Goal: Task Accomplishment & Management: Use online tool/utility

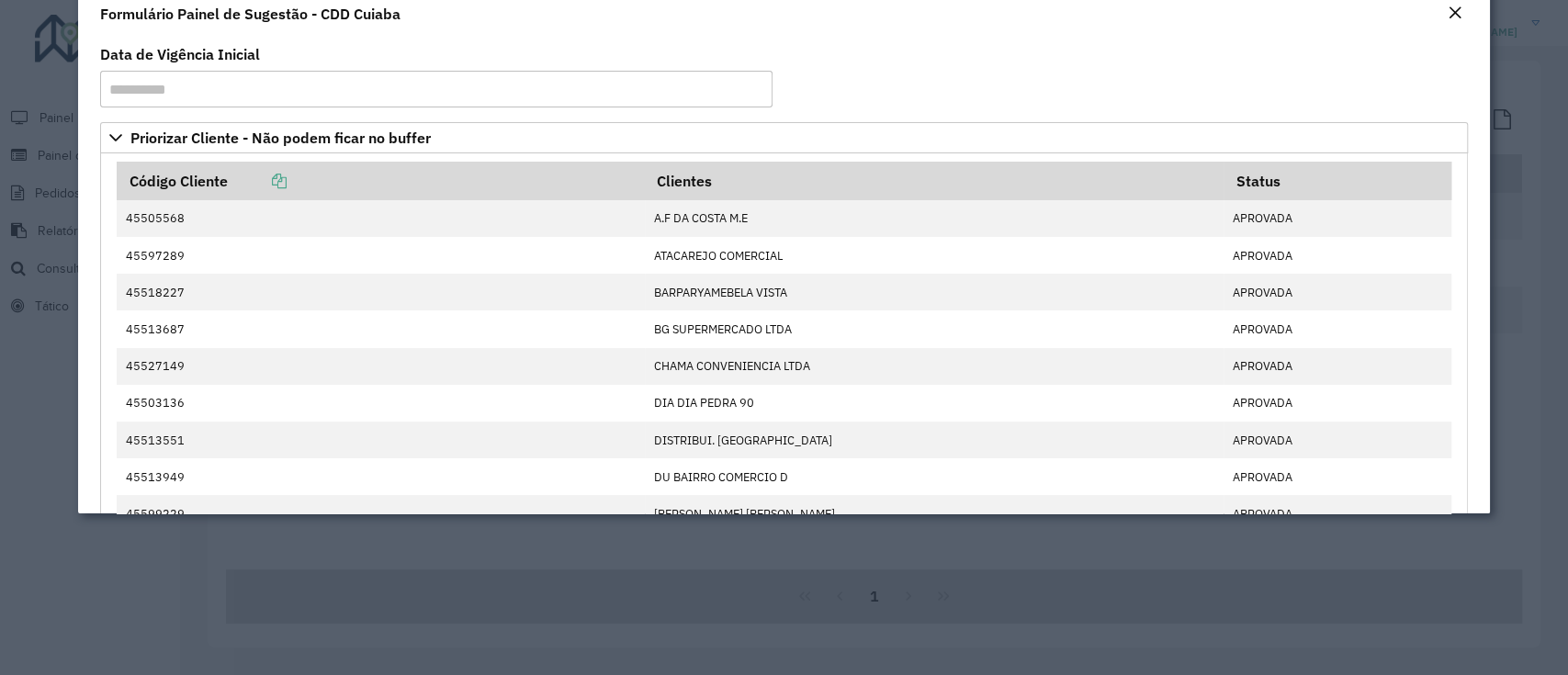
scroll to position [2137, 0]
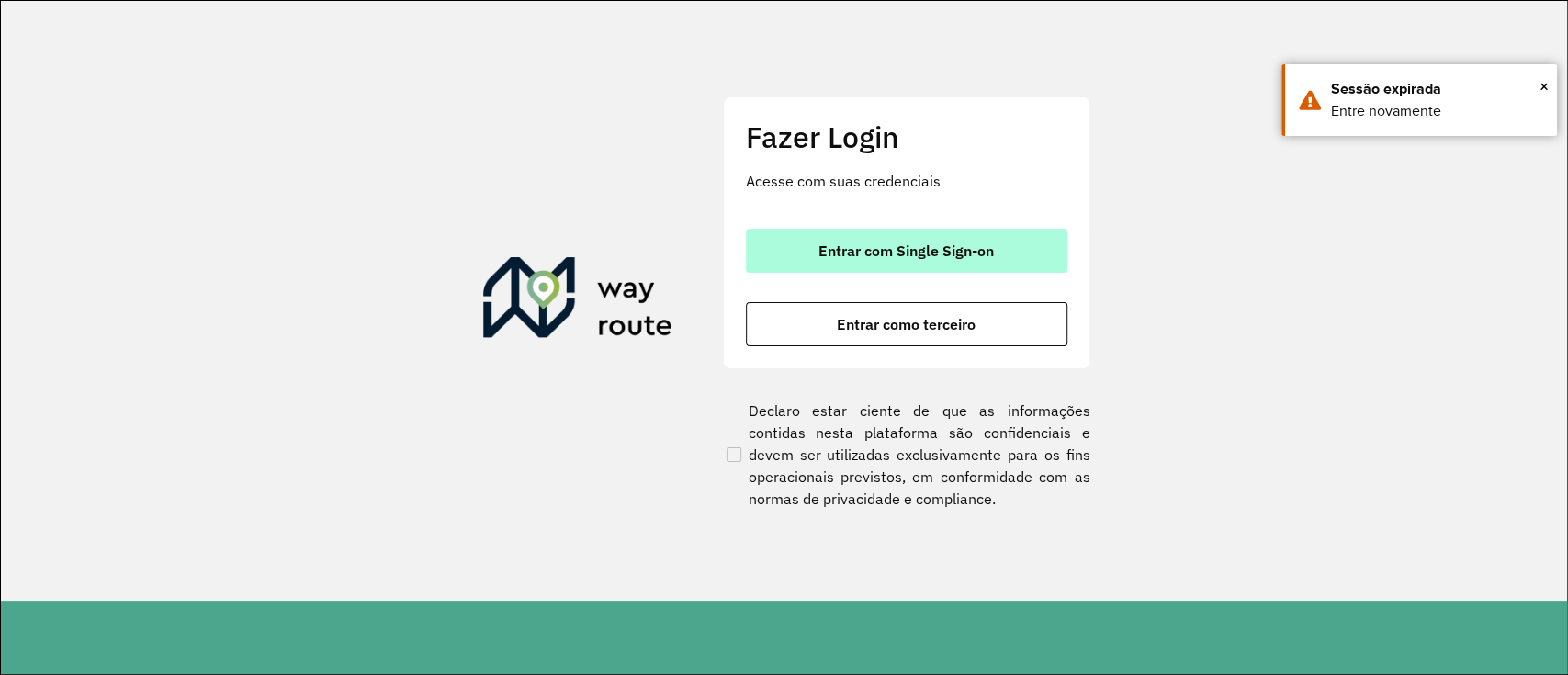
click at [907, 243] on span "Entrar com Single Sign-on" at bounding box center [906, 250] width 175 height 15
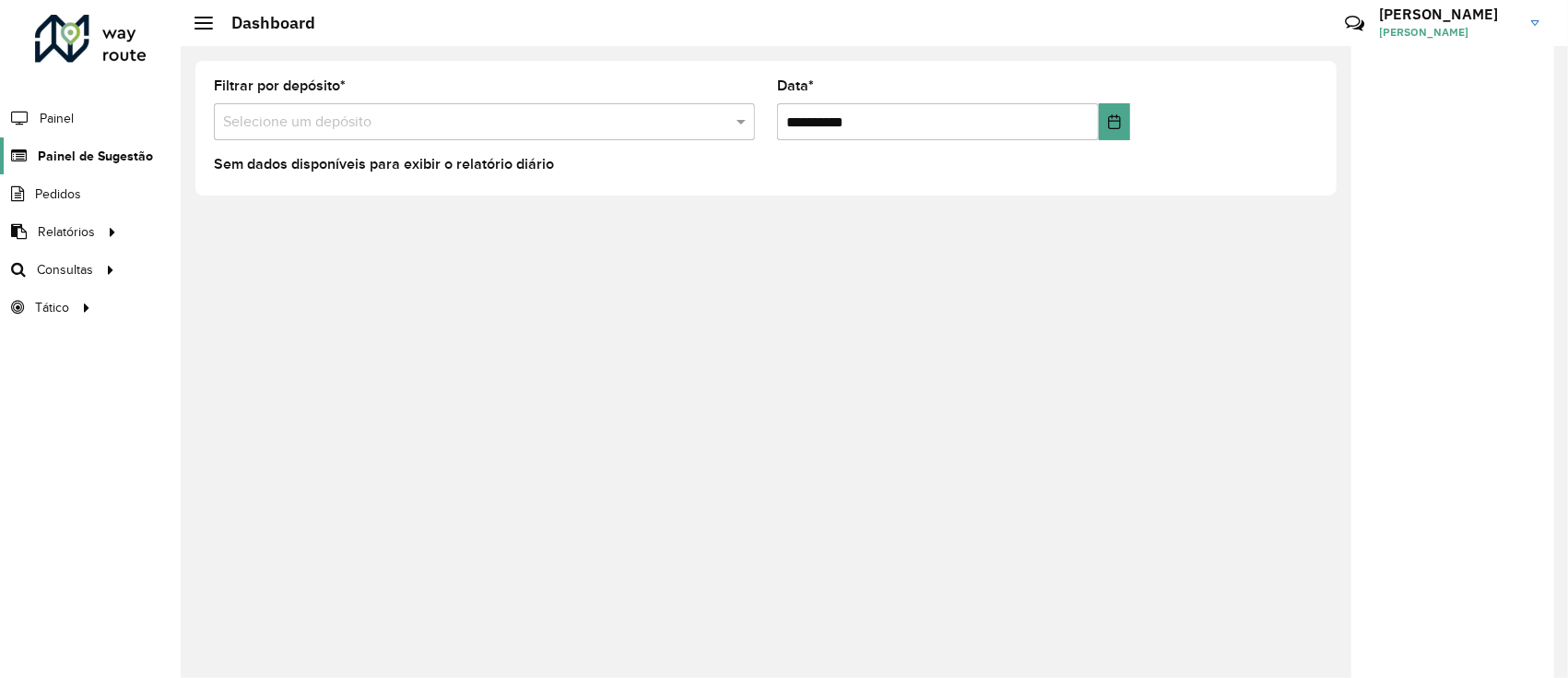
click at [102, 161] on span "Painel de Sugestão" at bounding box center [94, 156] width 115 height 20
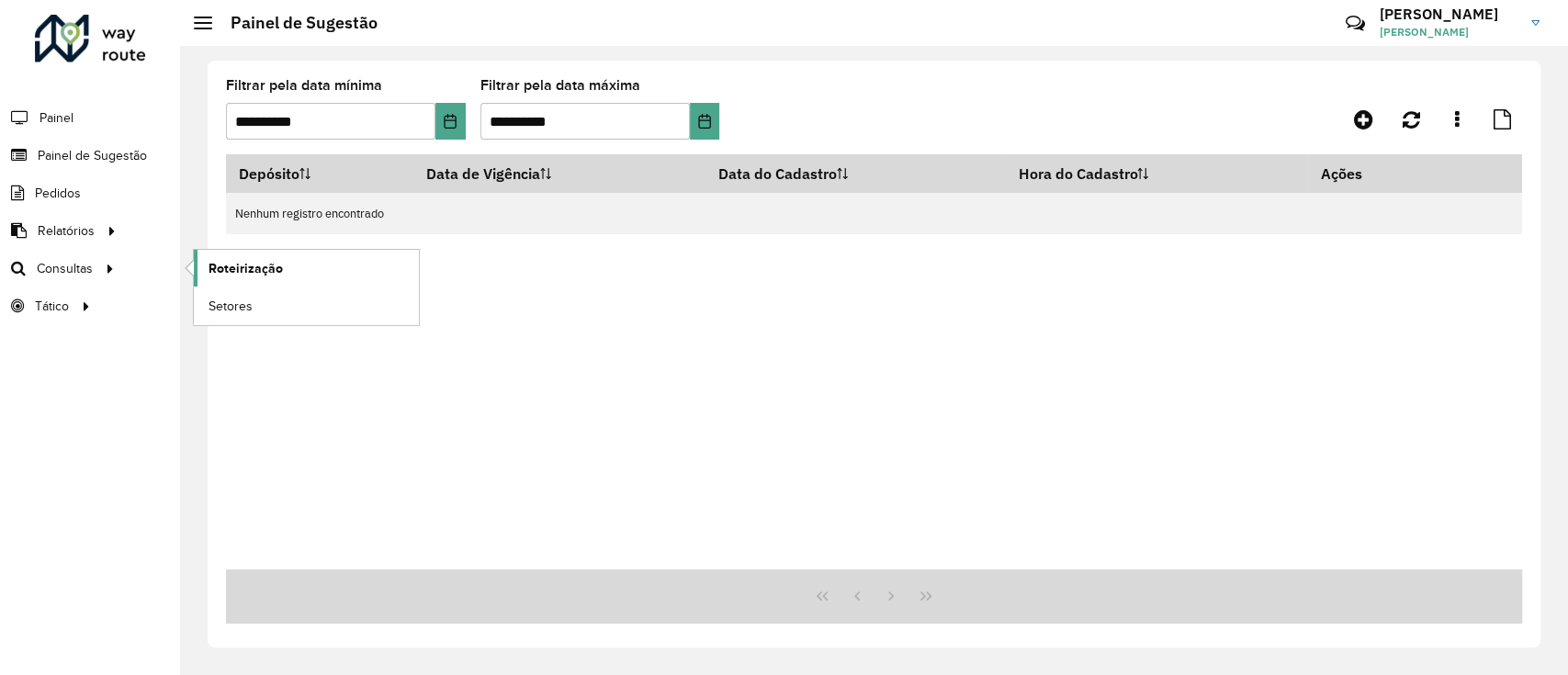
click at [225, 273] on span "Roteirização" at bounding box center [246, 268] width 74 height 20
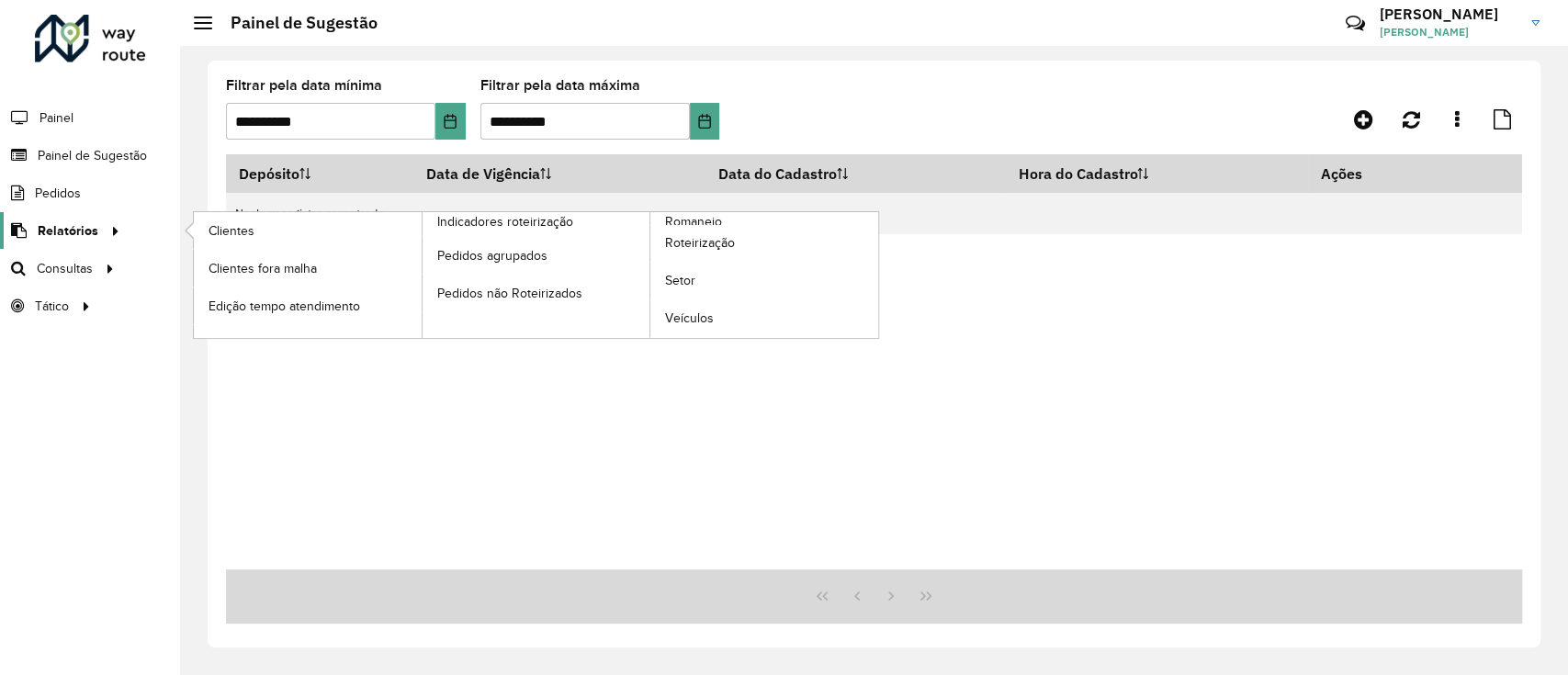
click at [105, 234] on icon at bounding box center [113, 229] width 16 height 27
click at [697, 222] on span "Romaneio" at bounding box center [695, 222] width 60 height 20
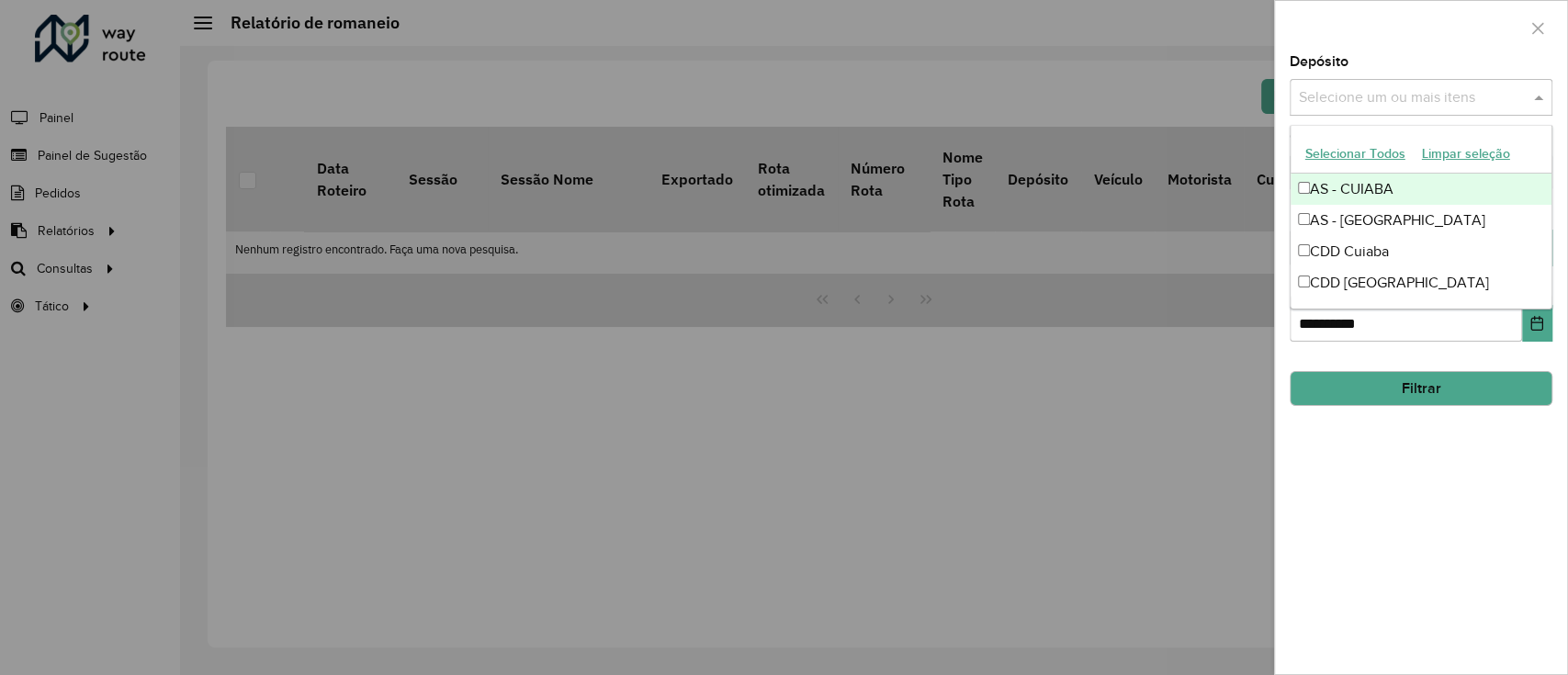
click at [1544, 95] on span at bounding box center [1541, 97] width 23 height 22
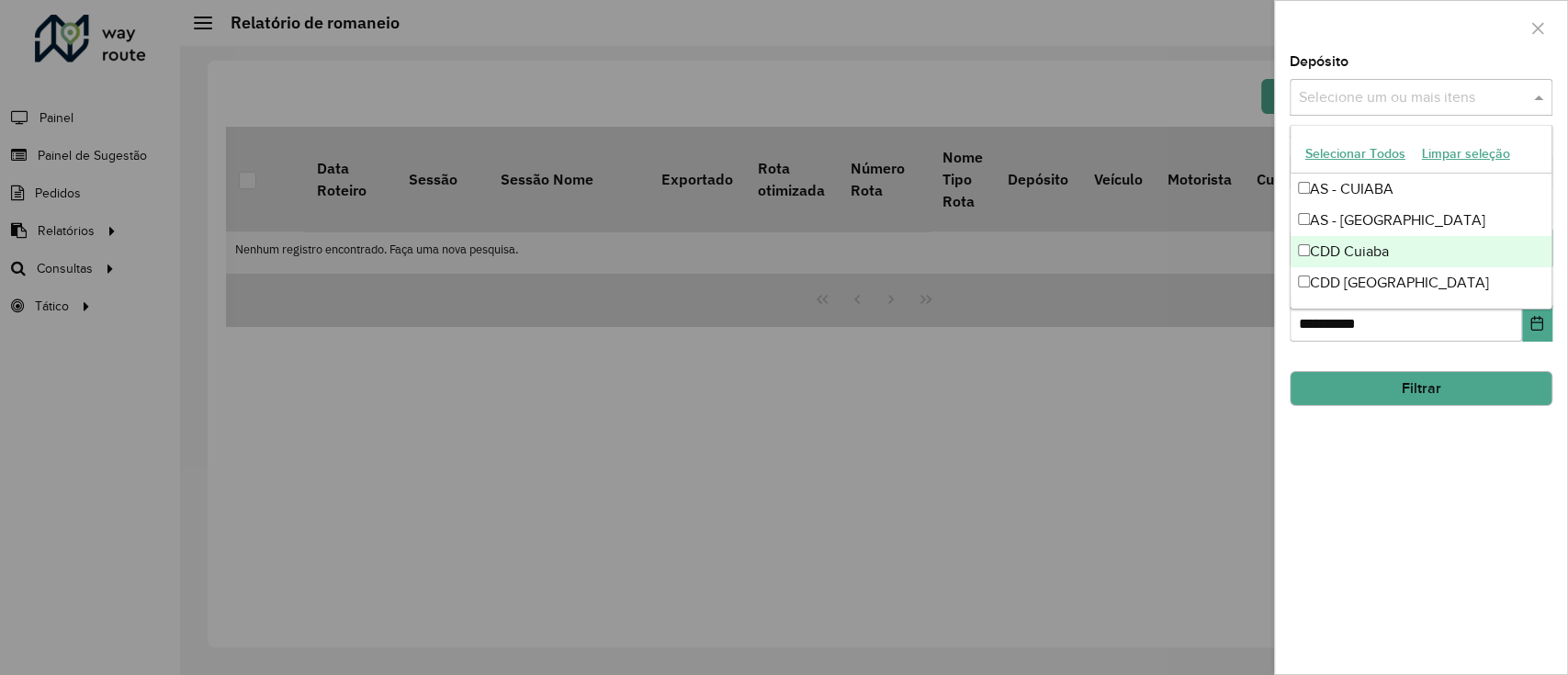
click at [1396, 246] on div "CDD Cuiaba" at bounding box center [1421, 252] width 261 height 31
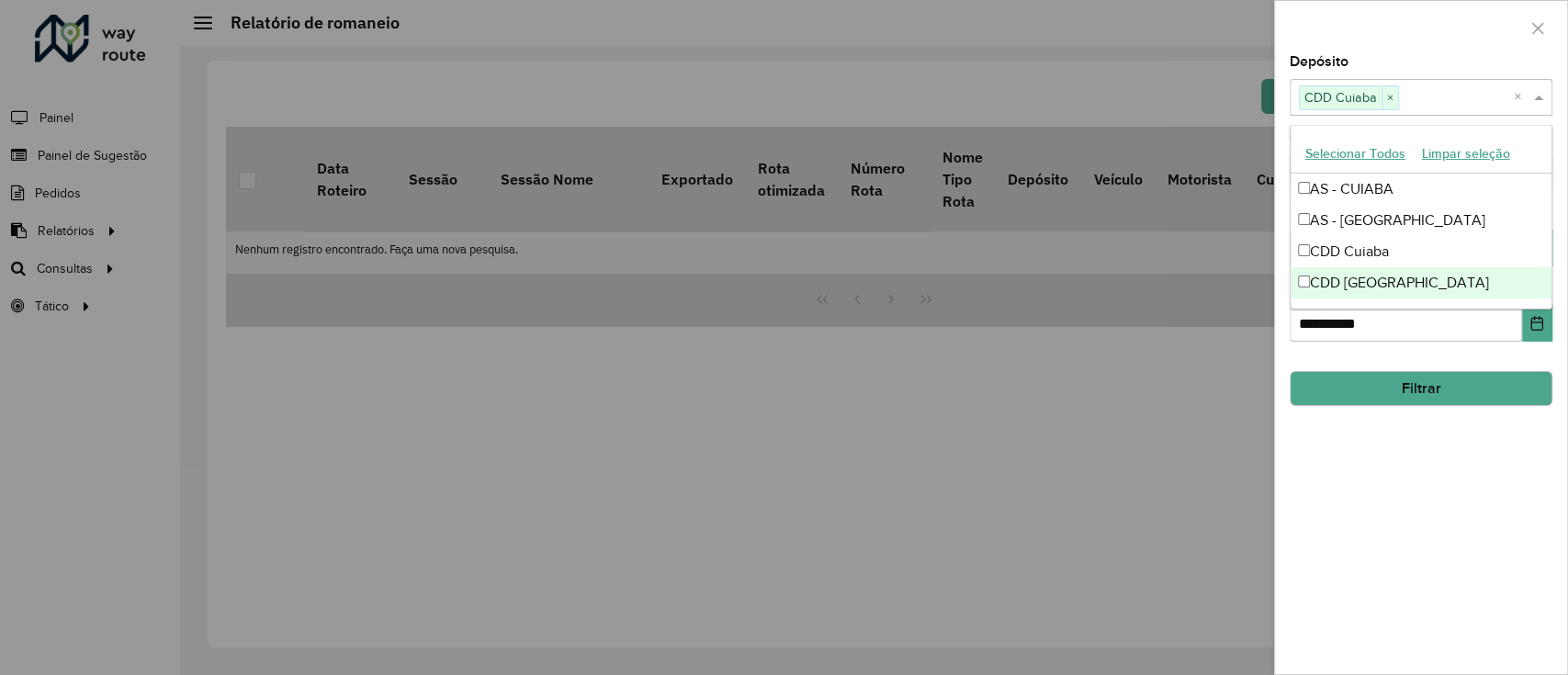
click at [1374, 395] on button "Filtrar" at bounding box center [1421, 389] width 263 height 35
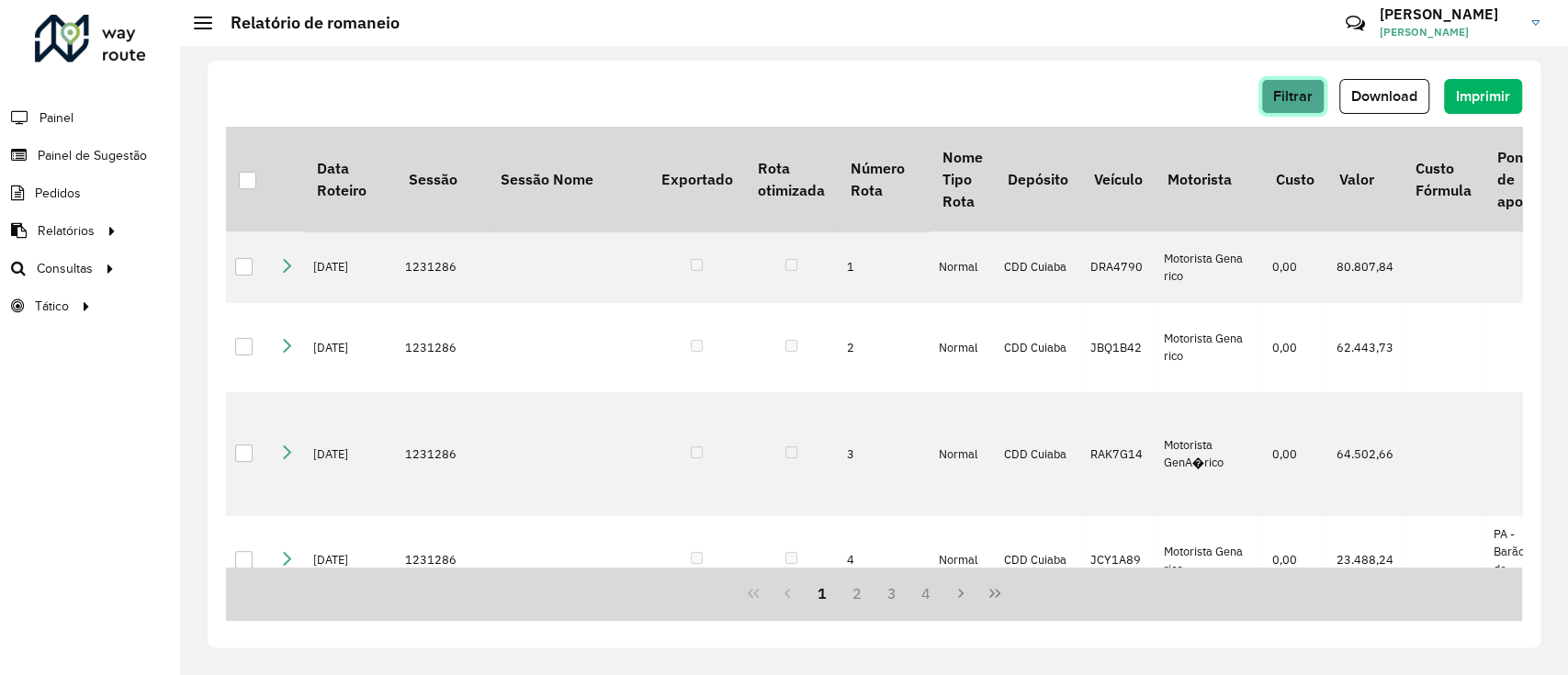
click at [1299, 92] on span "Filtrar" at bounding box center [1293, 96] width 39 height 16
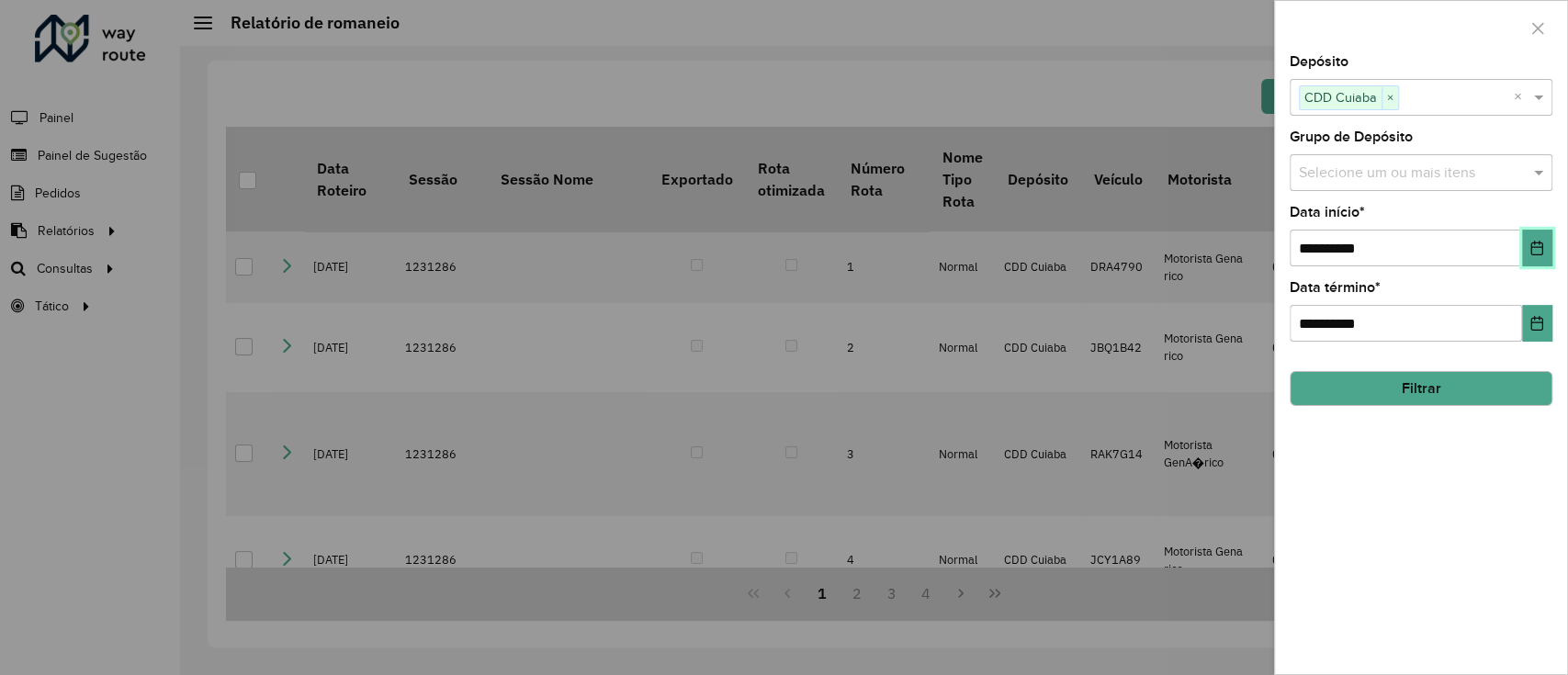
click at [1542, 244] on icon "Choose Date" at bounding box center [1537, 248] width 15 height 15
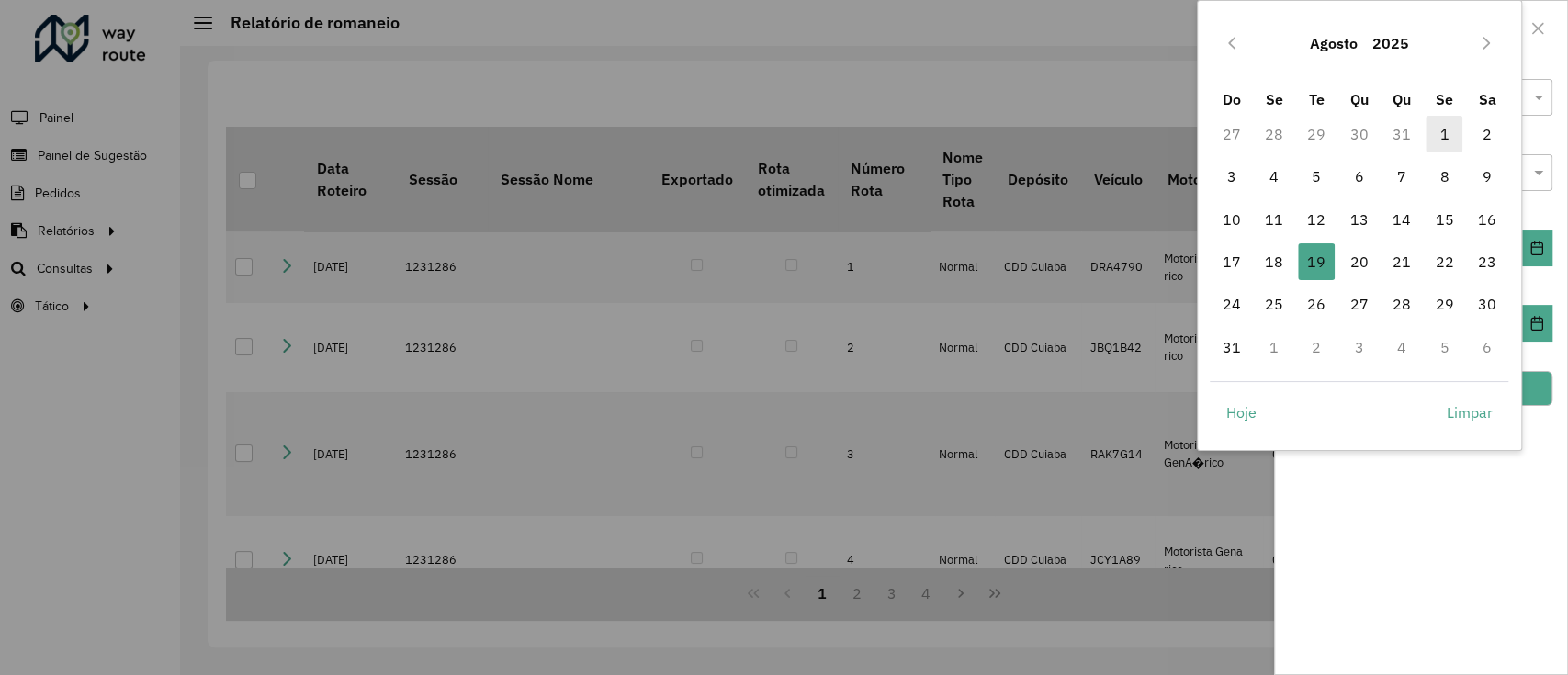
click at [1447, 135] on span "1" at bounding box center [1444, 133] width 36 height 36
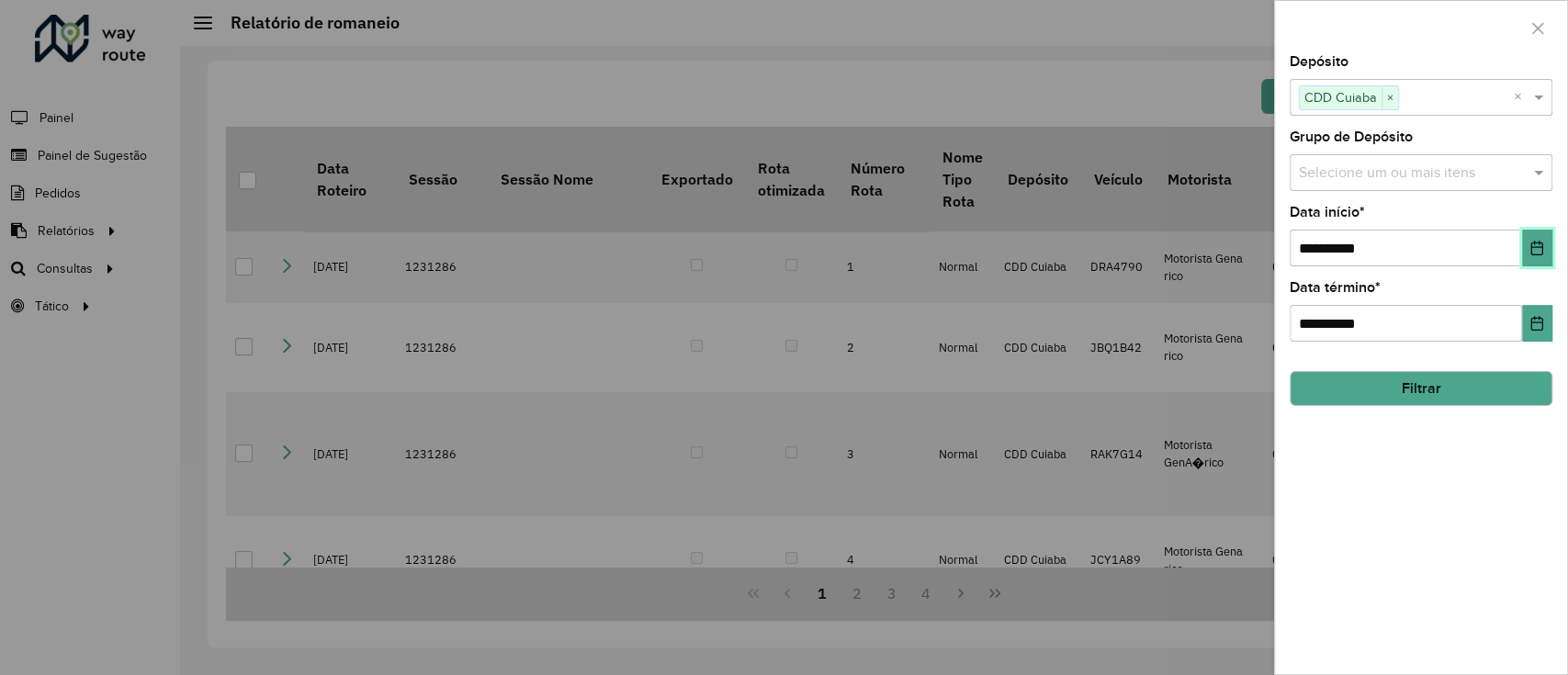
click at [1550, 249] on button "Choose Date" at bounding box center [1537, 247] width 30 height 36
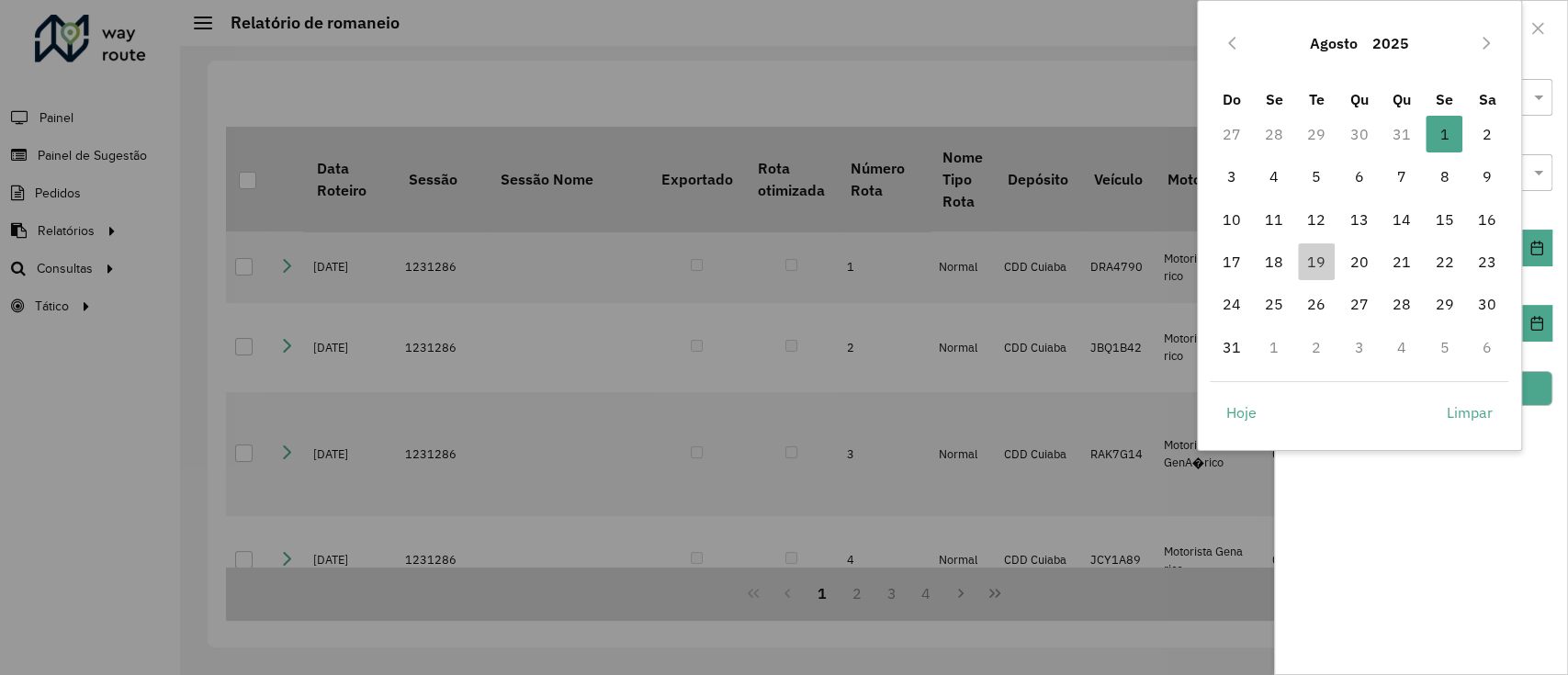
click at [1232, 42] on icon "Previous Month" at bounding box center [1232, 43] width 15 height 15
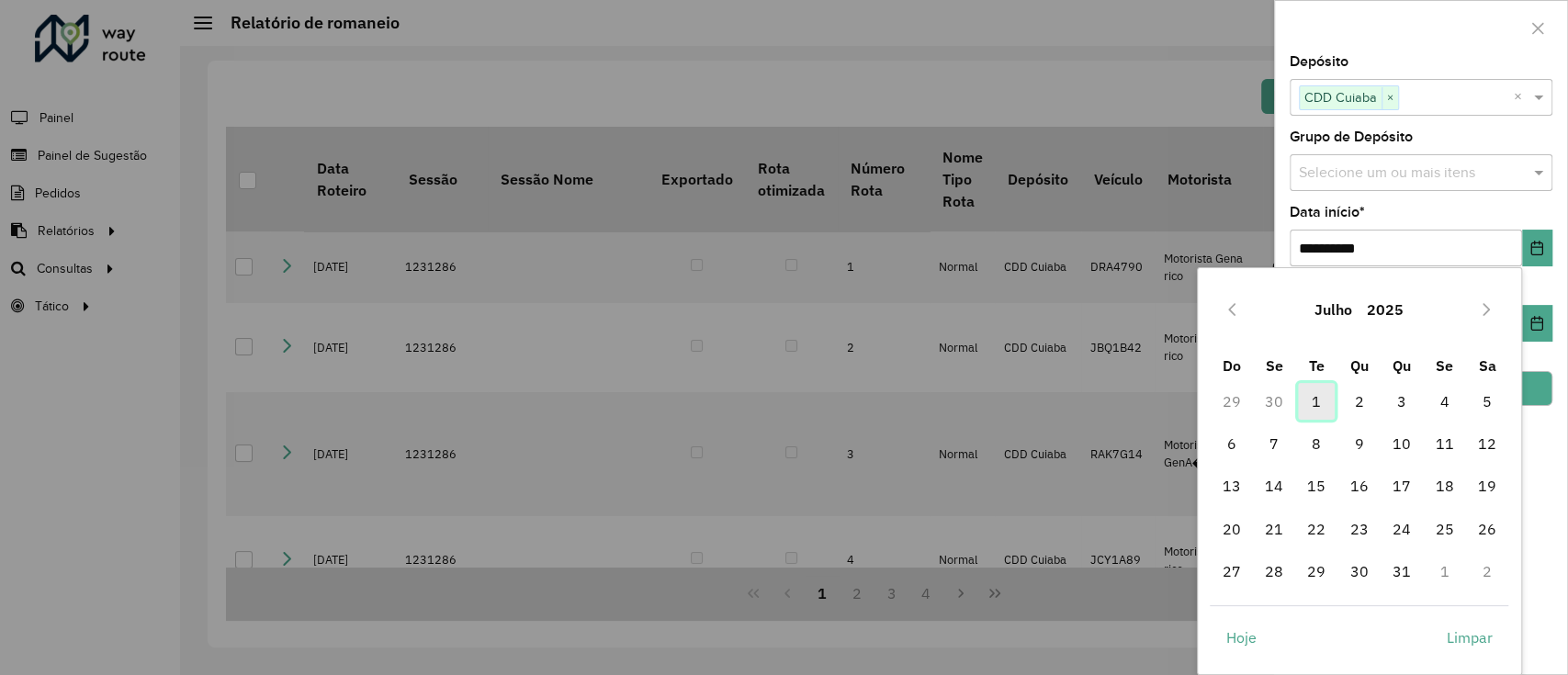
click at [1320, 398] on span "1" at bounding box center [1316, 401] width 36 height 36
type input "**********"
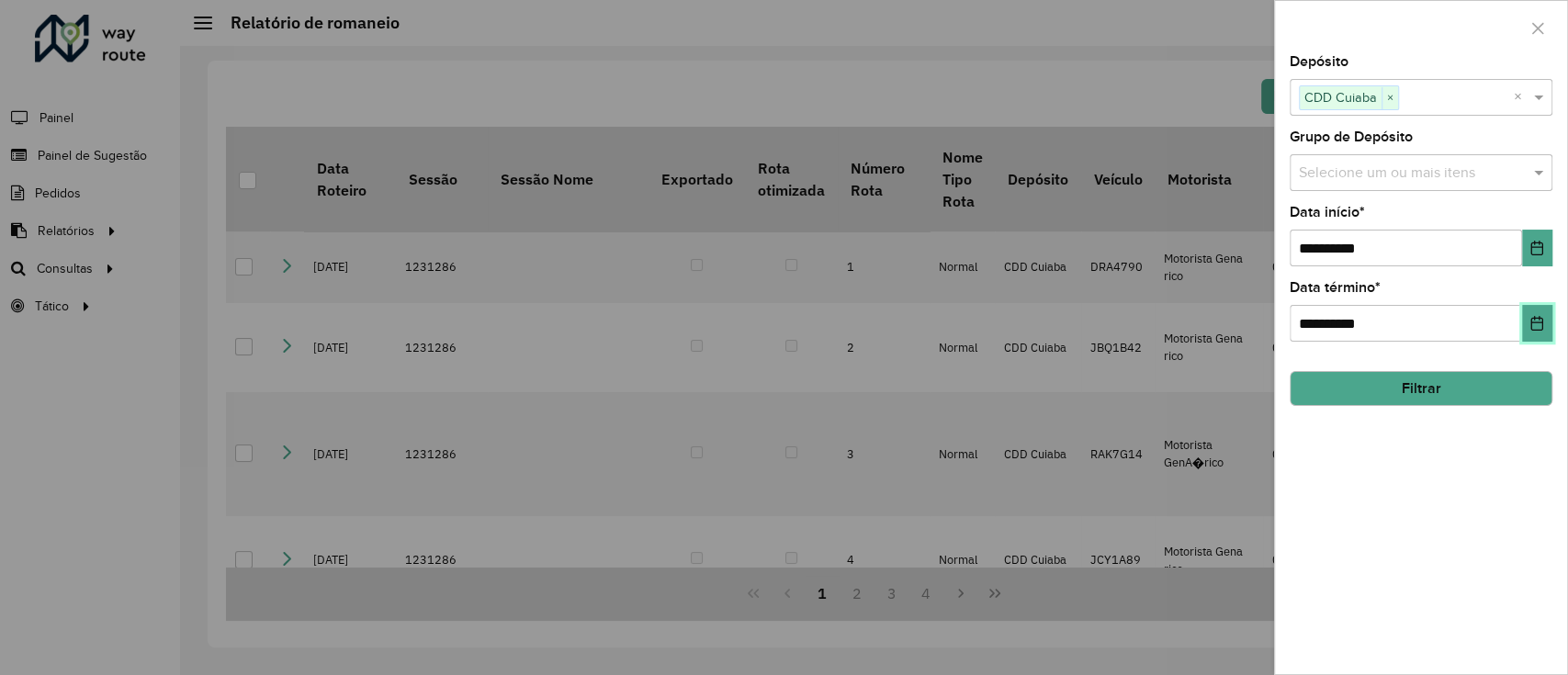
click at [1533, 319] on icon "Choose Date" at bounding box center [1537, 322] width 15 height 15
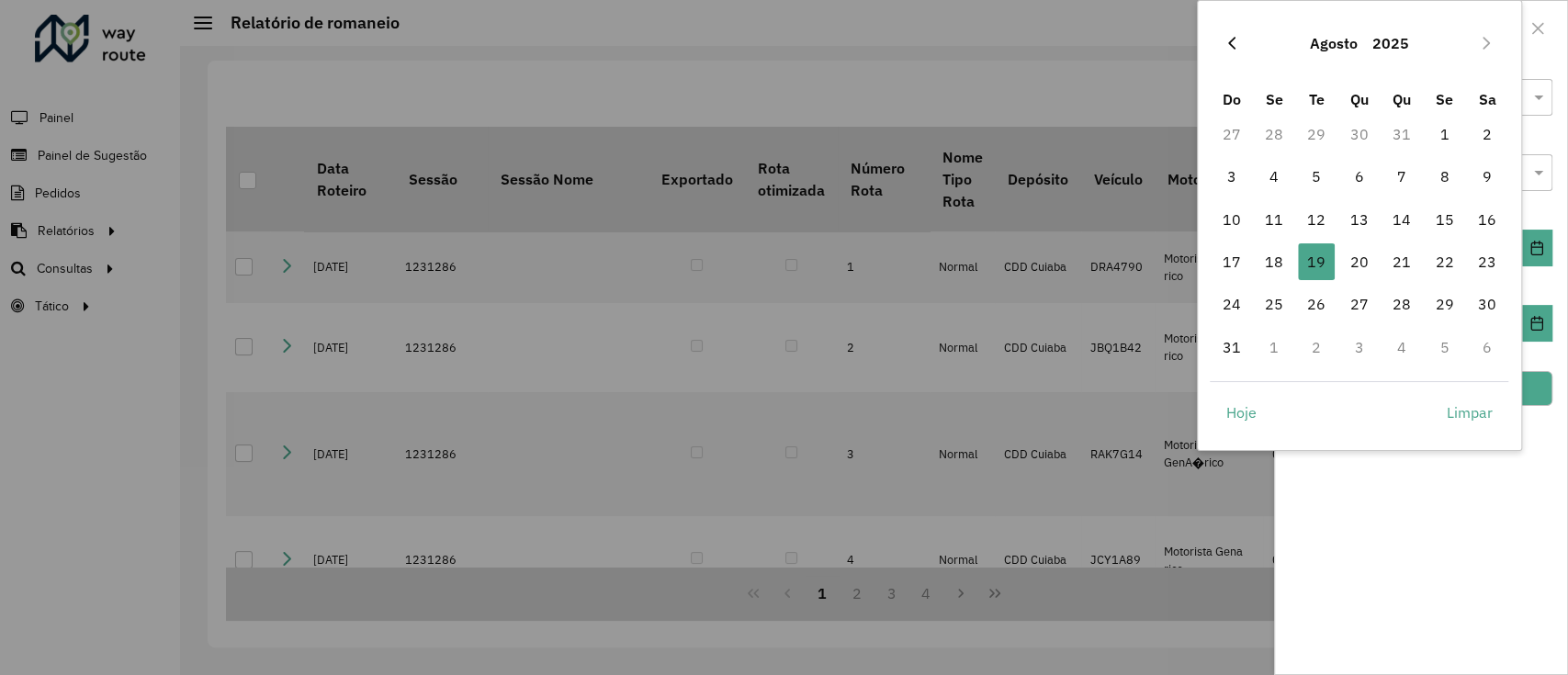
click at [1232, 42] on icon "Previous Month" at bounding box center [1232, 43] width 15 height 15
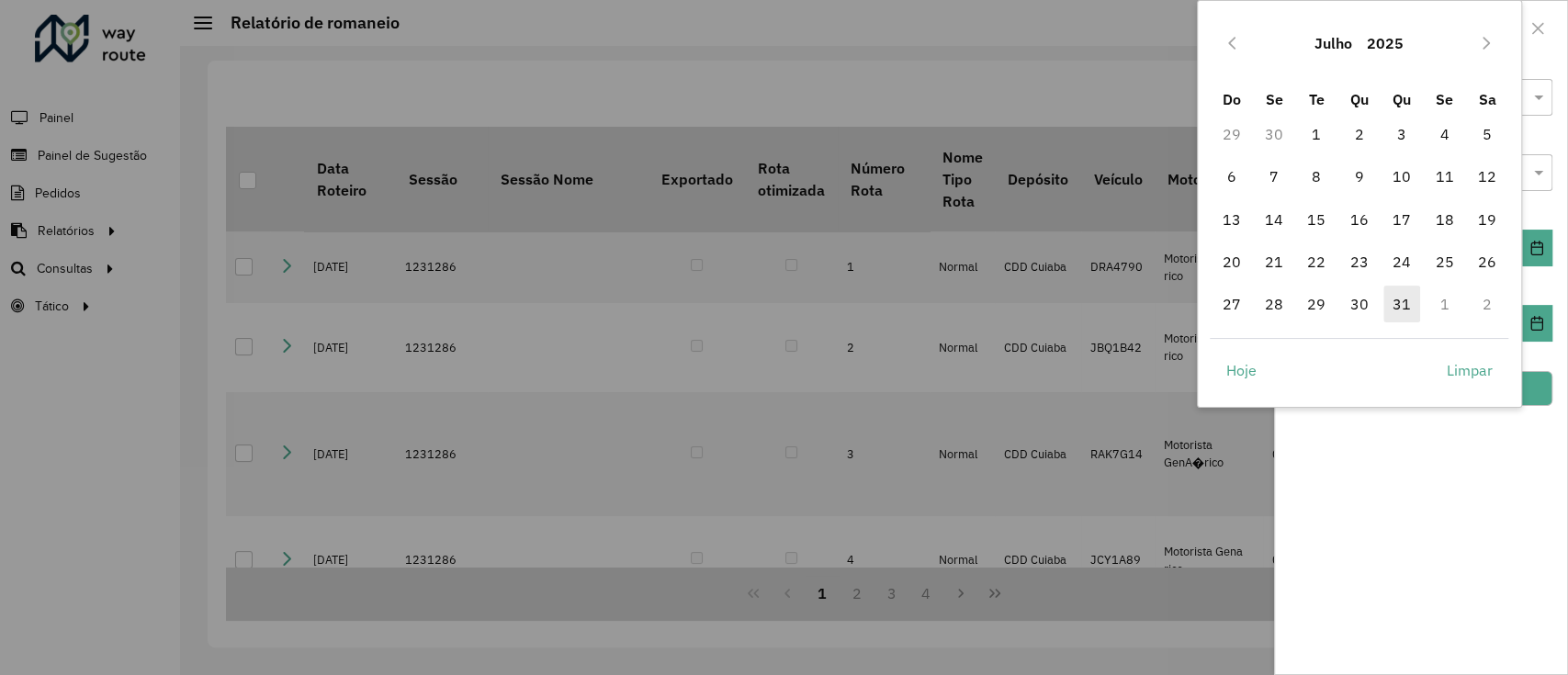
click at [1411, 298] on span "31" at bounding box center [1401, 304] width 36 height 36
type input "**********"
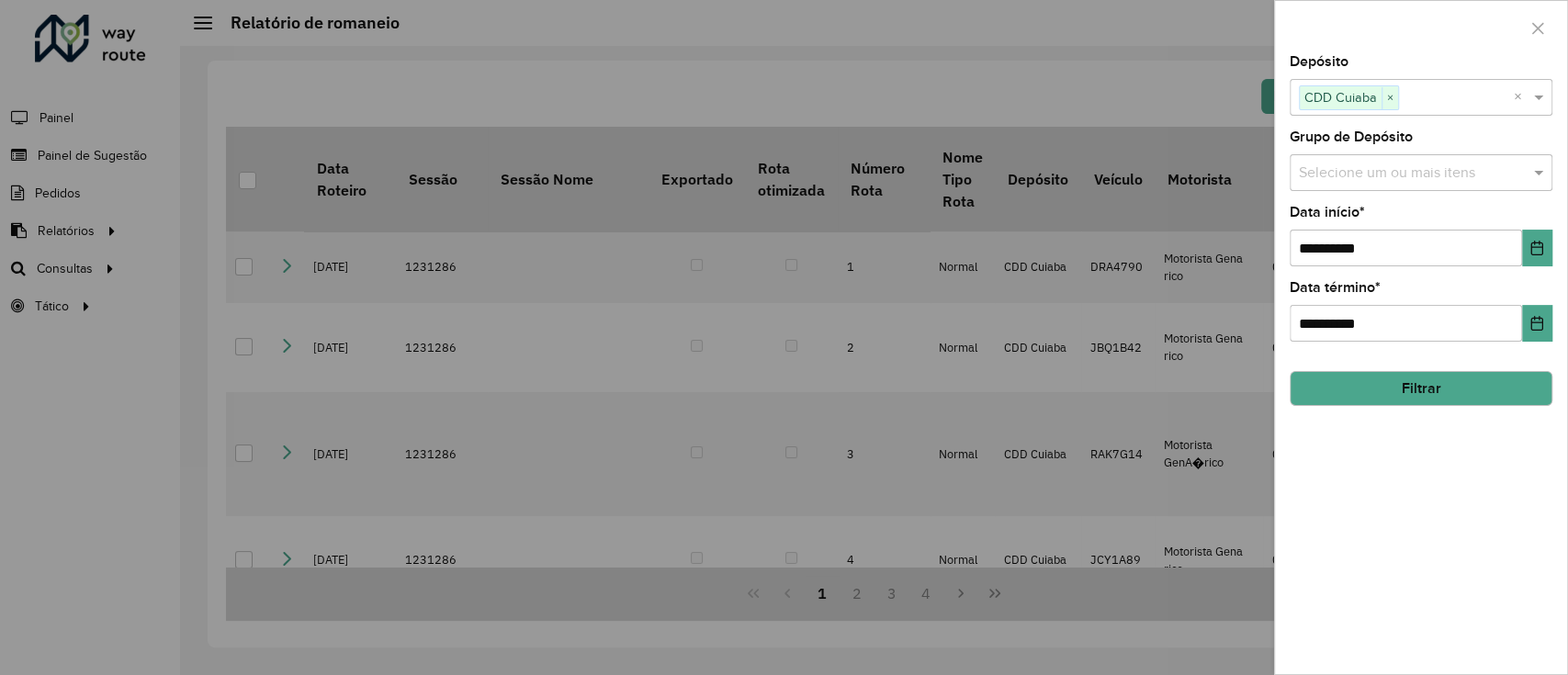
click at [1440, 499] on div "**********" at bounding box center [1421, 364] width 292 height 619
click at [1372, 384] on button "Filtrar" at bounding box center [1421, 389] width 263 height 35
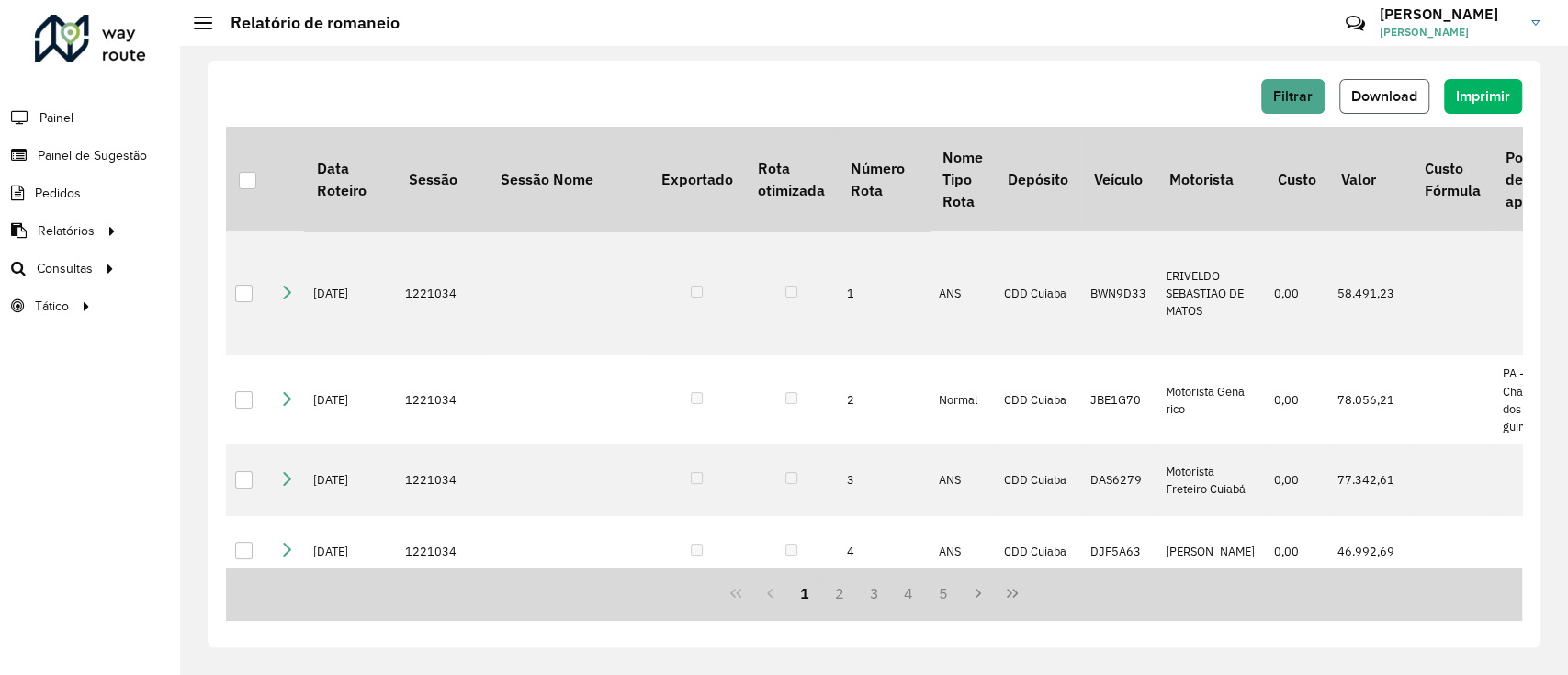
click at [1357, 84] on button "Download" at bounding box center [1385, 97] width 90 height 35
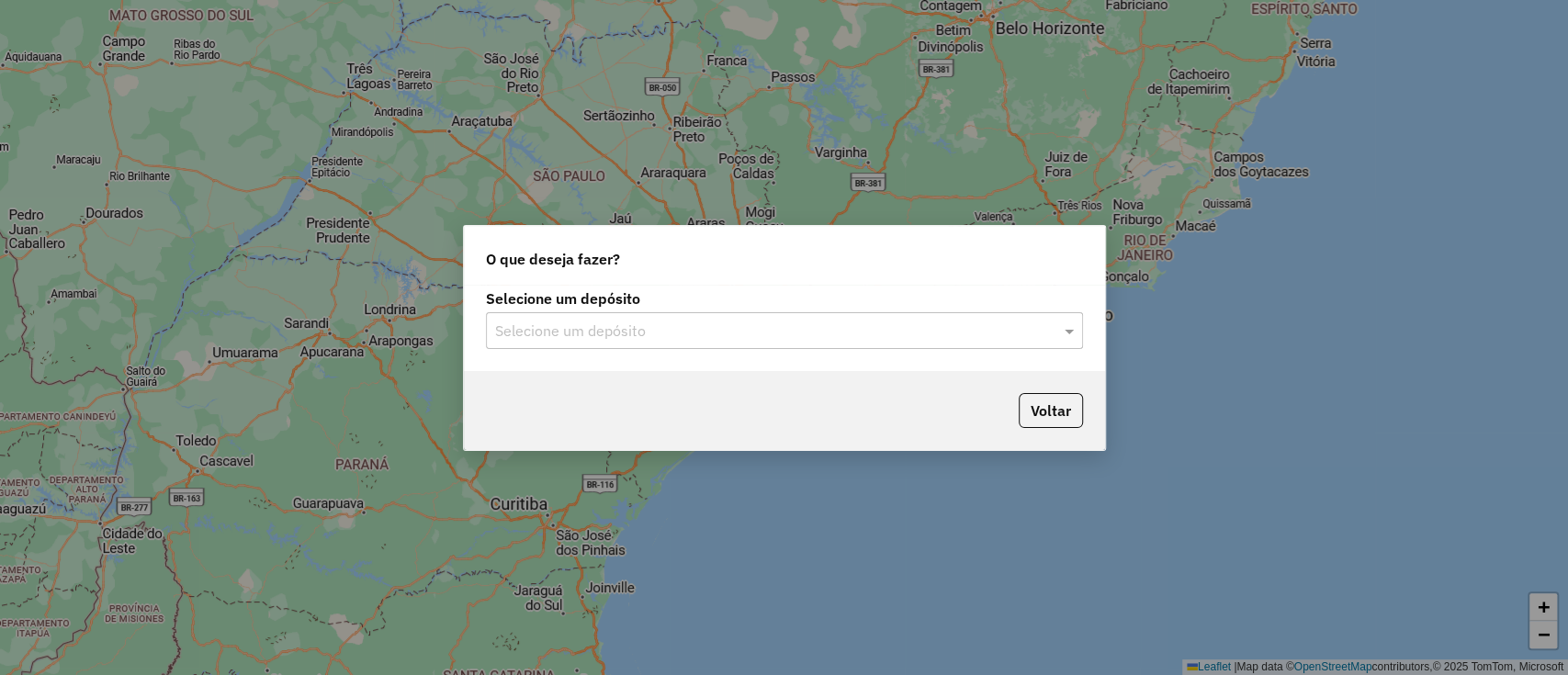
click at [729, 328] on input "text" at bounding box center [765, 331] width 542 height 22
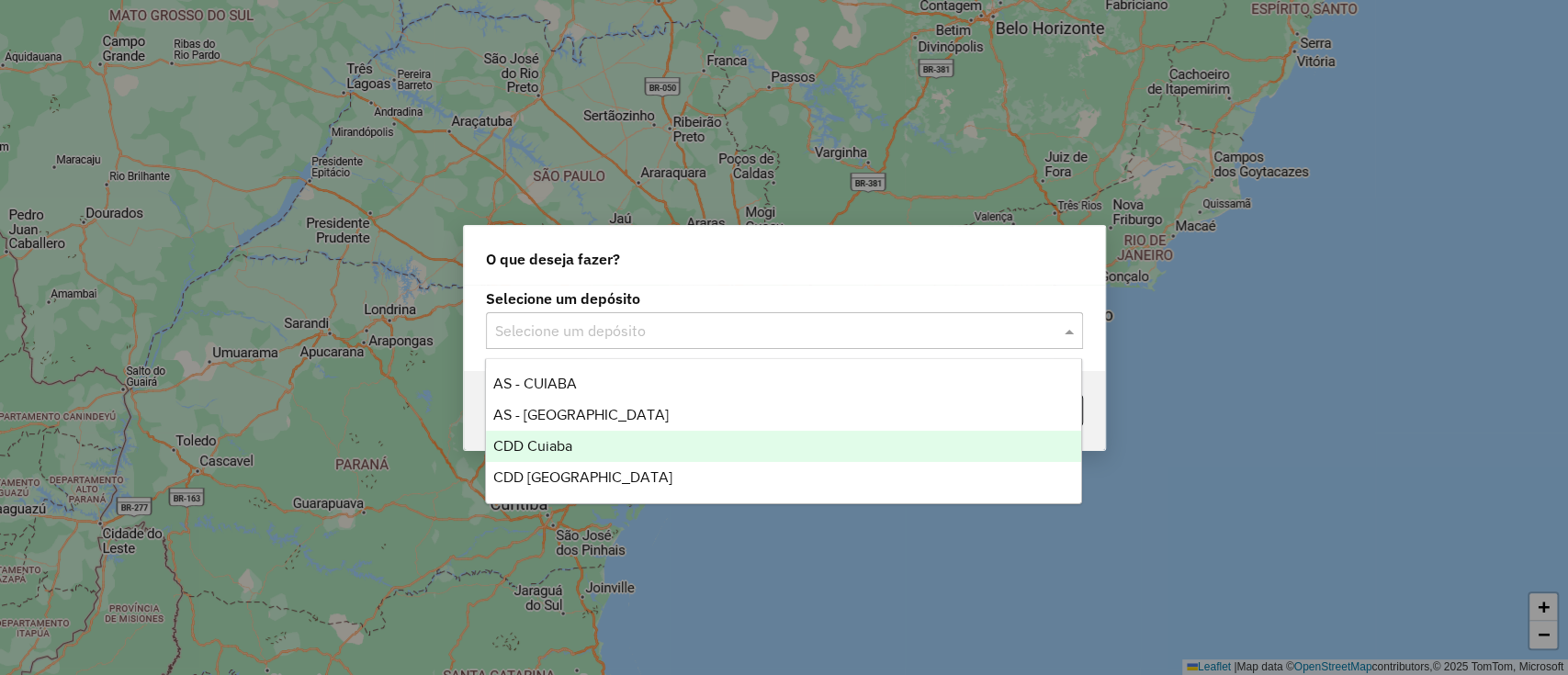
click at [706, 442] on div "CDD Cuiaba" at bounding box center [783, 447] width 595 height 31
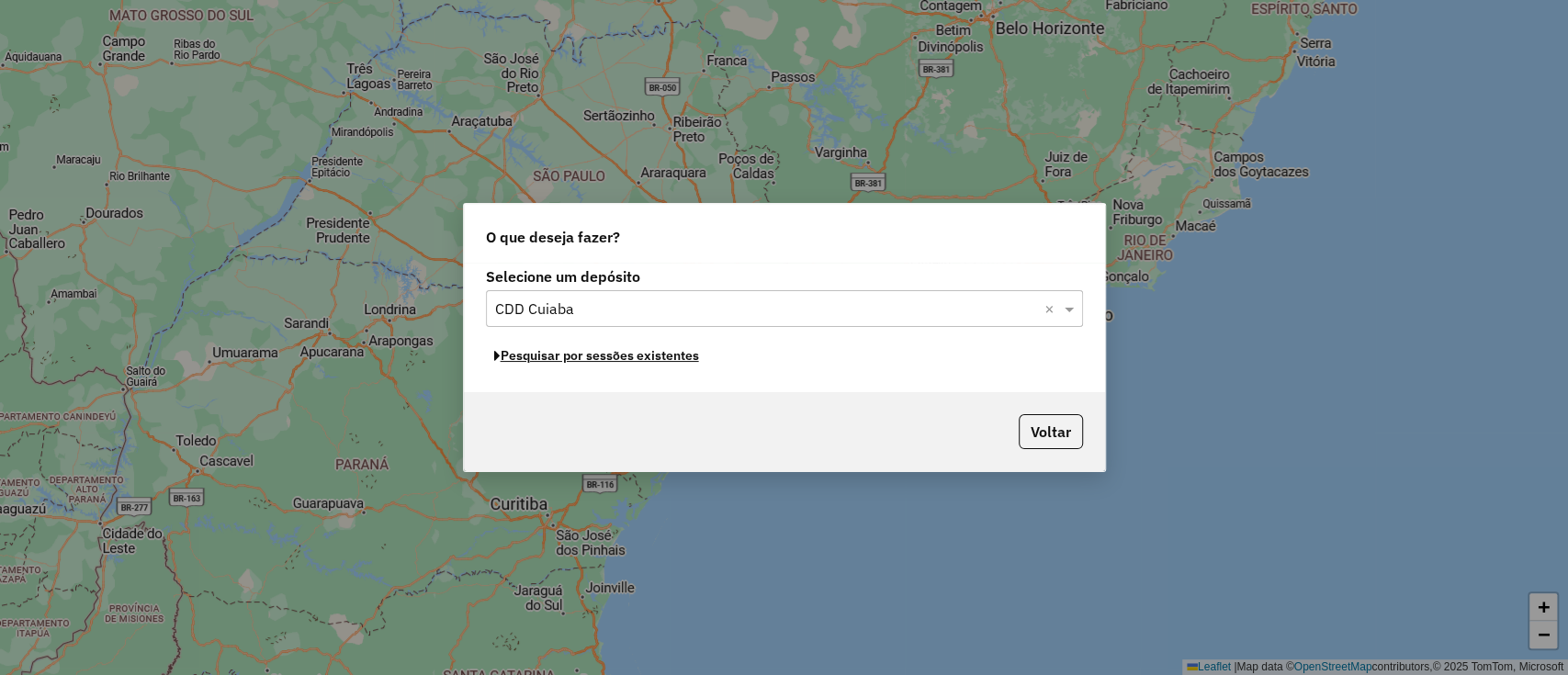
click at [580, 355] on button "Pesquisar por sessões existentes" at bounding box center [597, 356] width 221 height 28
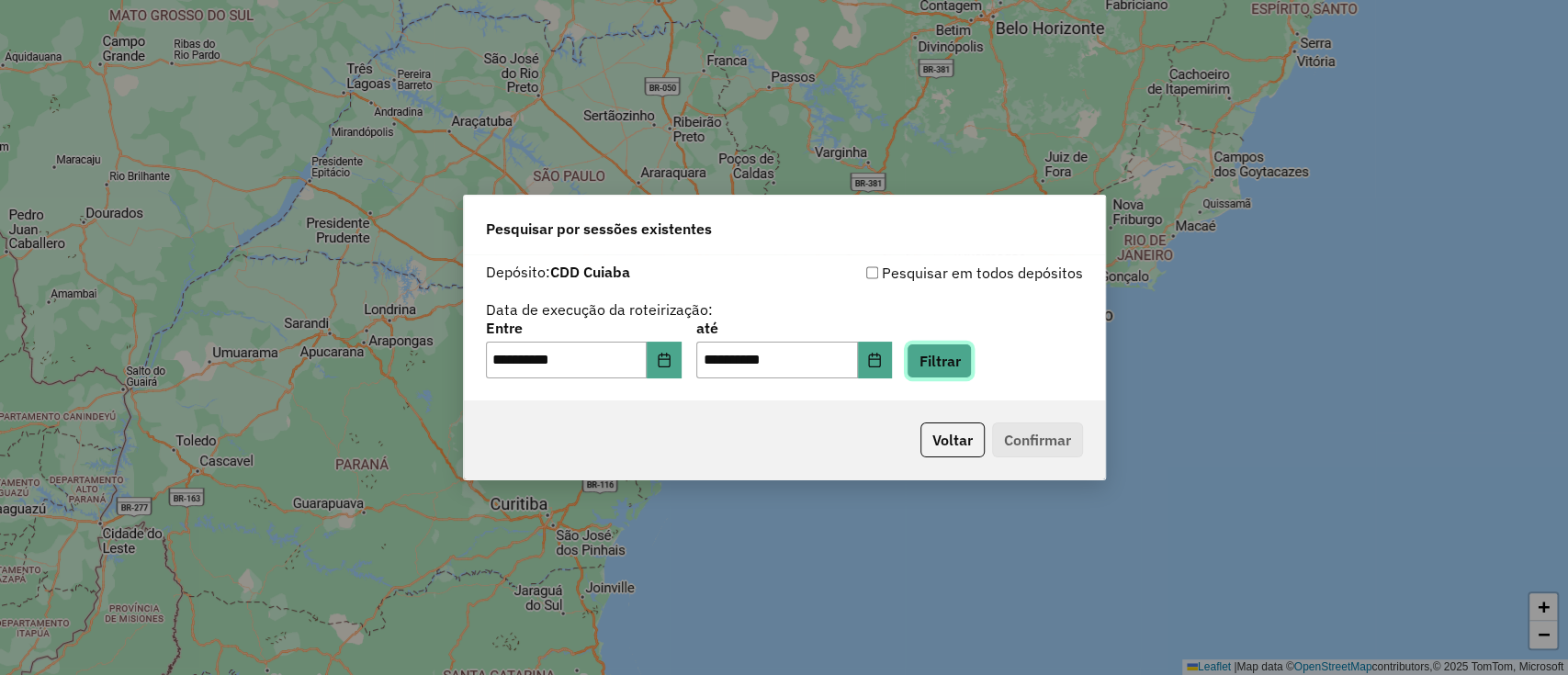
click at [972, 358] on button "Filtrar" at bounding box center [939, 362] width 66 height 35
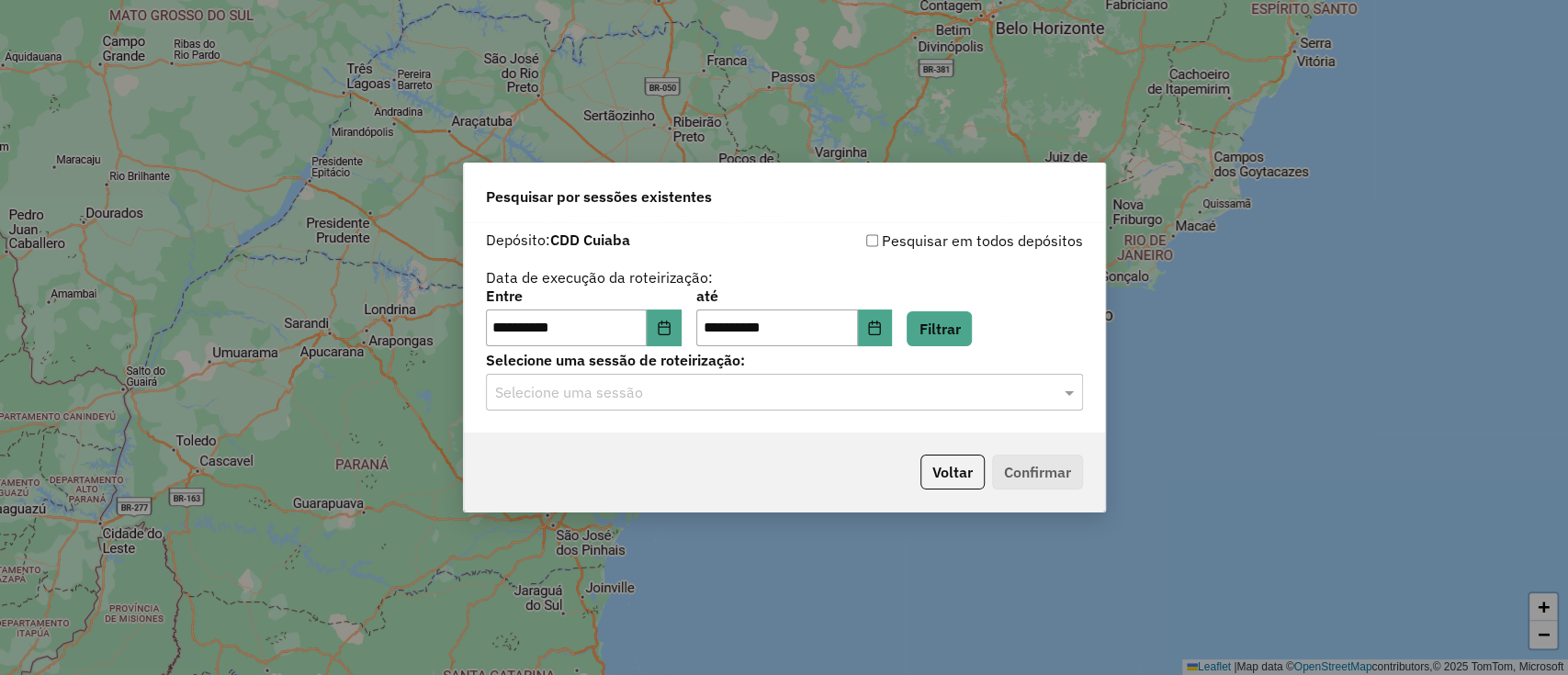
click at [956, 389] on input "text" at bounding box center [765, 393] width 542 height 22
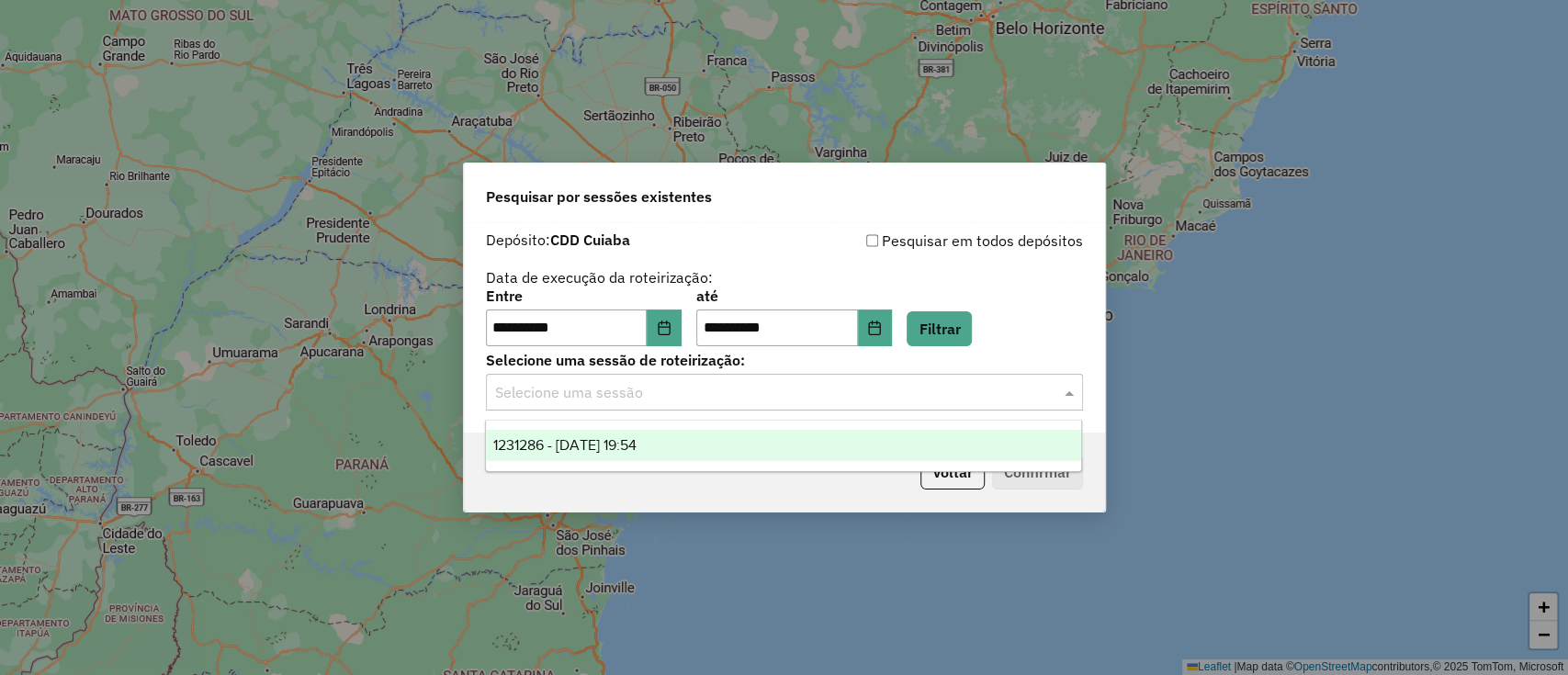
click at [786, 455] on div "1231286 - 19/08/2025 19:54" at bounding box center [783, 446] width 595 height 31
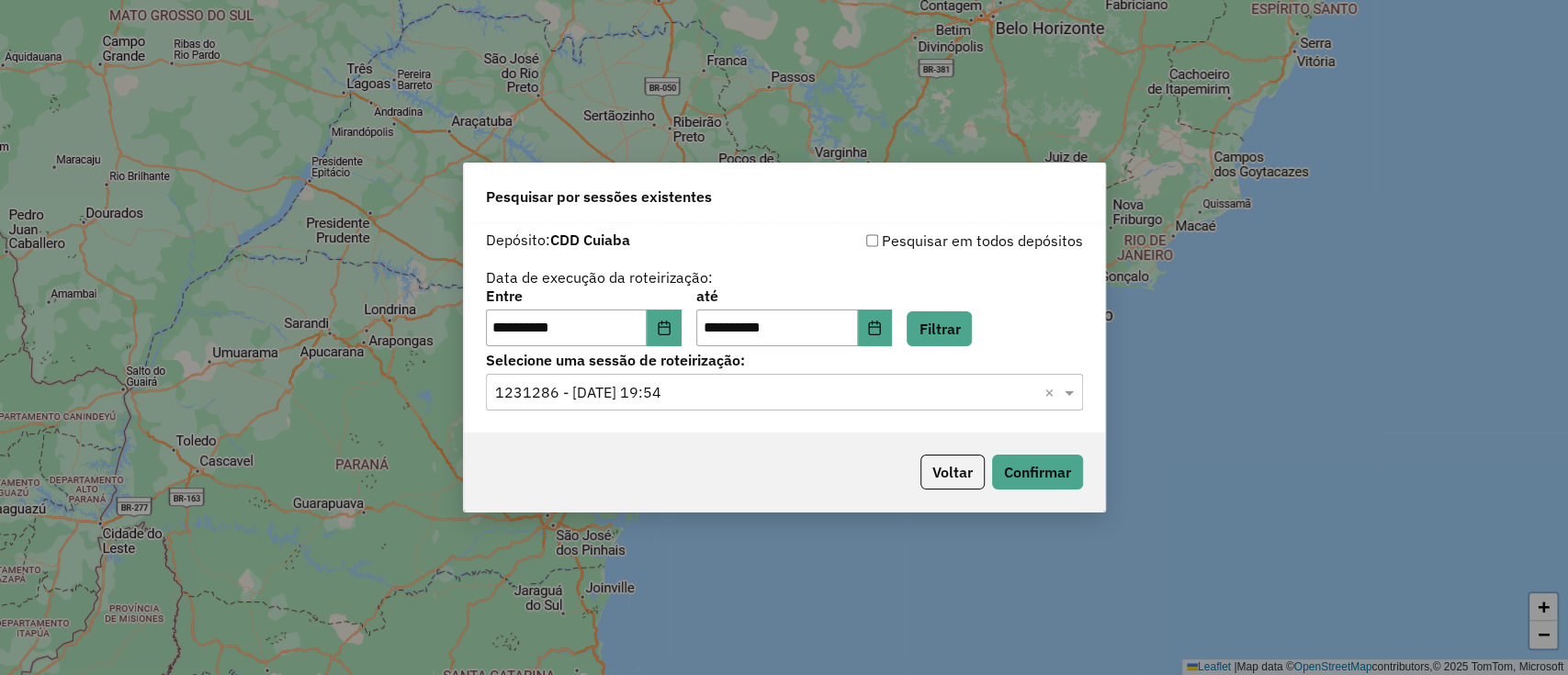
click at [1082, 481] on div "Voltar Confirmar" at bounding box center [784, 472] width 641 height 79
click at [1037, 480] on button "Confirmar" at bounding box center [1037, 472] width 91 height 35
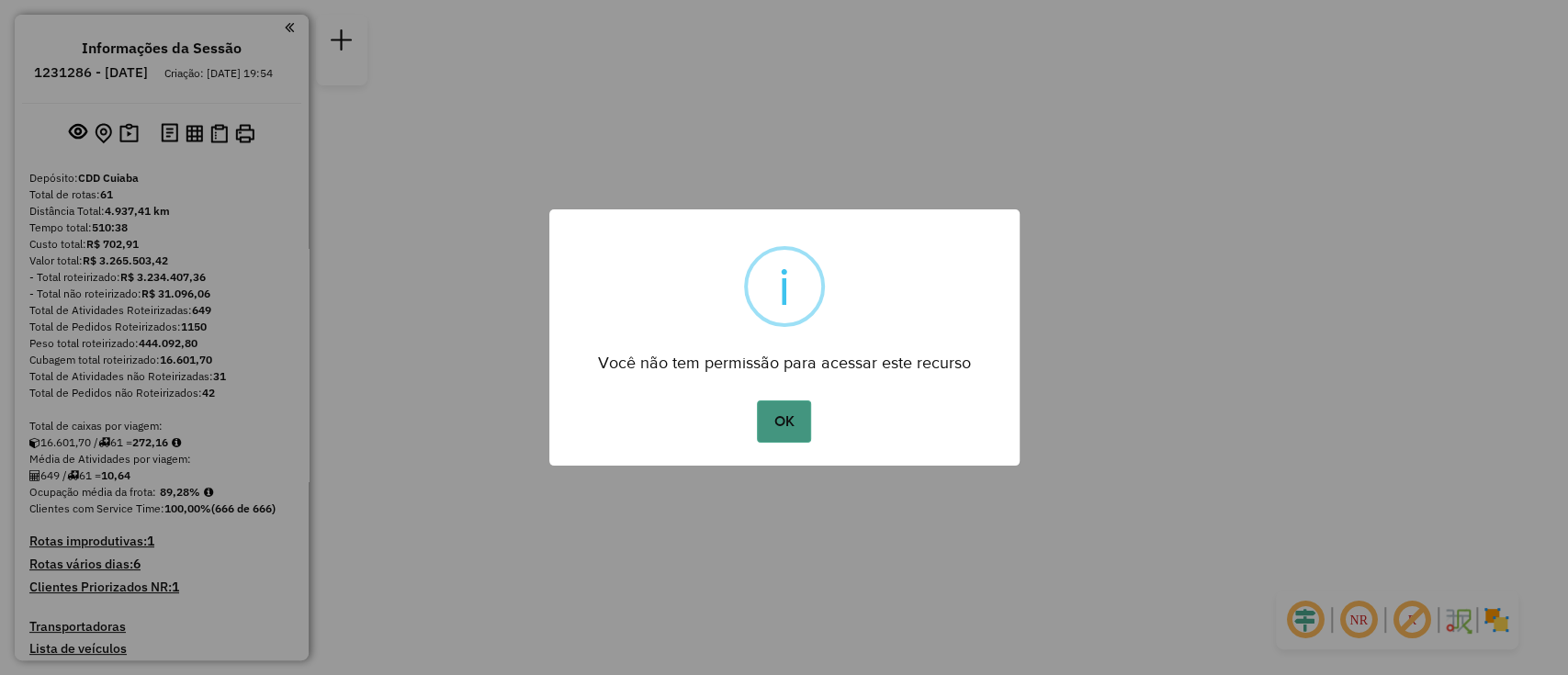
click at [789, 415] on button "OK" at bounding box center [783, 421] width 54 height 42
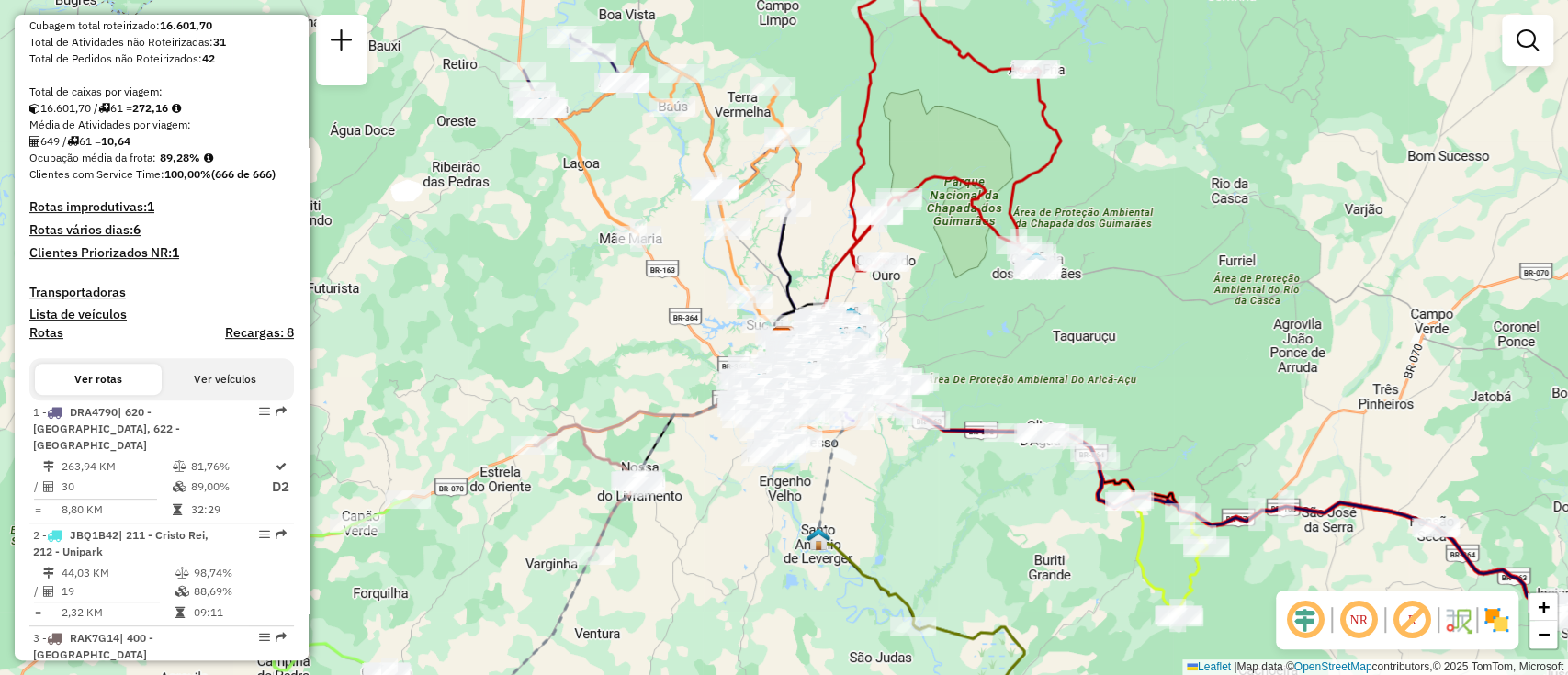
scroll to position [737, 0]
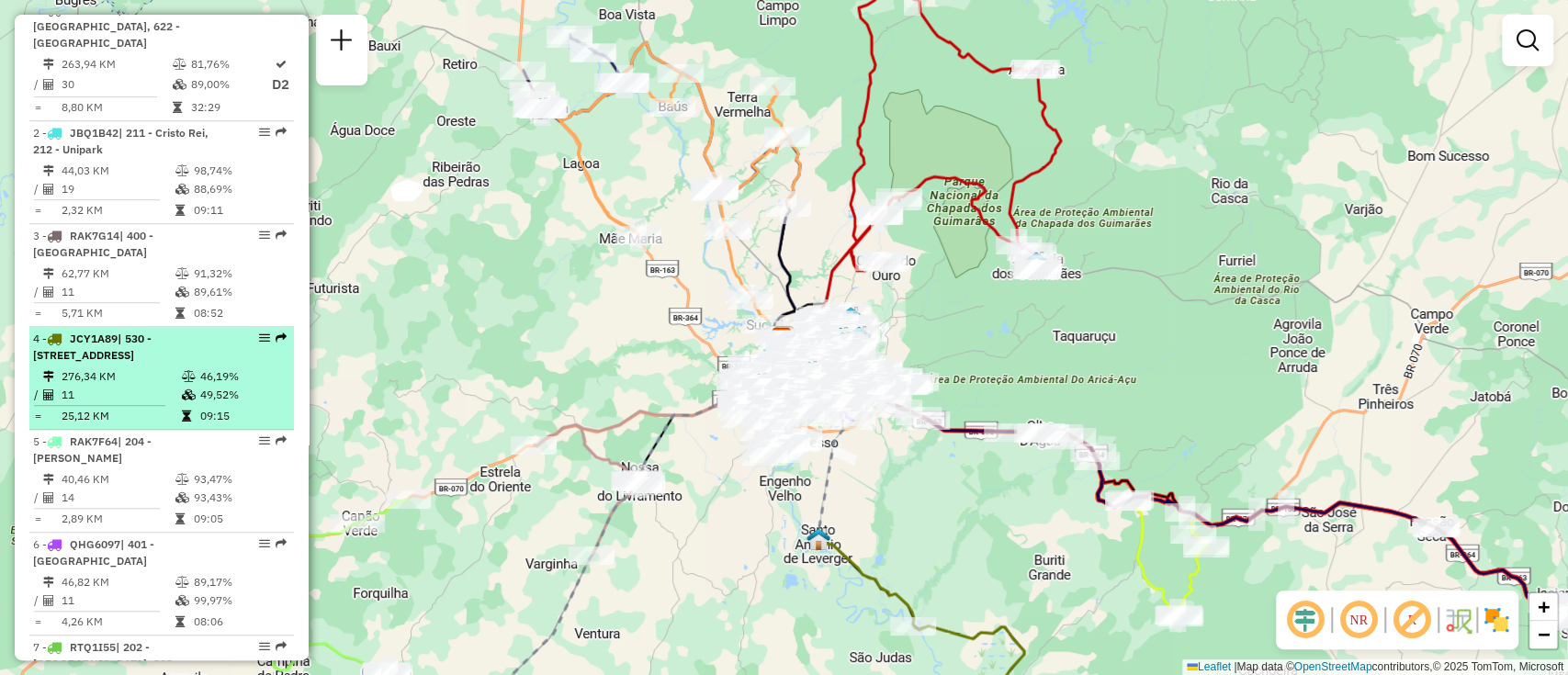
click at [152, 360] on span "| 530 - Barão de Melgaço, 531 - Porto de fora, 532 - Barra do Aricá" at bounding box center [92, 346] width 119 height 30
select select "**********"
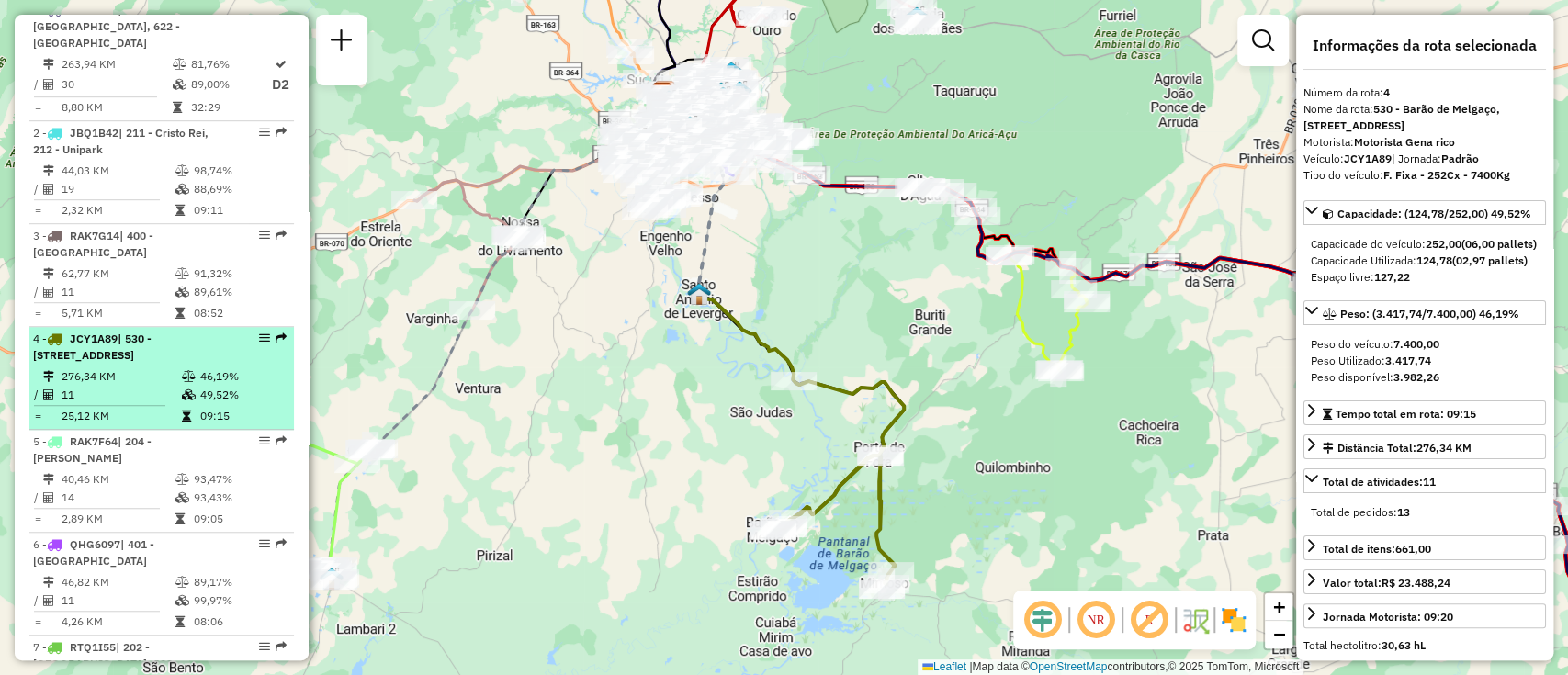
click at [152, 360] on span "| 530 - Barão de Melgaço, 531 - Porto de fora, 532 - Barra do Aricá" at bounding box center [92, 346] width 119 height 30
click at [280, 386] on td "46,19%" at bounding box center [242, 376] width 87 height 19
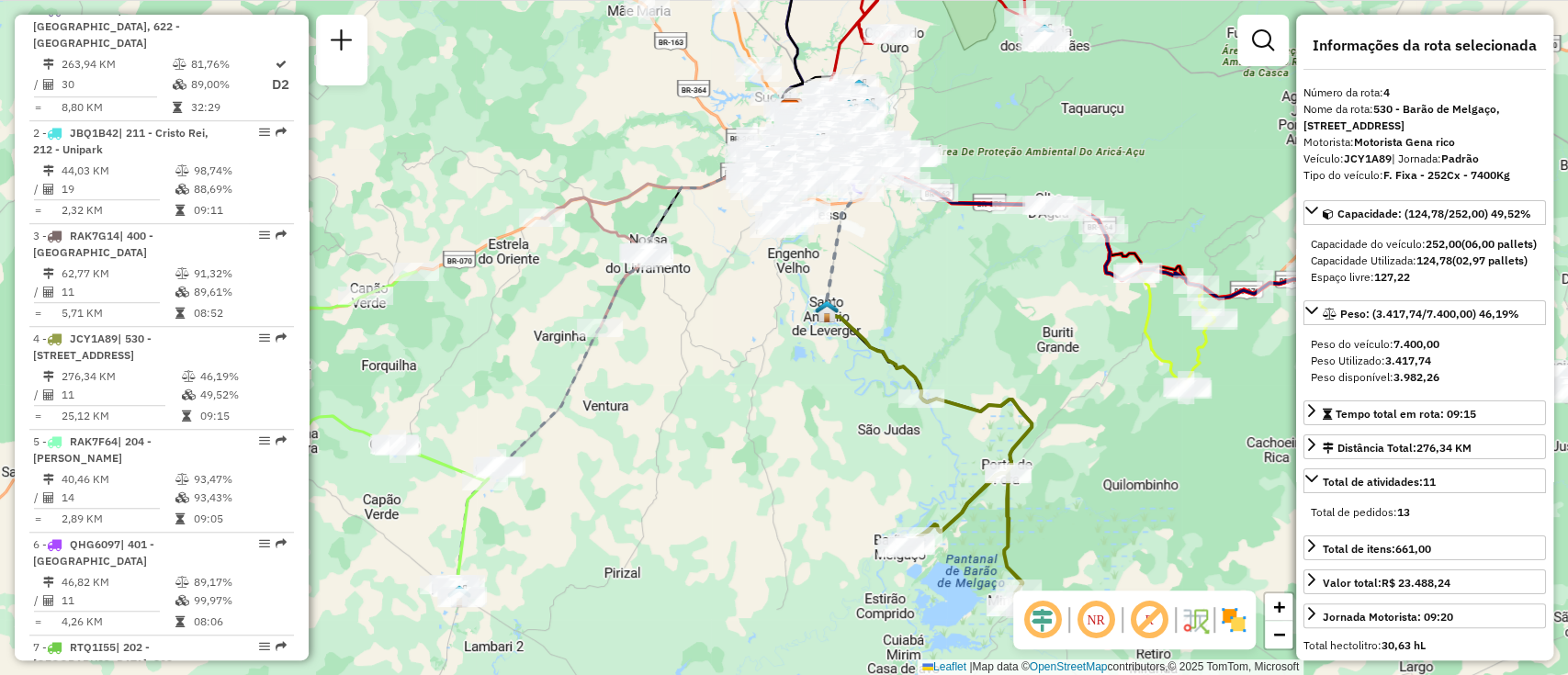
drag, startPoint x: 713, startPoint y: 564, endPoint x: 850, endPoint y: 579, distance: 137.8
click at [850, 579] on div "Janela de atendimento Grade de atendimento Capacidade Transportadoras Veículos …" at bounding box center [784, 337] width 1568 height 675
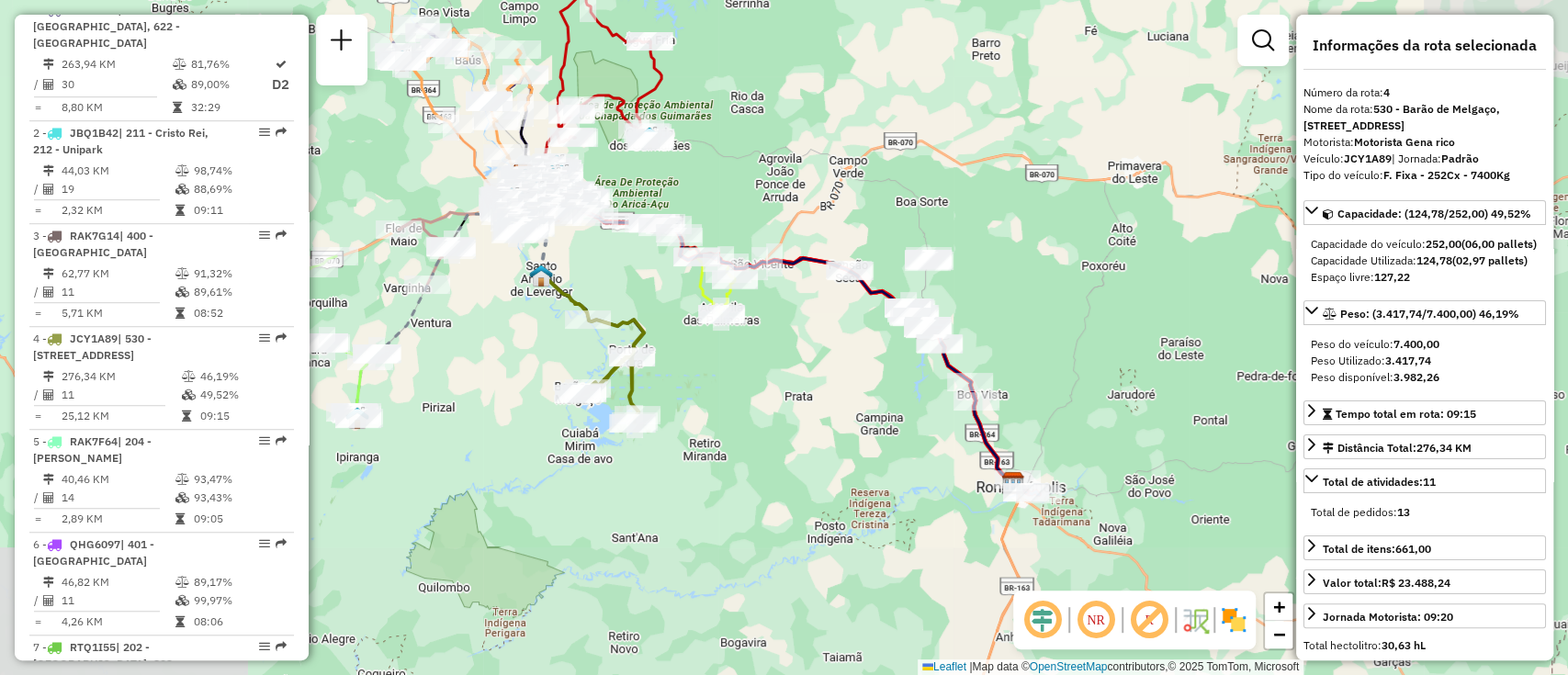
drag, startPoint x: 1014, startPoint y: 487, endPoint x: 817, endPoint y: 355, distance: 237.1
click at [817, 355] on div "Janela de atendimento Grade de atendimento Capacidade Transportadoras Veículos …" at bounding box center [784, 337] width 1568 height 675
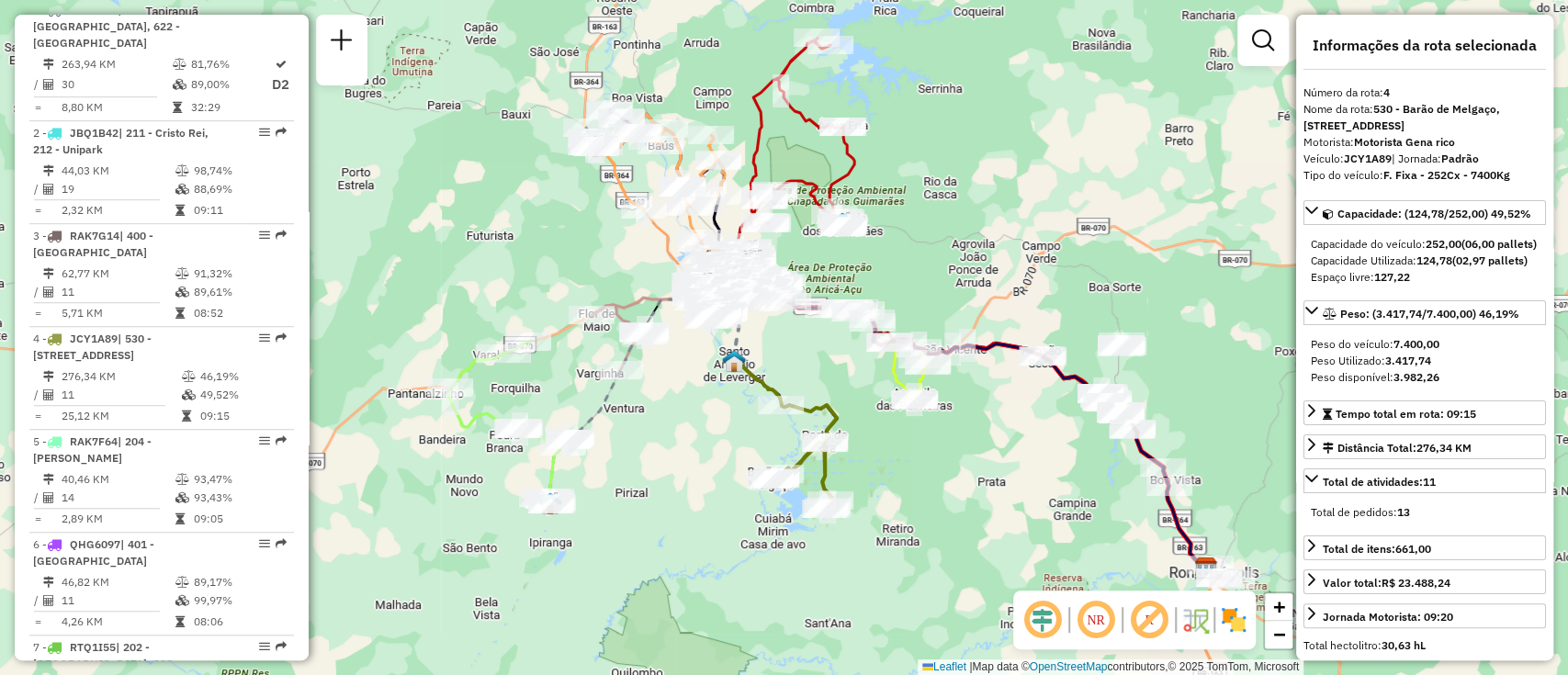
drag, startPoint x: 861, startPoint y: 365, endPoint x: 1012, endPoint y: 427, distance: 163.2
click at [1009, 422] on div "Janela de atendimento Grade de atendimento Capacidade Transportadoras Veículos …" at bounding box center [784, 337] width 1568 height 675
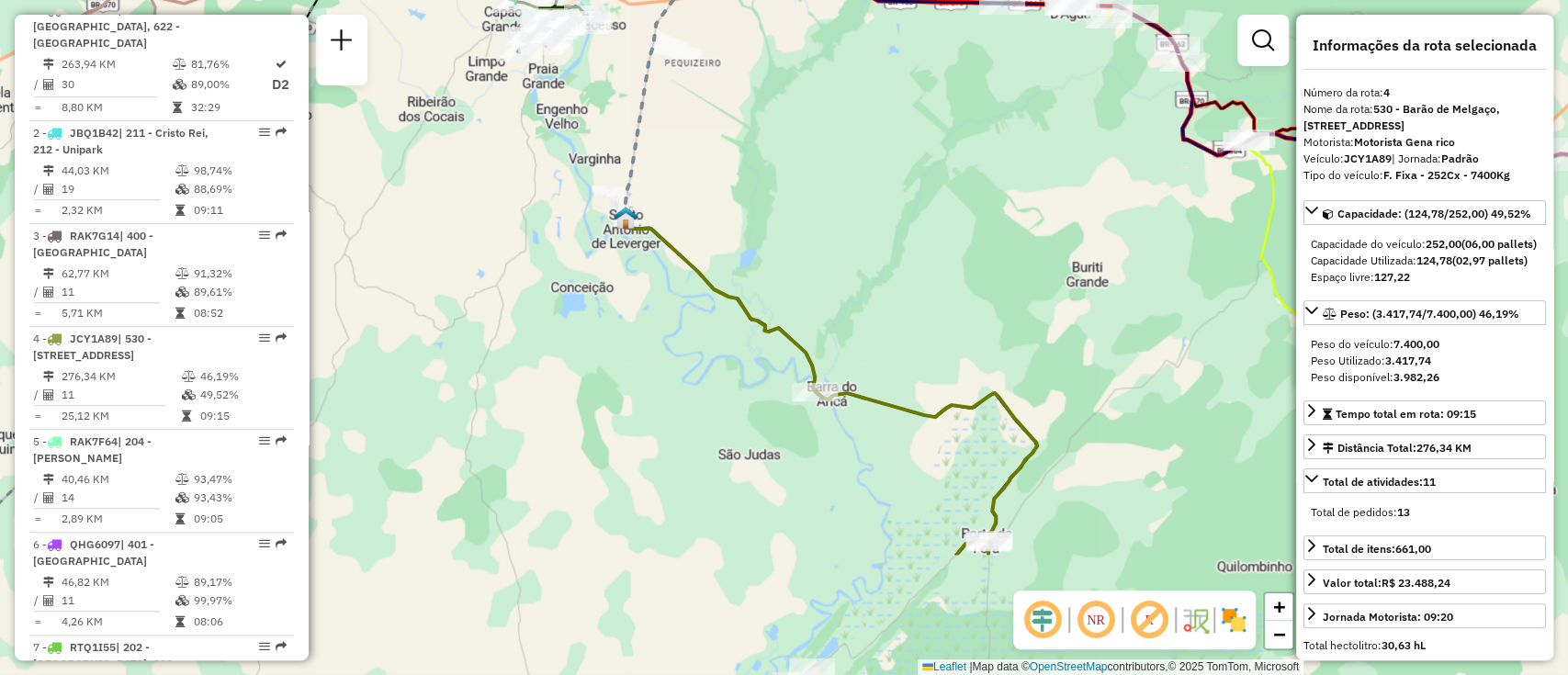
drag, startPoint x: 825, startPoint y: 357, endPoint x: 884, endPoint y: 186, distance: 180.9
click at [884, 186] on div "Janela de atendimento Grade de atendimento Capacidade Transportadoras Veículos …" at bounding box center [784, 337] width 1568 height 675
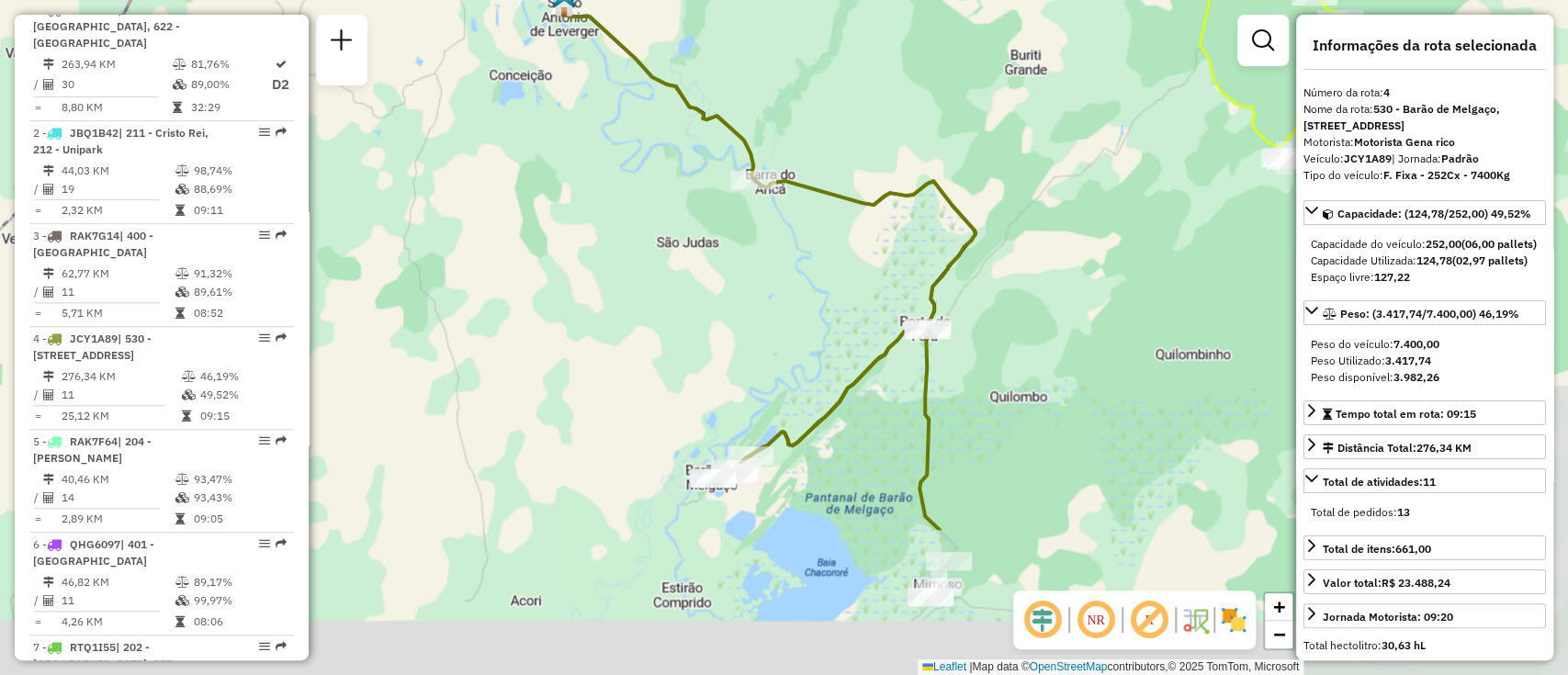
drag, startPoint x: 922, startPoint y: 337, endPoint x: 858, endPoint y: 117, distance: 229.1
click at [858, 117] on div "Janela de atendimento Grade de atendimento Capacidade Transportadoras Veículos …" at bounding box center [784, 337] width 1568 height 675
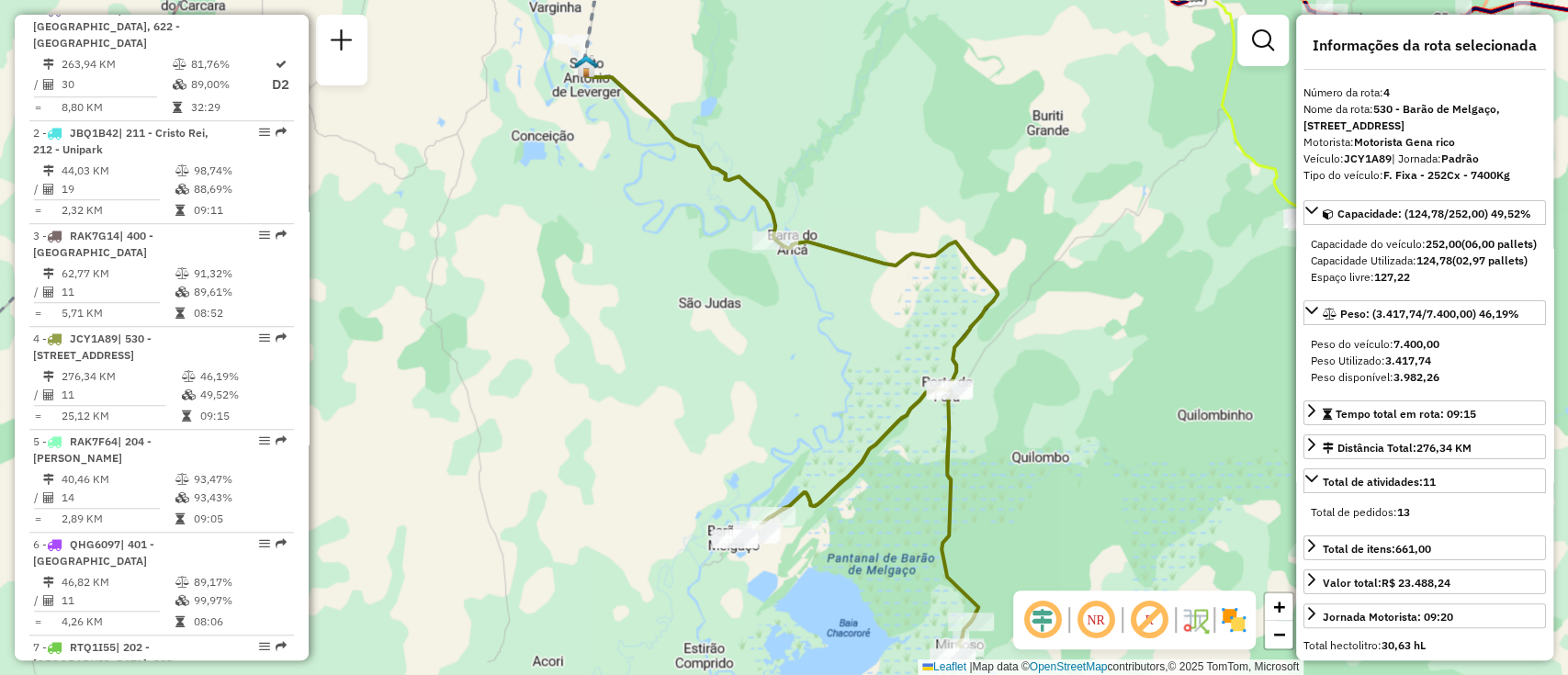
drag, startPoint x: 858, startPoint y: 128, endPoint x: 883, endPoint y: 195, distance: 71.5
click at [883, 195] on div "Janela de atendimento Grade de atendimento Capacidade Transportadoras Veículos …" at bounding box center [784, 337] width 1568 height 675
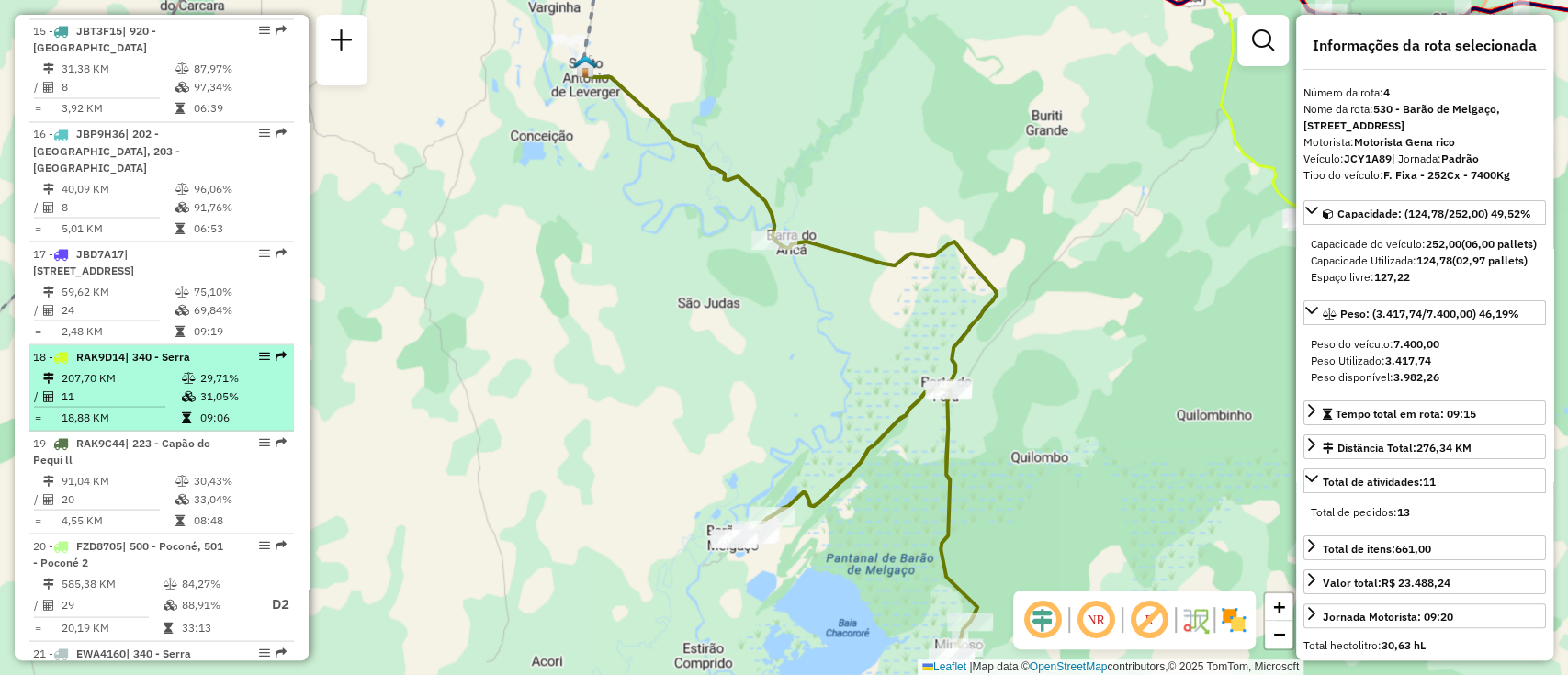
click at [181, 368] on td at bounding box center [190, 377] width 19 height 19
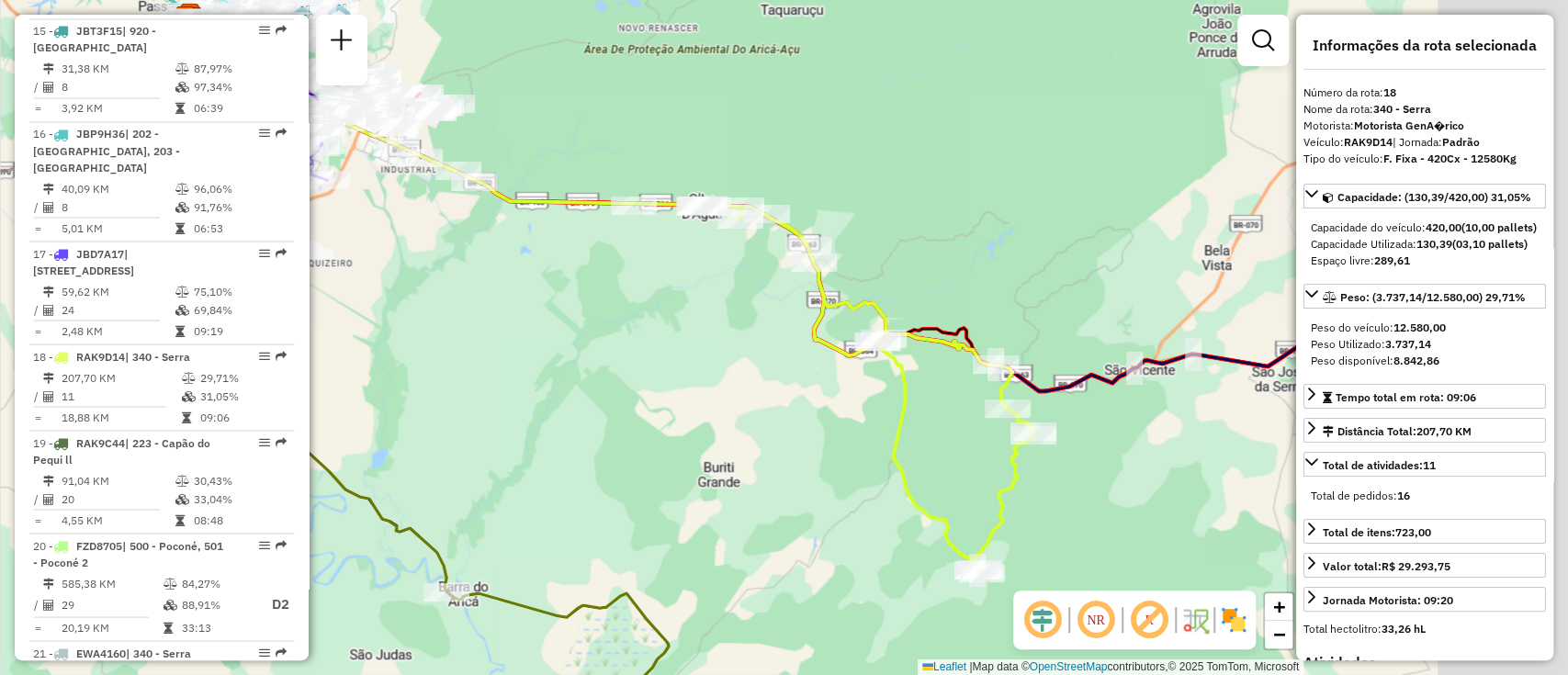
drag, startPoint x: 838, startPoint y: 407, endPoint x: 737, endPoint y: 377, distance: 105.4
click at [737, 377] on div "Janela de atendimento Grade de atendimento Capacidade Transportadoras Veículos …" at bounding box center [784, 337] width 1568 height 675
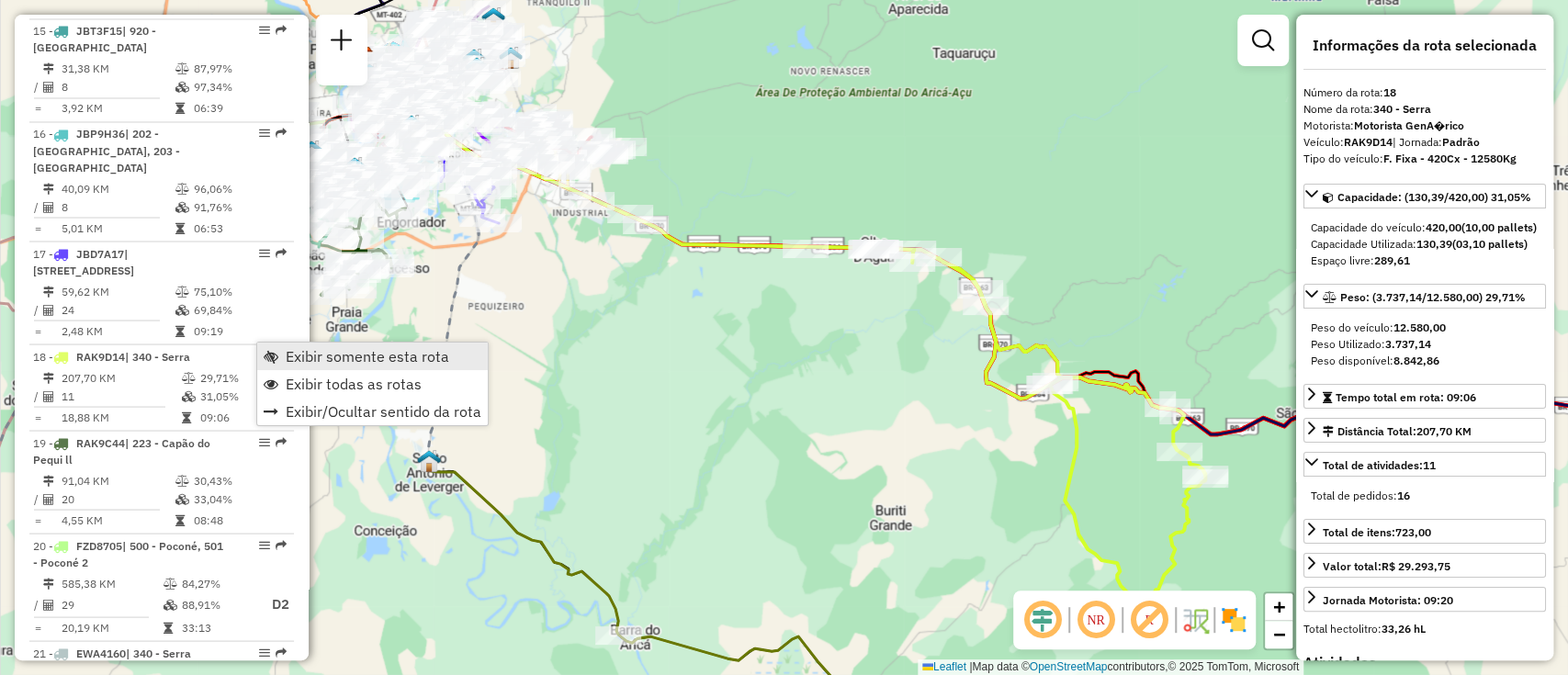
click at [320, 358] on span "Exibir somente esta rota" at bounding box center [368, 356] width 164 height 15
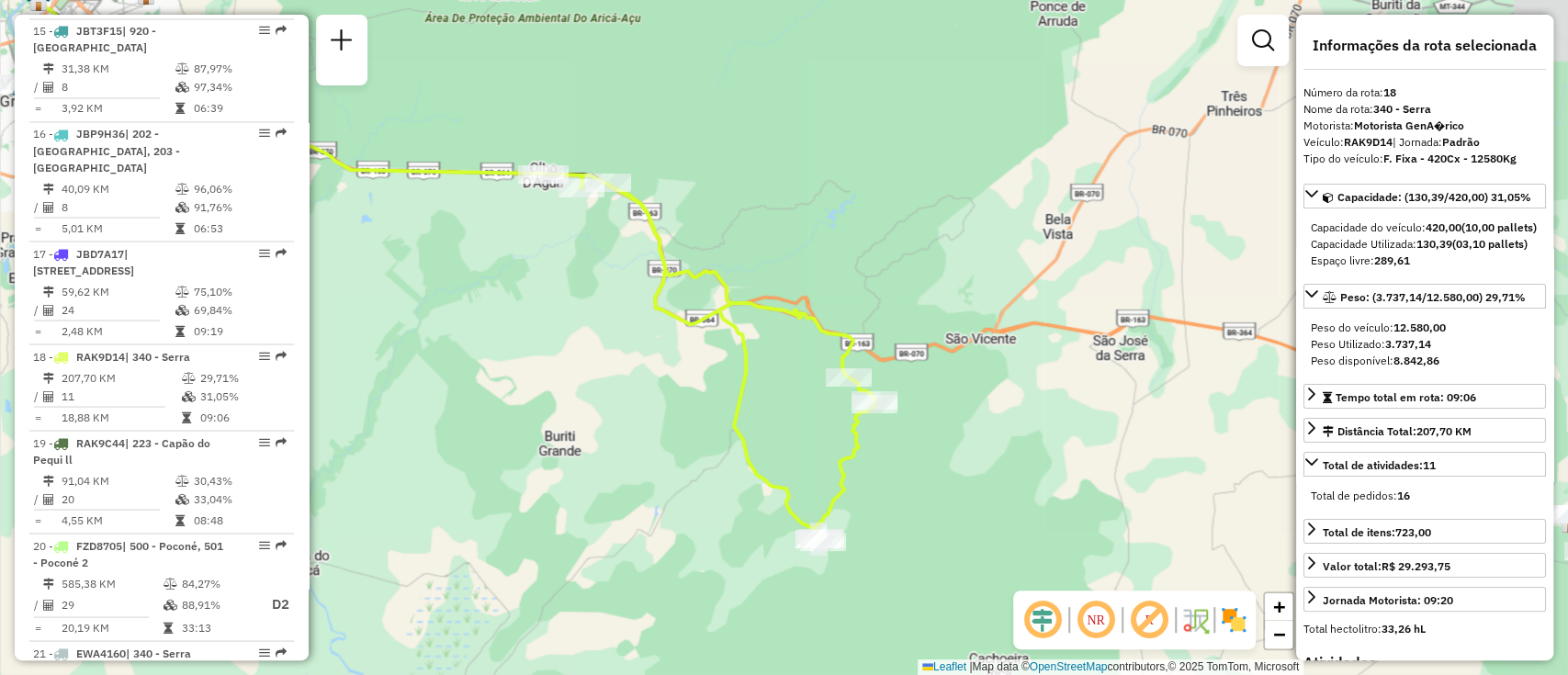
drag, startPoint x: 953, startPoint y: 424, endPoint x: 621, endPoint y: 349, distance: 340.4
click at [621, 349] on div "Janela de atendimento Grade de atendimento Capacidade Transportadoras Veículos …" at bounding box center [784, 337] width 1568 height 675
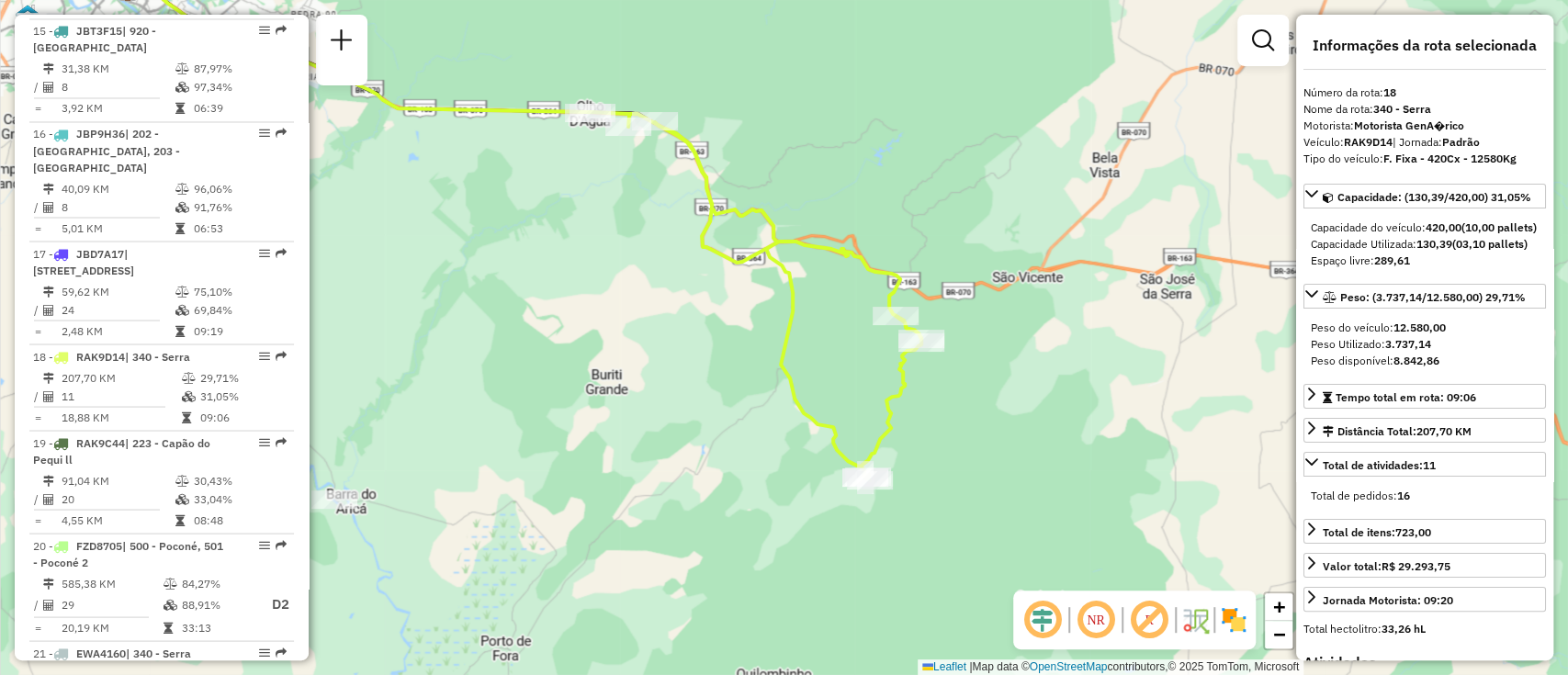
drag, startPoint x: 633, startPoint y: 399, endPoint x: 612, endPoint y: 295, distance: 106.1
click at [612, 295] on div "Janela de atendimento Grade de atendimento Capacidade Transportadoras Veículos …" at bounding box center [784, 337] width 1568 height 675
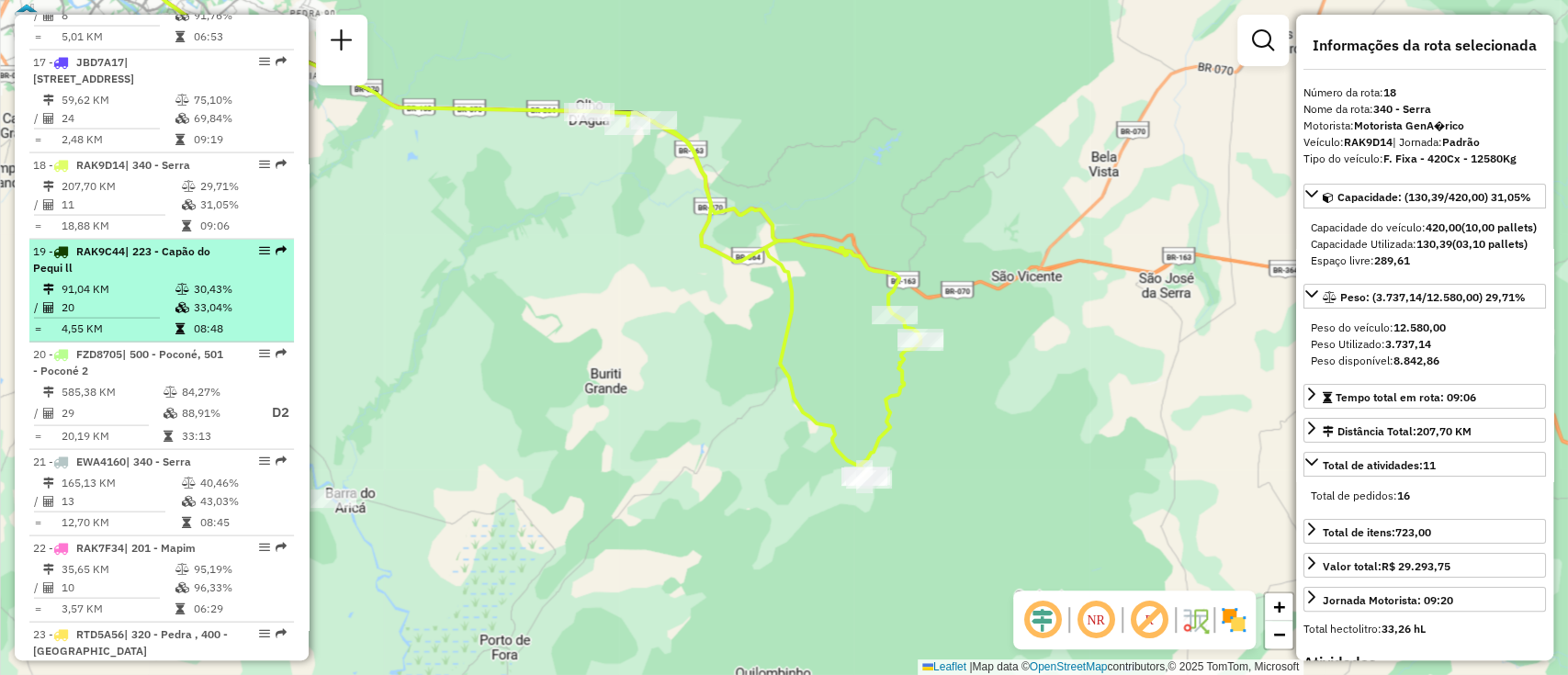
scroll to position [2422, 0]
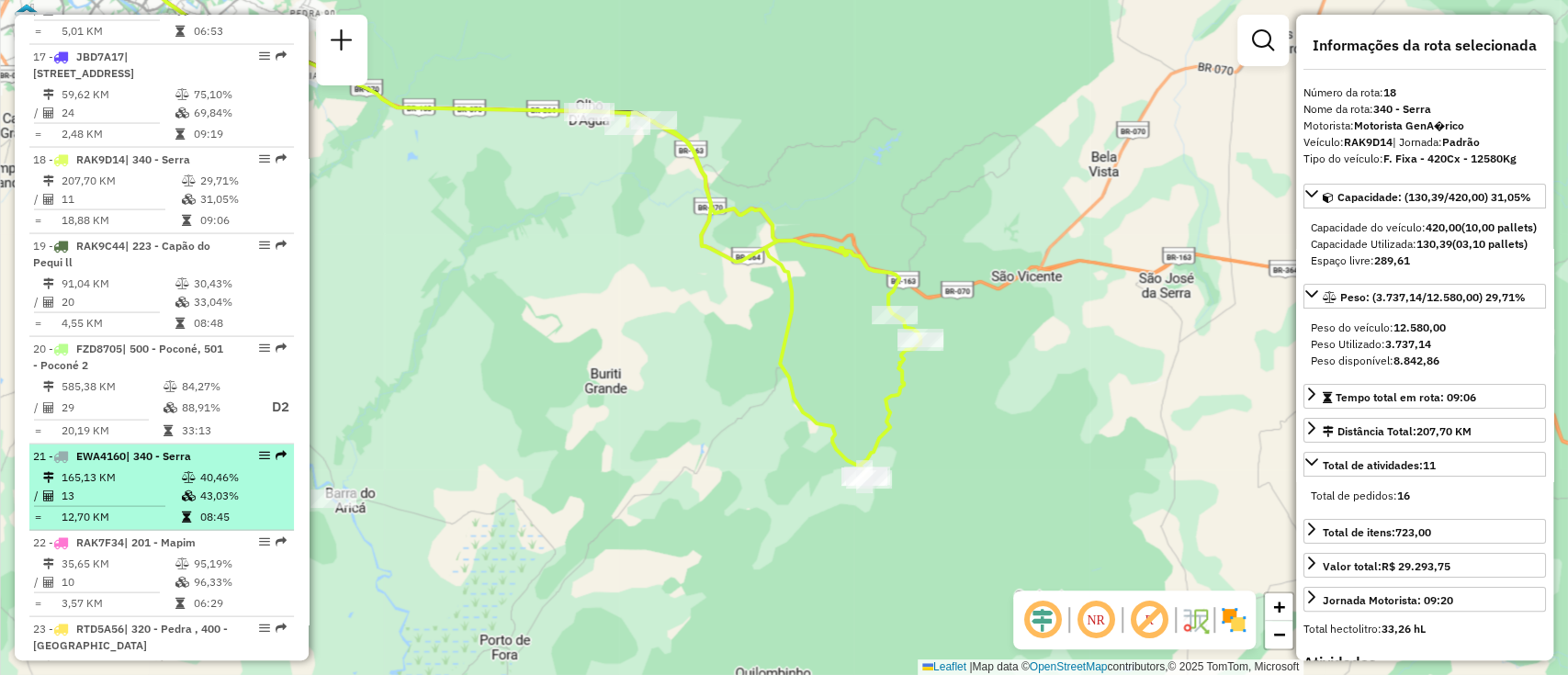
click at [212, 448] on div "21 - EWA4160 | 340 - Serra" at bounding box center [130, 456] width 195 height 17
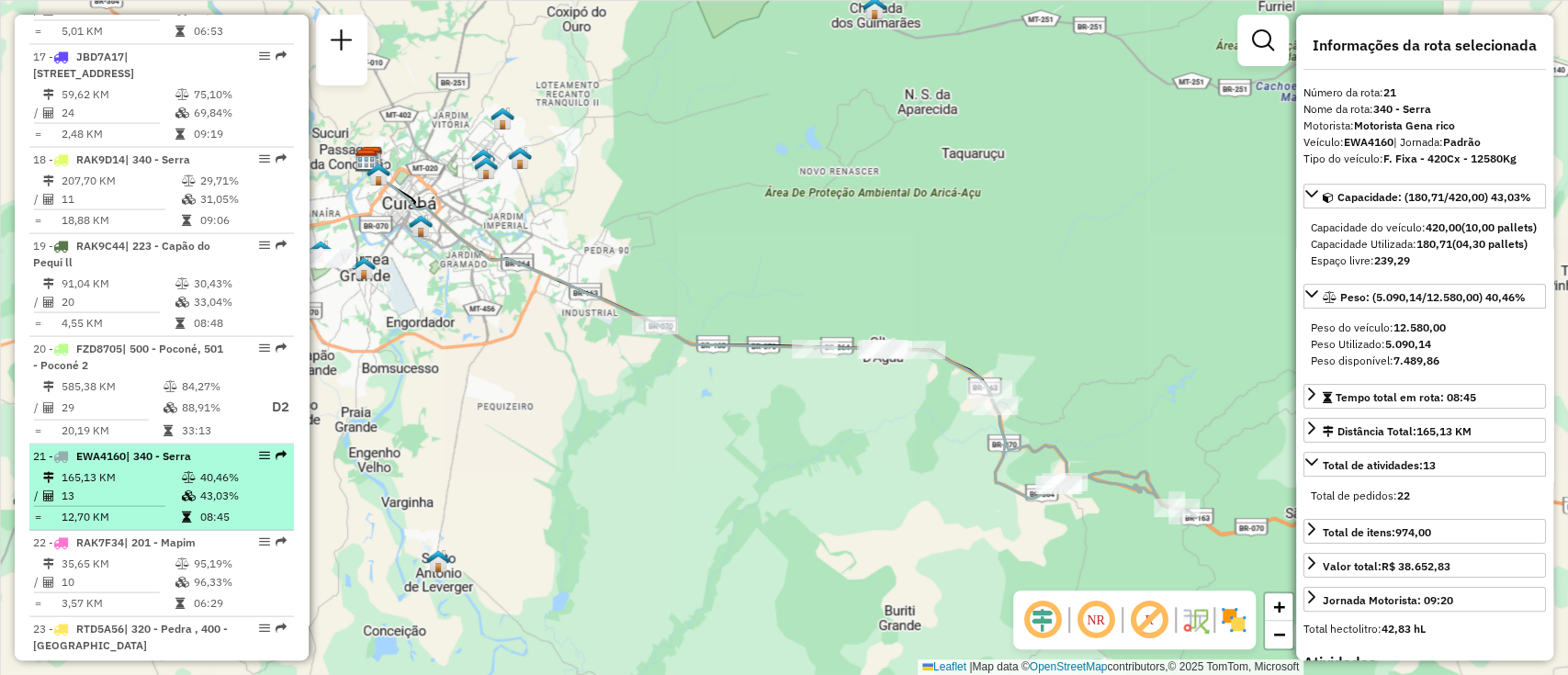
drag, startPoint x: 212, startPoint y: 437, endPoint x: 250, endPoint y: 456, distance: 42.5
click at [243, 468] on td "40,46%" at bounding box center [242, 477] width 87 height 19
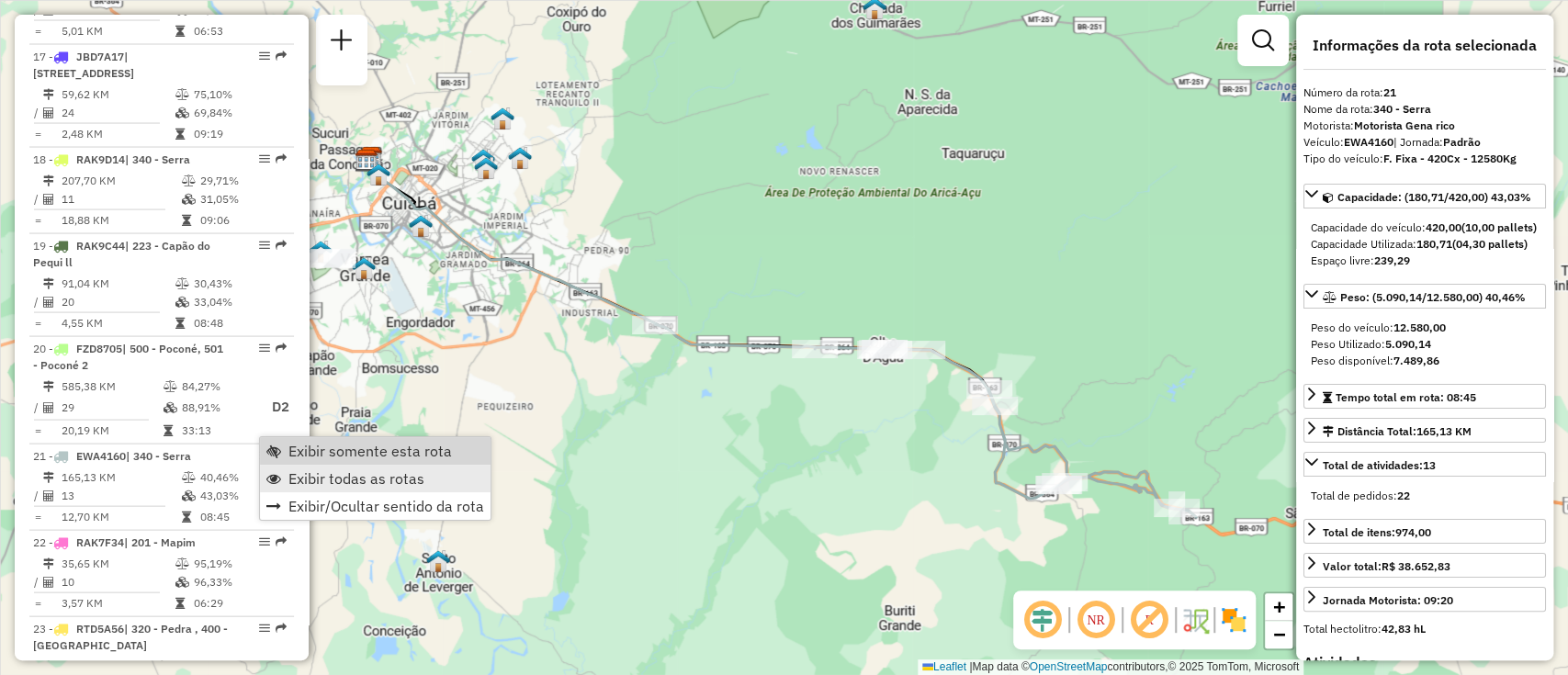
click at [351, 464] on link "Exibir todas as rotas" at bounding box center [374, 478] width 230 height 27
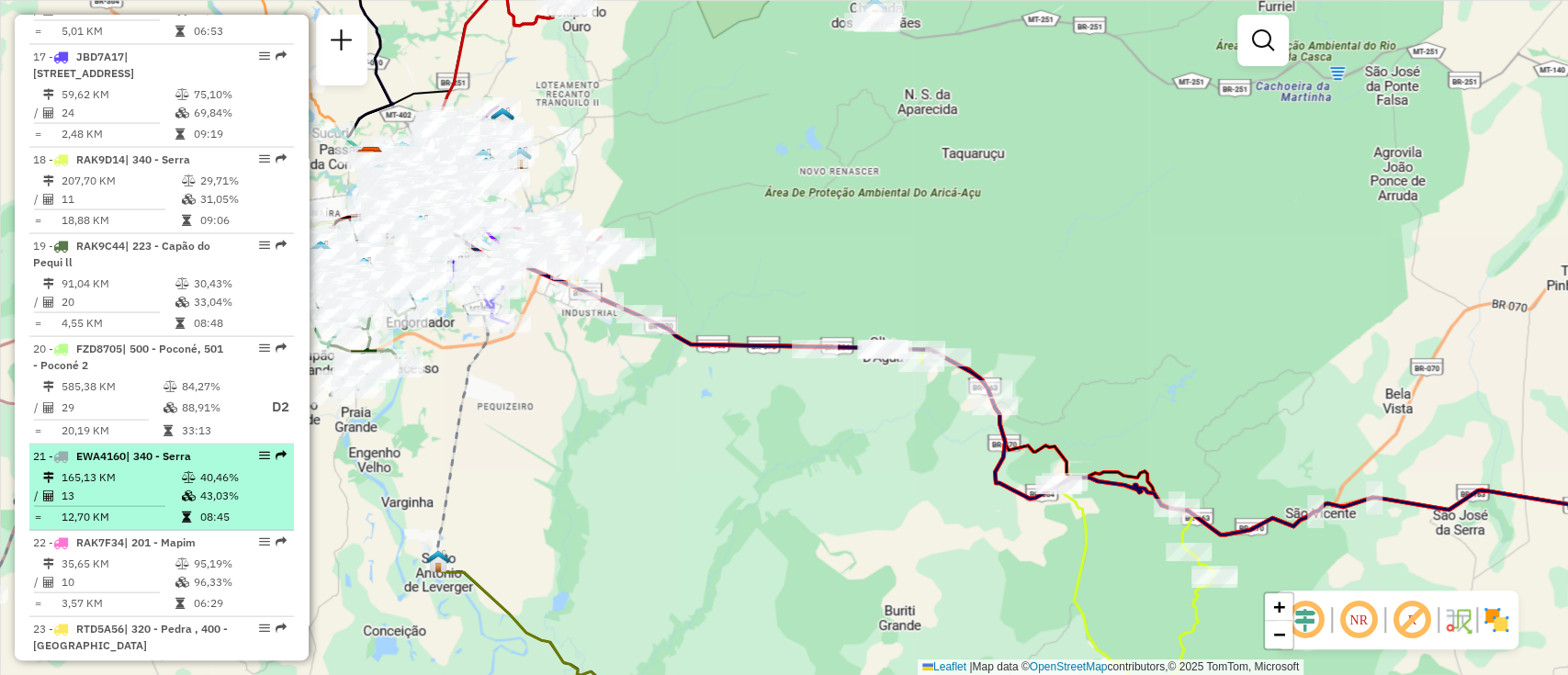
select select "**********"
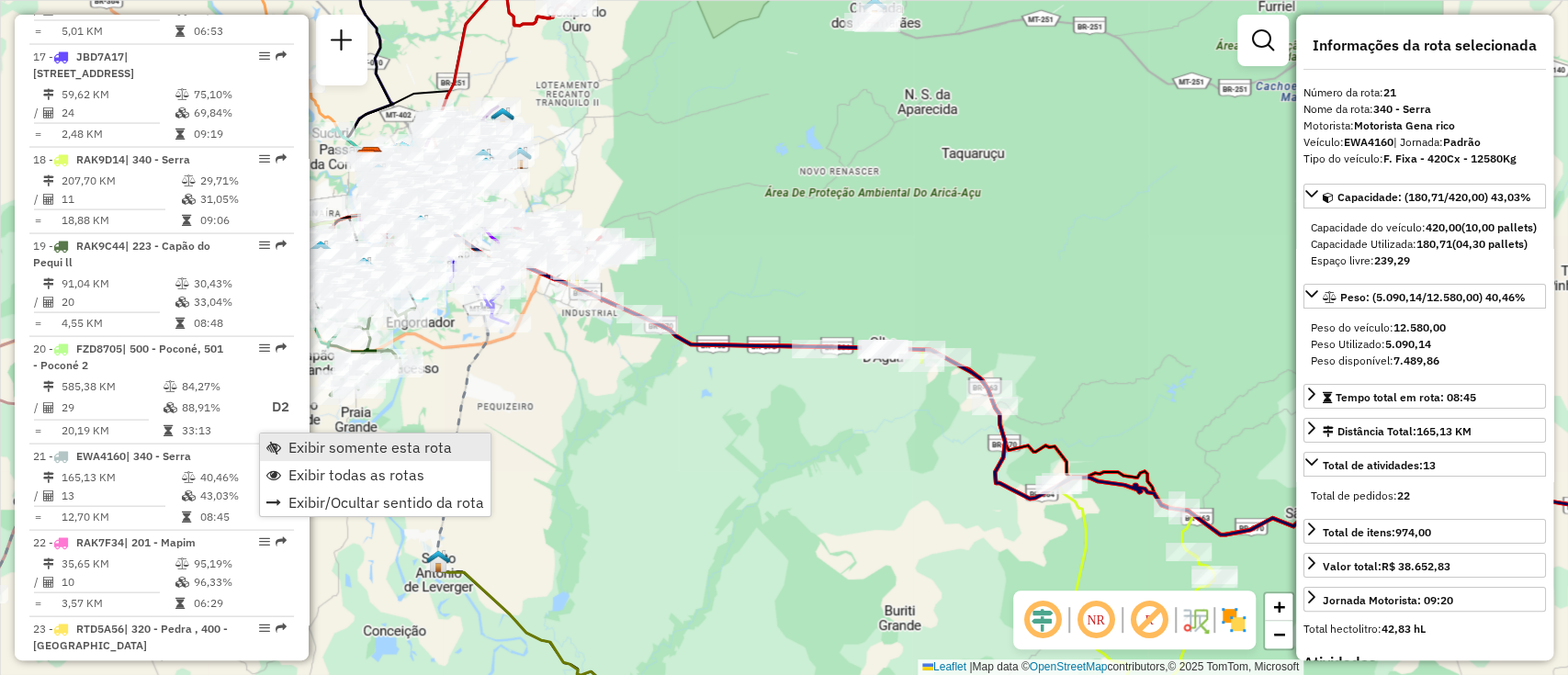
click at [390, 440] on span "Exibir somente esta rota" at bounding box center [369, 447] width 164 height 15
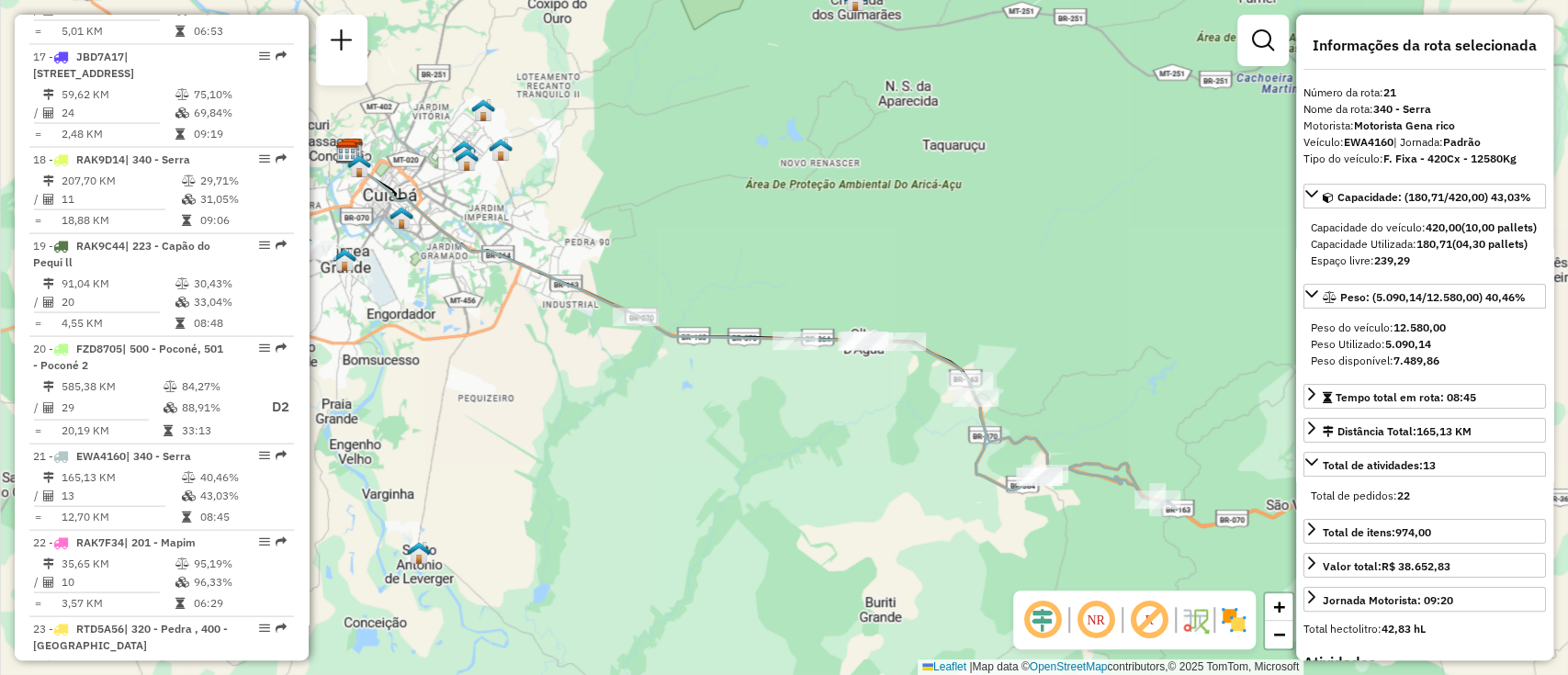
drag, startPoint x: 716, startPoint y: 385, endPoint x: 628, endPoint y: 332, distance: 102.7
click at [630, 332] on div "Janela de atendimento Grade de atendimento Capacidade Transportadoras Veículos …" at bounding box center [784, 337] width 1568 height 675
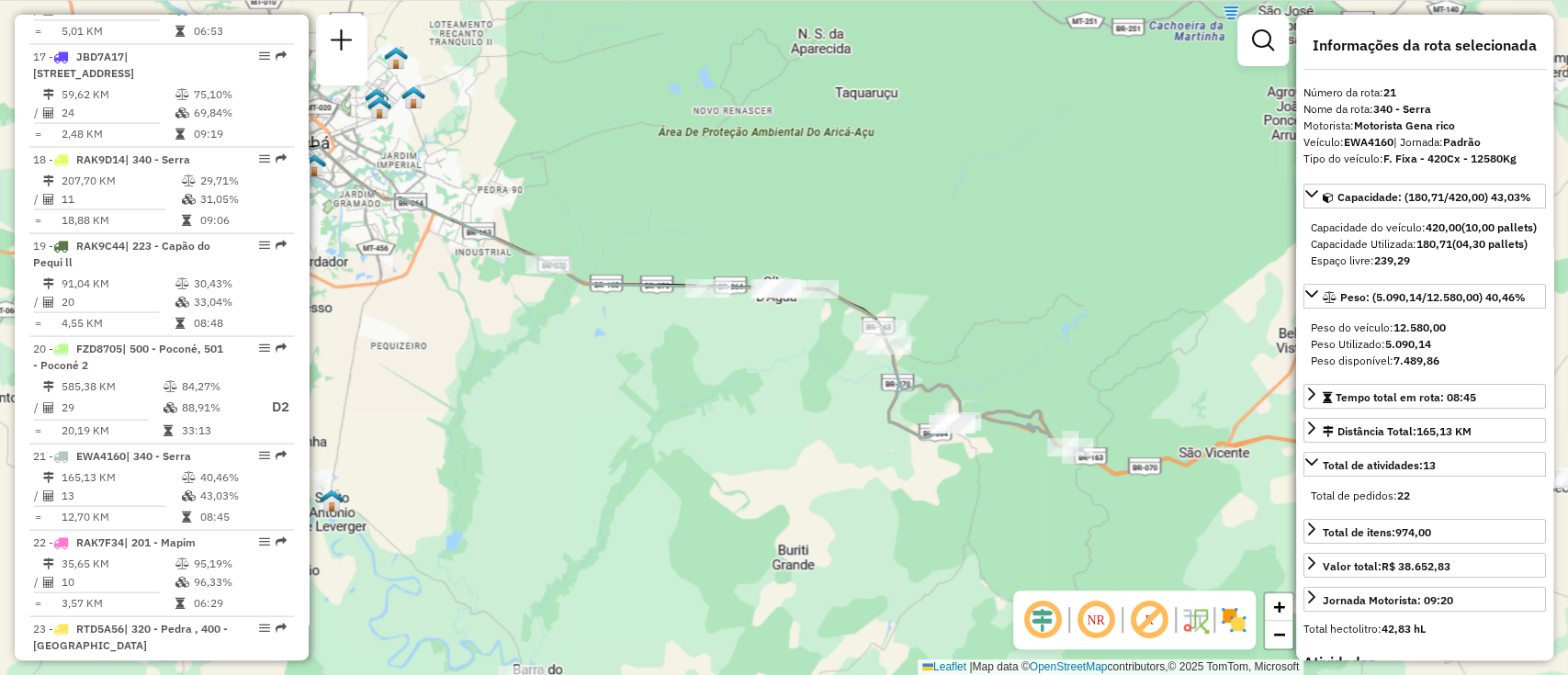
scroll to position [1268, 0]
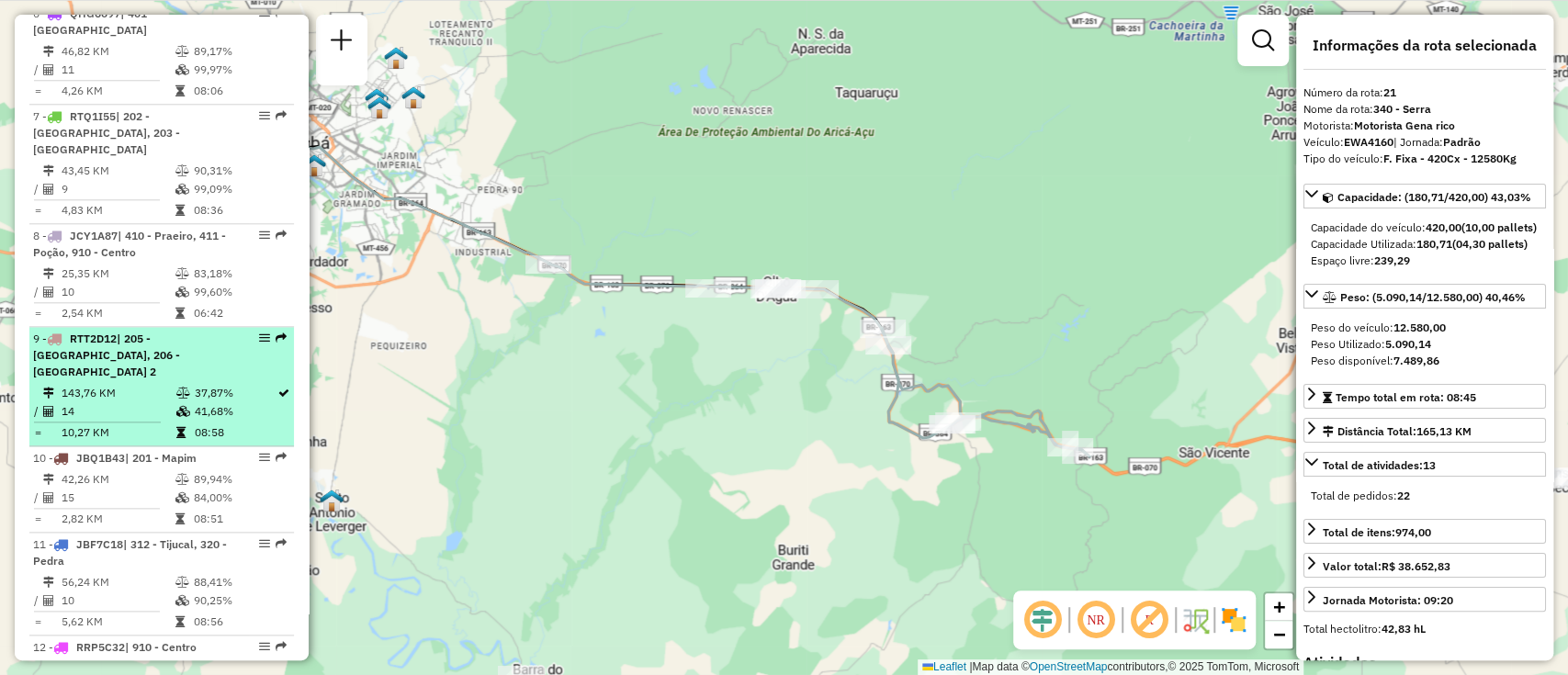
click at [180, 359] on span "| 205 - Nossa Senhora do Livramento, 206 - Nossa Senhora do Livramento 2" at bounding box center [107, 355] width 147 height 47
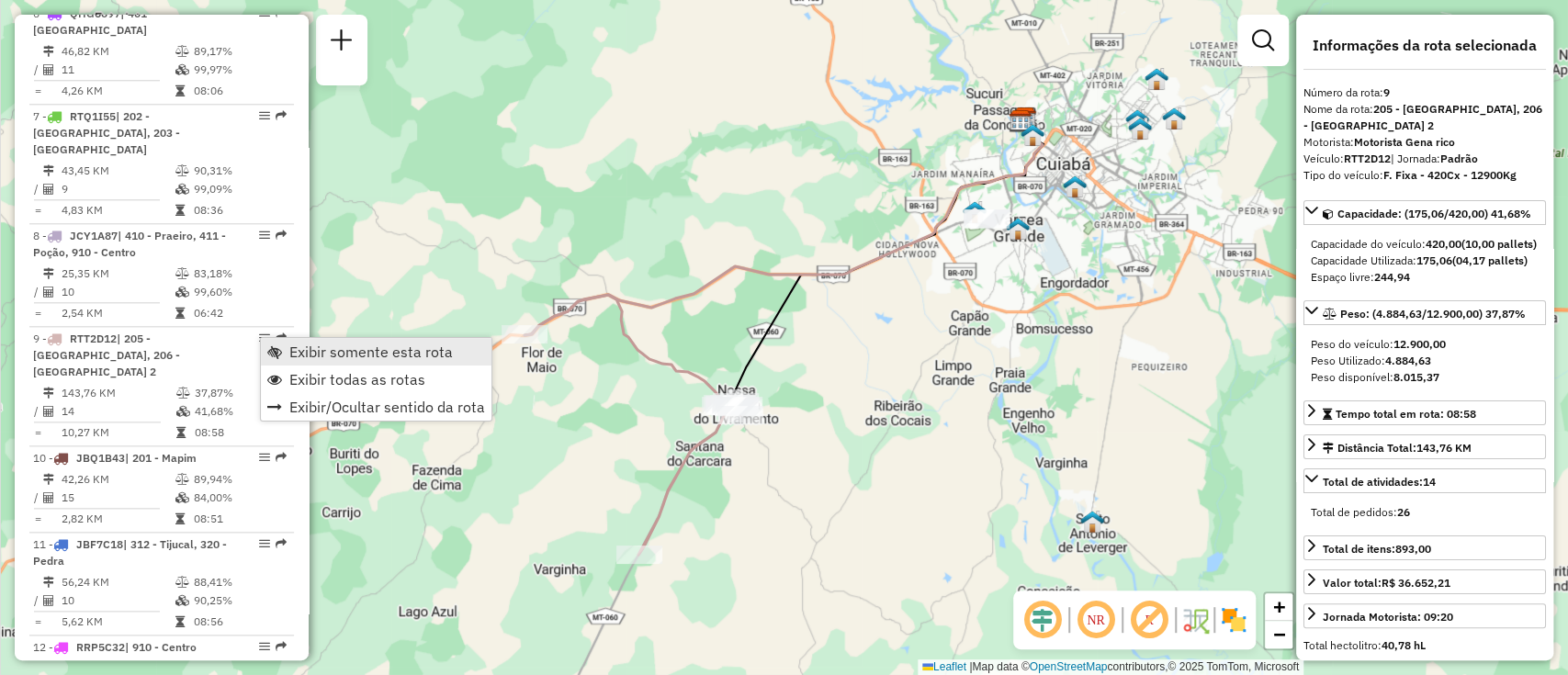
click at [286, 343] on link "Exibir somente esta rota" at bounding box center [375, 352] width 230 height 27
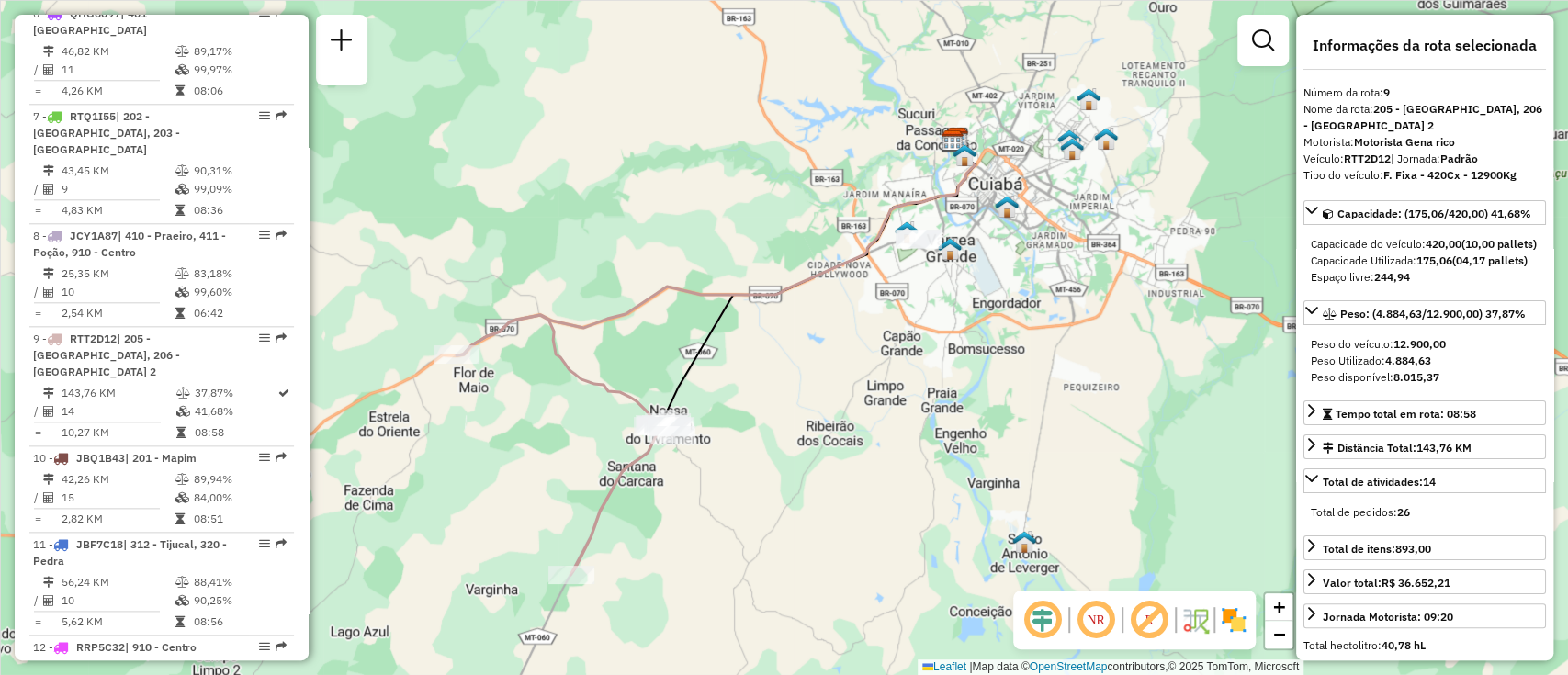
drag, startPoint x: 814, startPoint y: 332, endPoint x: 759, endPoint y: 333, distance: 55.0
click at [760, 335] on div "Janela de atendimento Grade de atendimento Capacidade Transportadoras Veículos …" at bounding box center [784, 337] width 1568 height 675
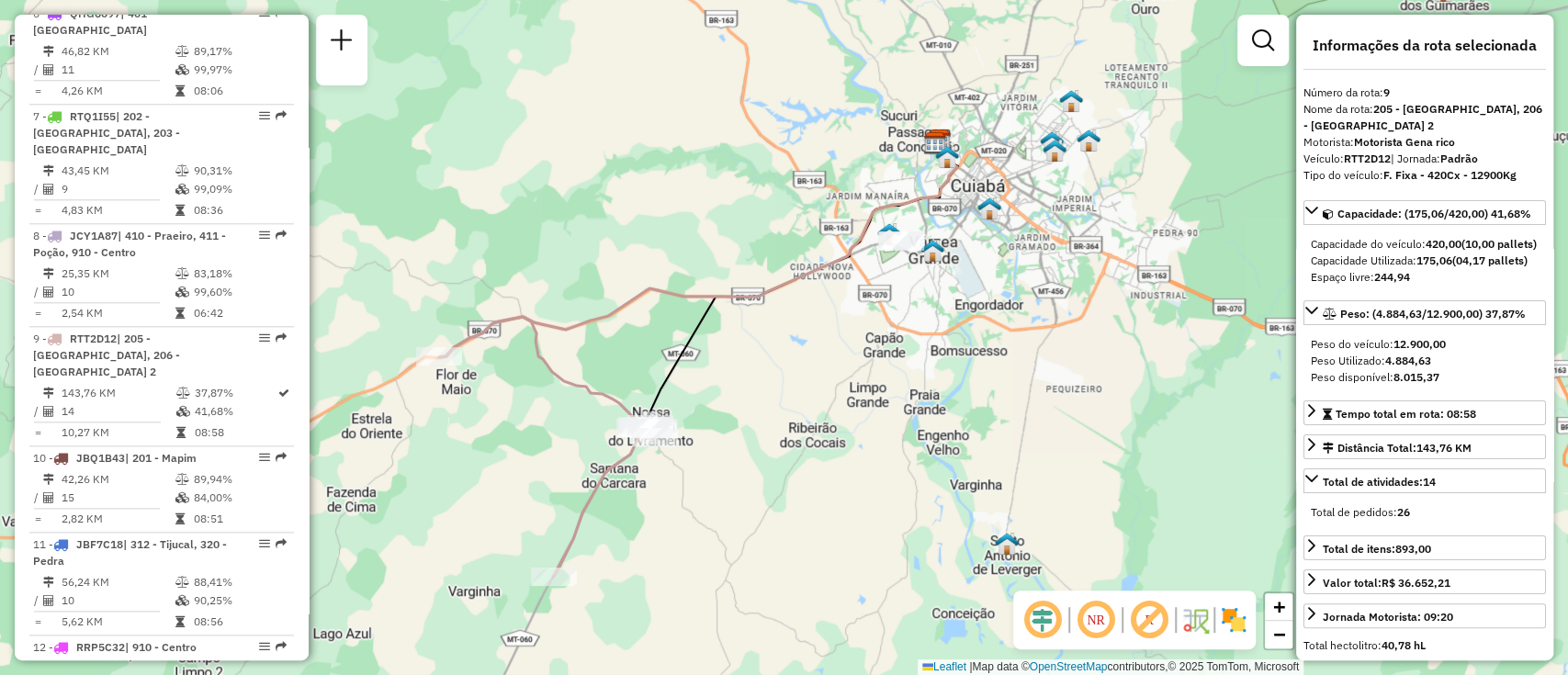
click at [1246, 629] on img at bounding box center [1234, 620] width 29 height 29
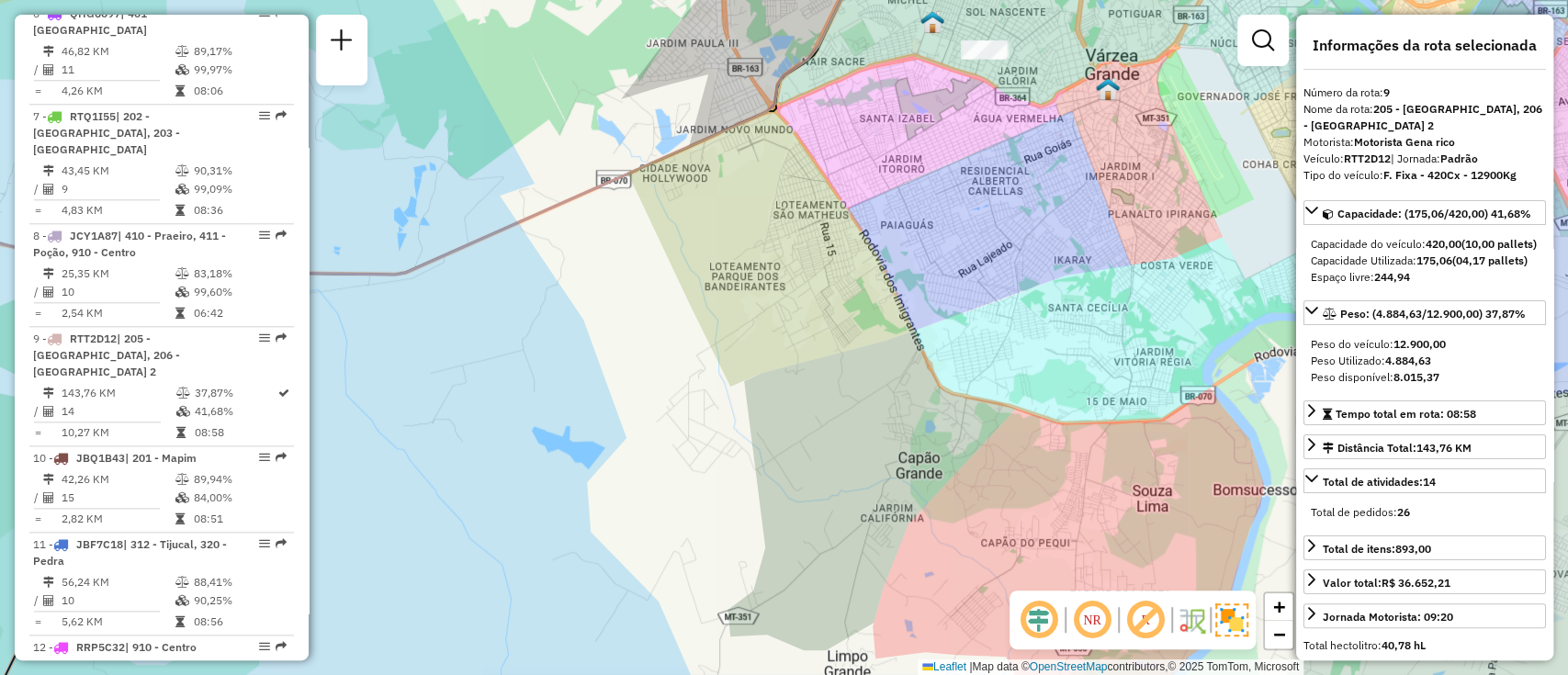
click at [814, 257] on div "Janela de atendimento Grade de atendimento Capacidade Transportadoras Veículos …" at bounding box center [784, 337] width 1568 height 675
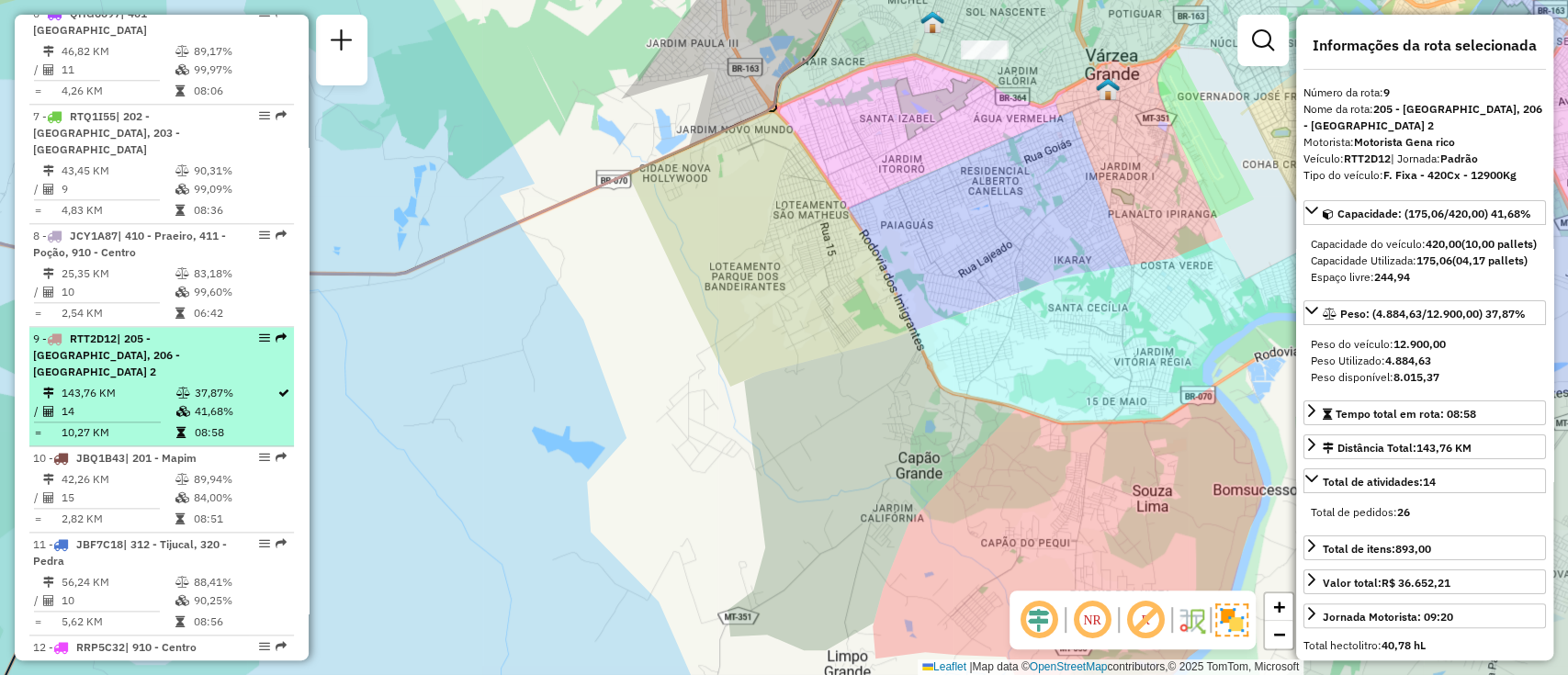
click at [139, 379] on li "9 - RTT2D12 | 205 - Nossa Senhora do Livramento, 206 - Nossa Senhora do Livrame…" at bounding box center [162, 387] width 265 height 120
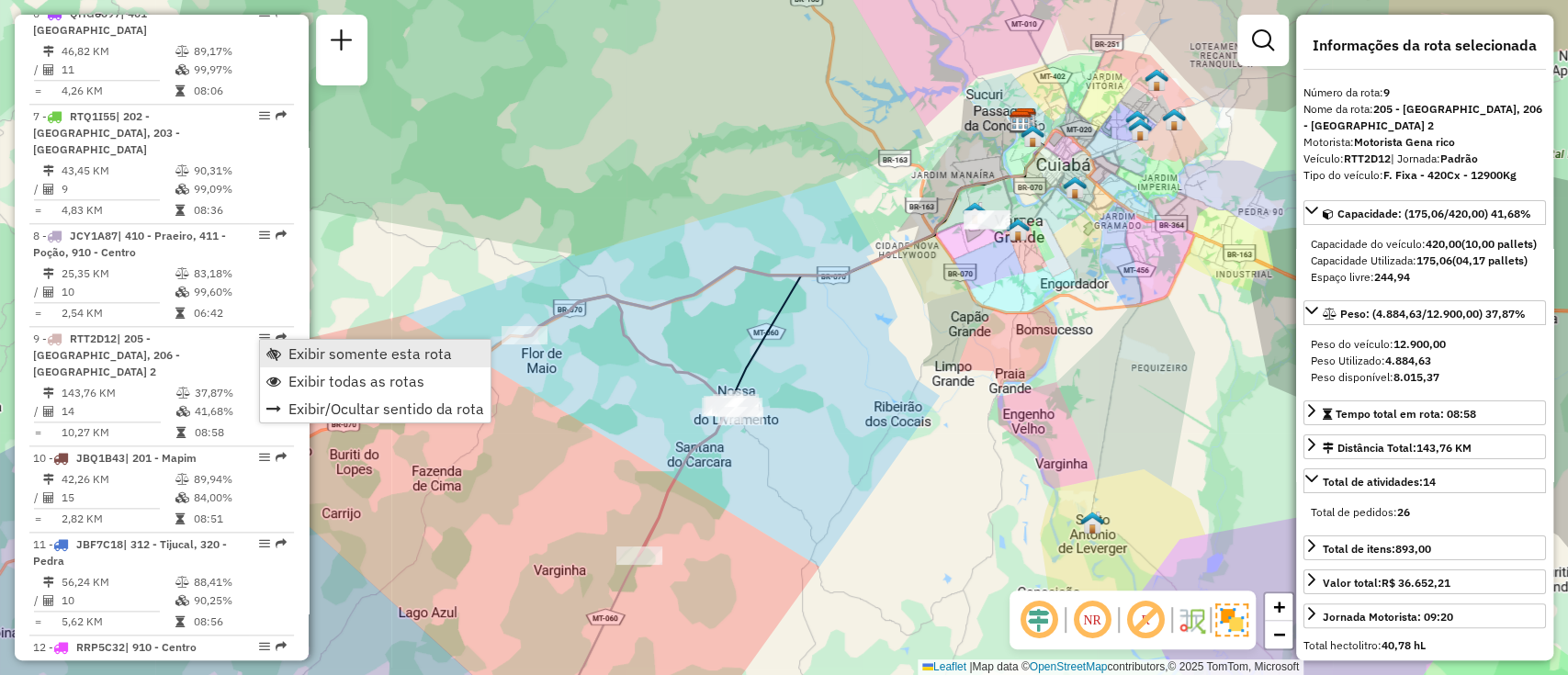
click at [291, 346] on span "Exibir somente esta rota" at bounding box center [369, 353] width 164 height 15
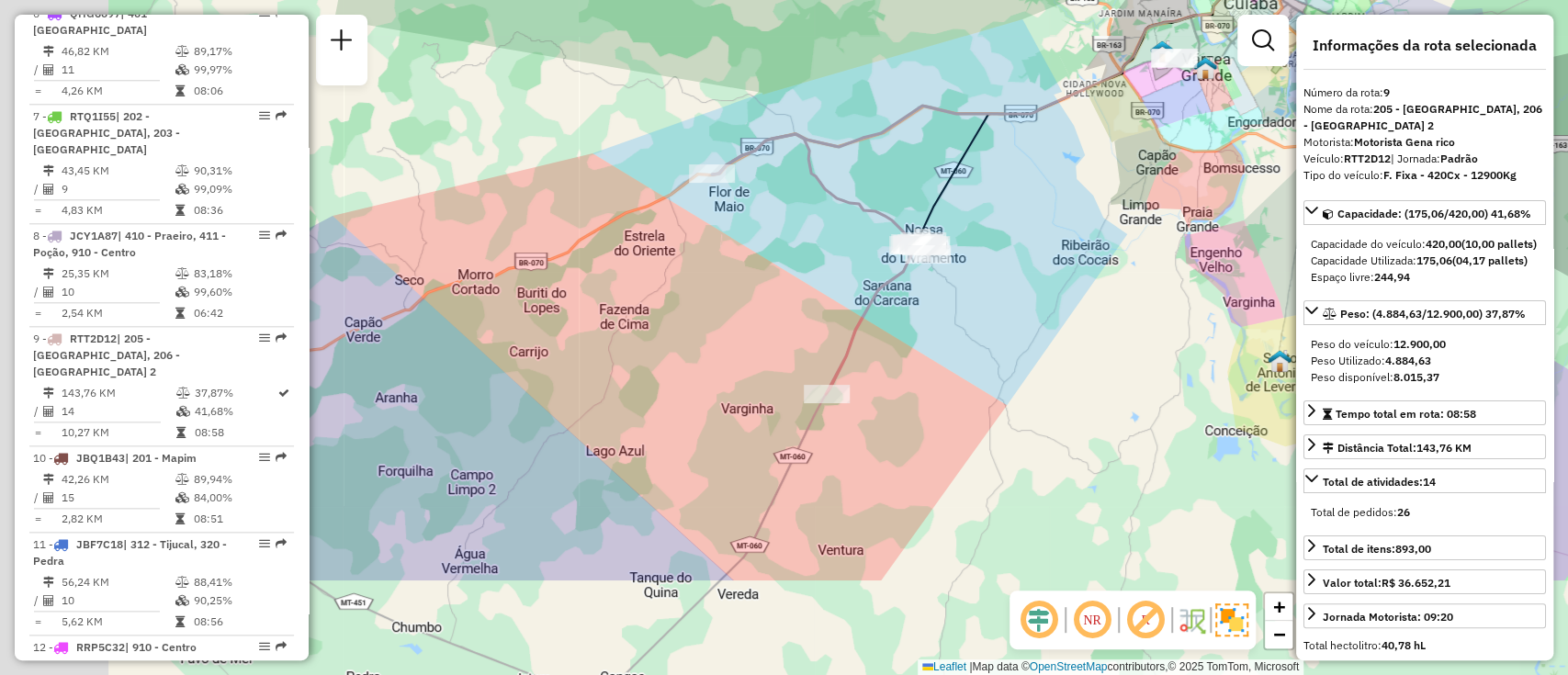
drag, startPoint x: 699, startPoint y: 462, endPoint x: 888, endPoint y: 299, distance: 249.6
click at [888, 300] on div "Janela de atendimento Grade de atendimento Capacidade Transportadoras Veículos …" at bounding box center [784, 337] width 1568 height 675
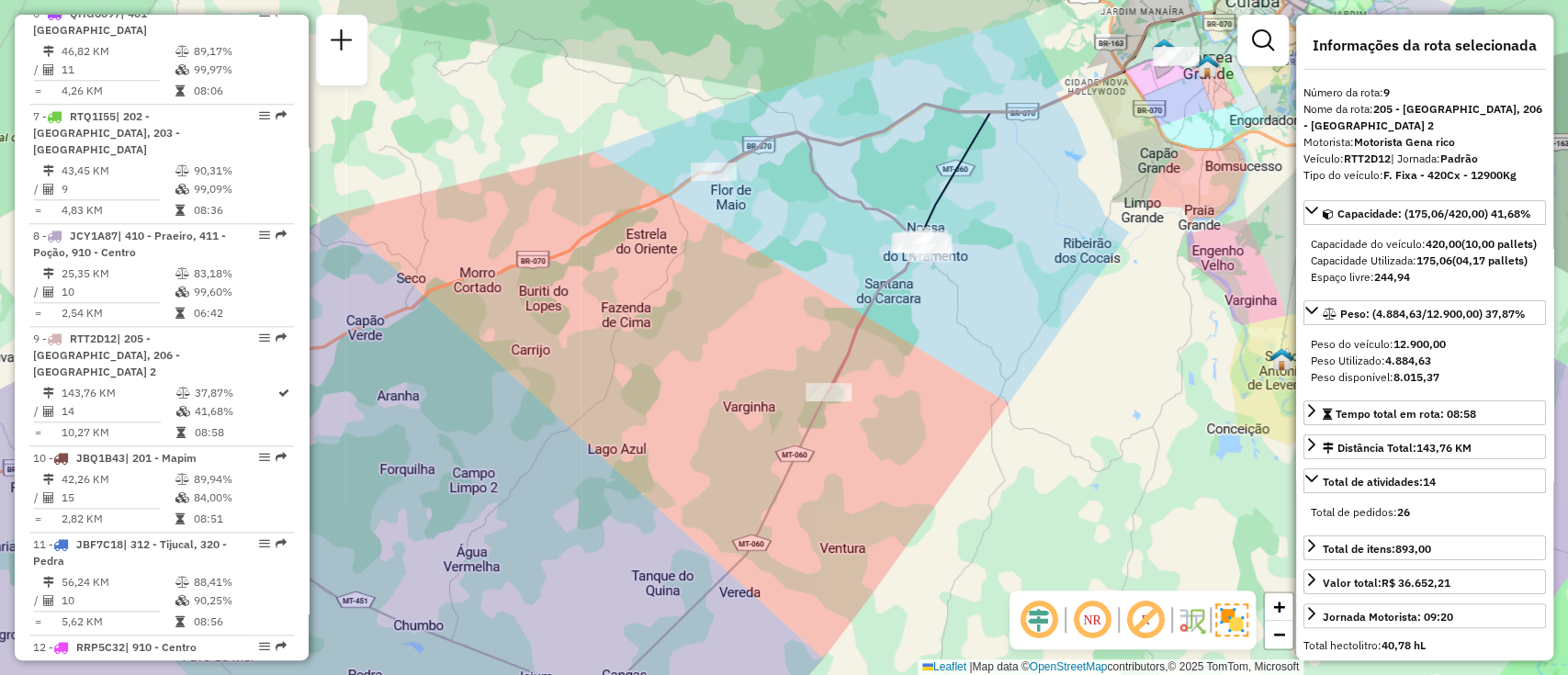
scroll to position [2311, 0]
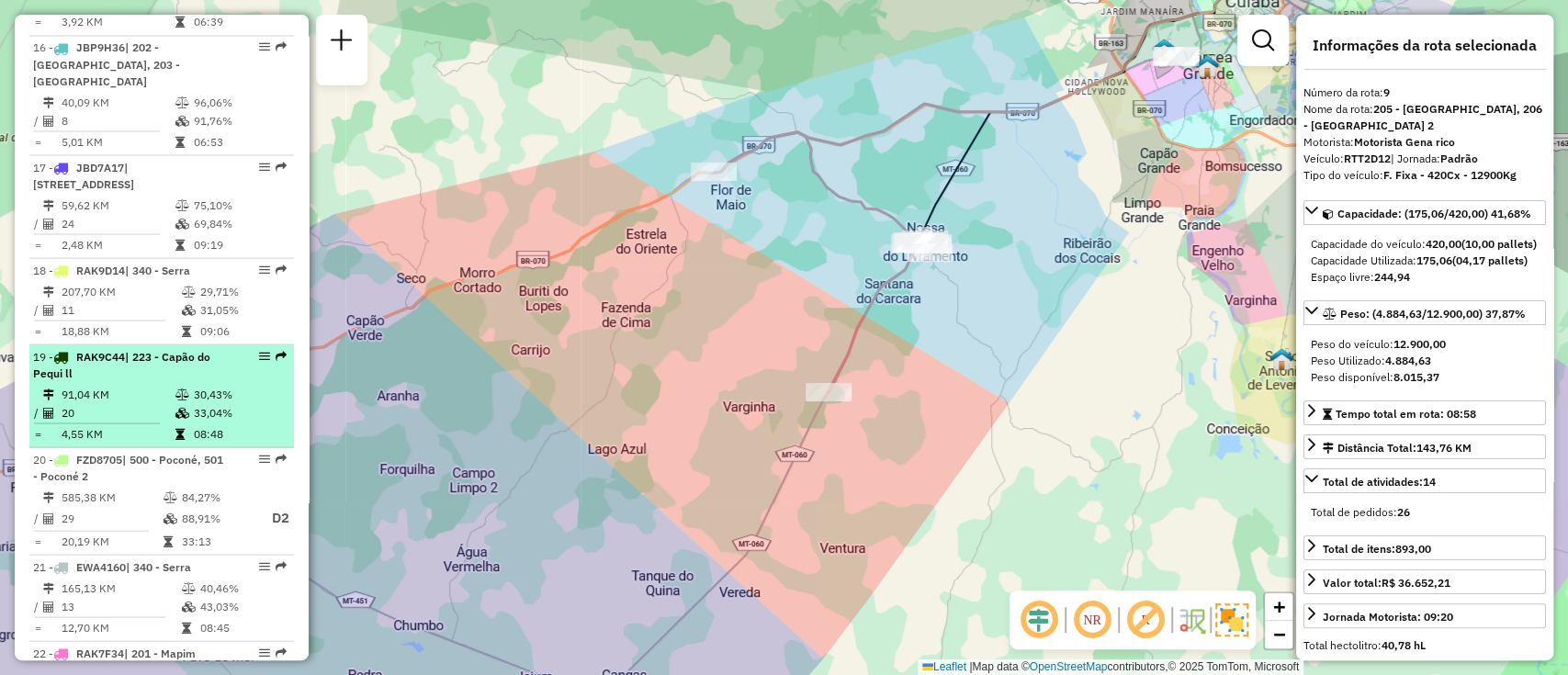
click at [162, 349] on span "| 223 - Capão do Pequi ll" at bounding box center [122, 363] width 177 height 30
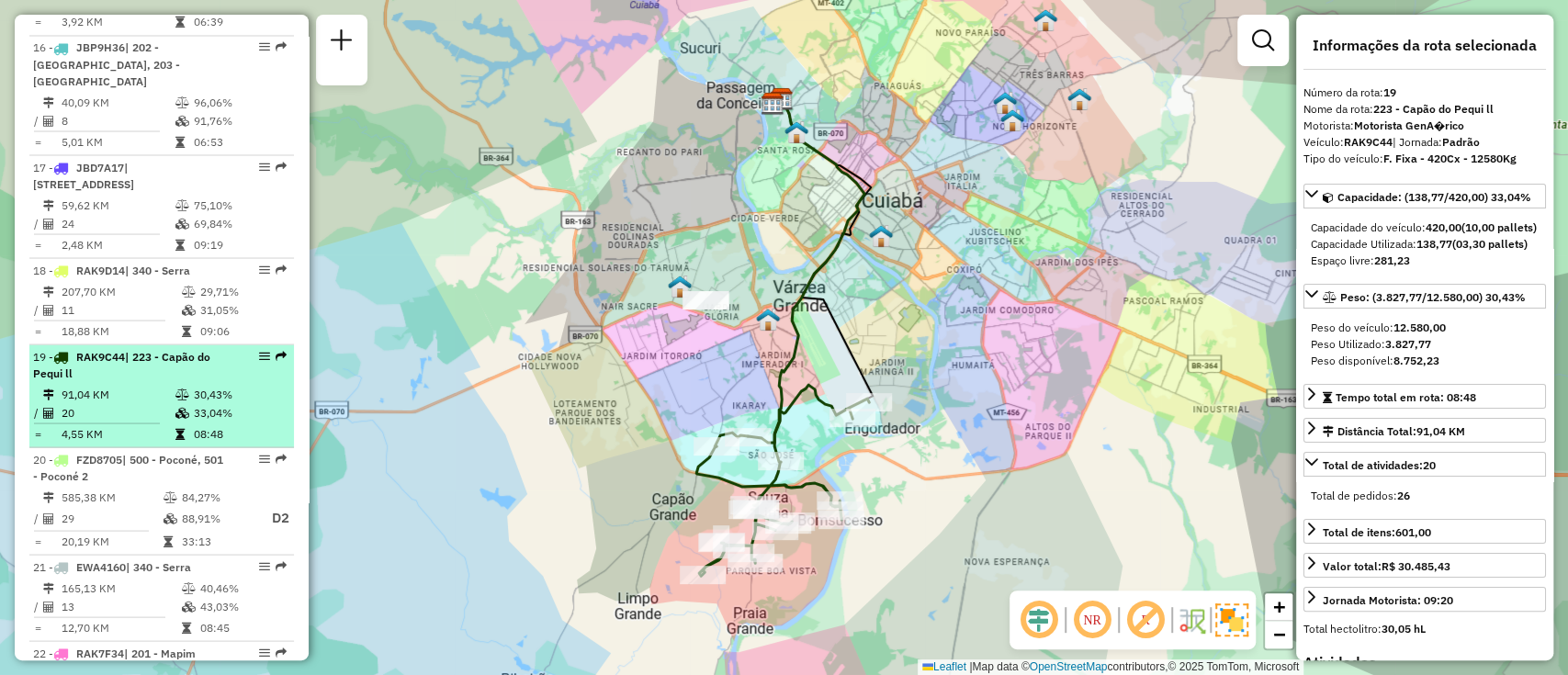
drag, startPoint x: 258, startPoint y: 343, endPoint x: 181, endPoint y: 377, distance: 84.2
click at [181, 389] on icon at bounding box center [182, 394] width 14 height 11
drag, startPoint x: 252, startPoint y: 334, endPoint x: 220, endPoint y: 360, distance: 41.2
click at [204, 362] on div "19 - RAK9C44 | 223 - Capão do Pequi ll" at bounding box center [130, 364] width 195 height 33
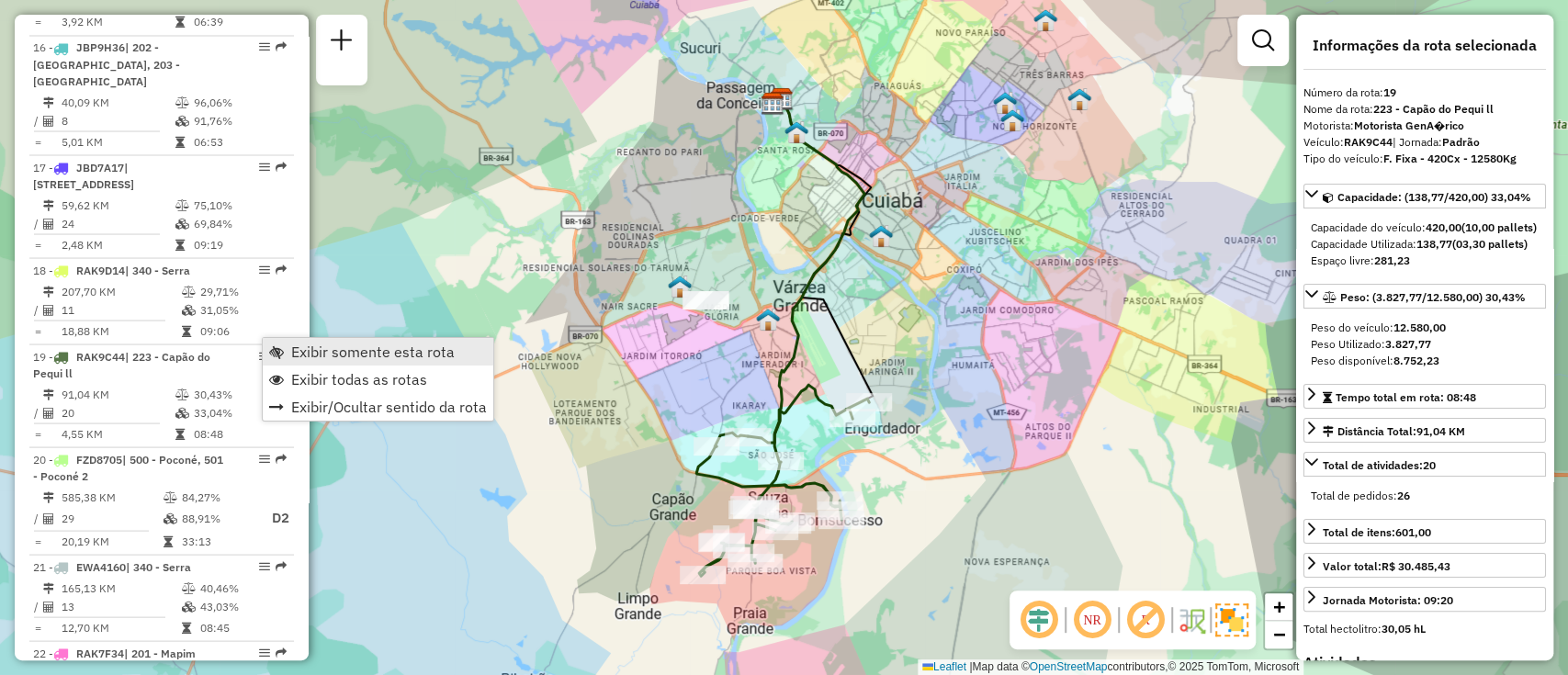
click at [274, 340] on link "Exibir somente esta rota" at bounding box center [377, 352] width 230 height 27
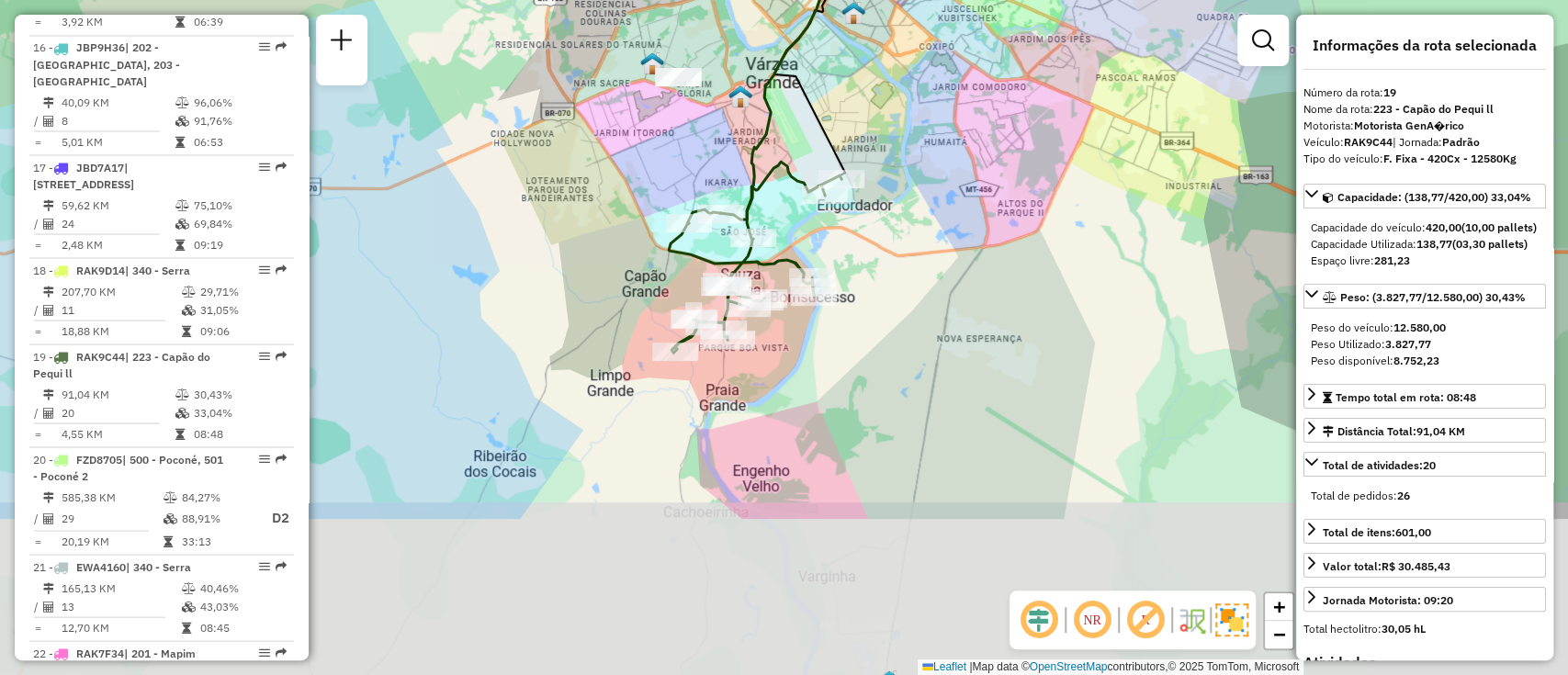
drag, startPoint x: 971, startPoint y: 389, endPoint x: 951, endPoint y: 211, distance: 179.1
click at [951, 211] on div "Janela de atendimento Grade de atendimento Capacidade Transportadoras Veículos …" at bounding box center [784, 337] width 1568 height 675
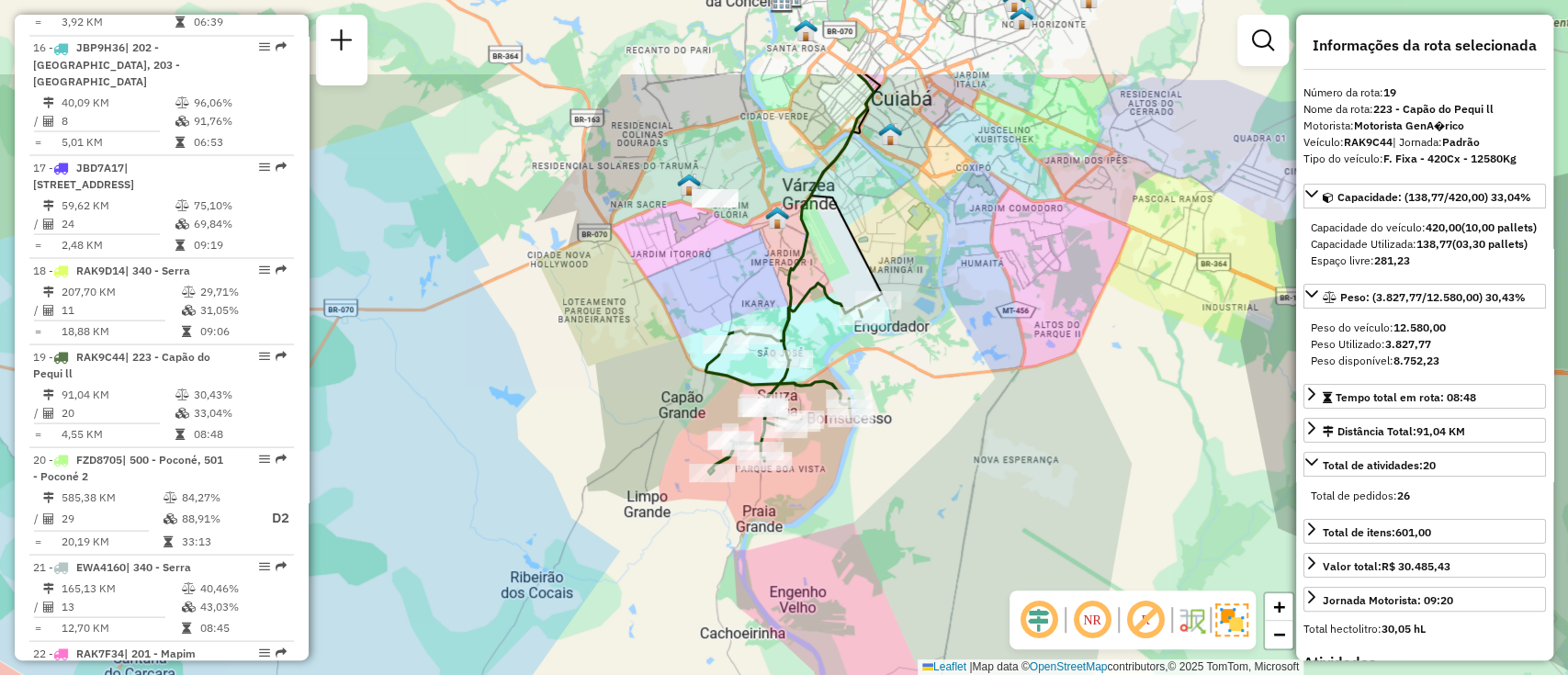
drag, startPoint x: 951, startPoint y: 211, endPoint x: 990, endPoint y: 354, distance: 148.2
click at [990, 354] on div "Janela de atendimento Grade de atendimento Capacidade Transportadoras Veículos …" at bounding box center [784, 337] width 1568 height 675
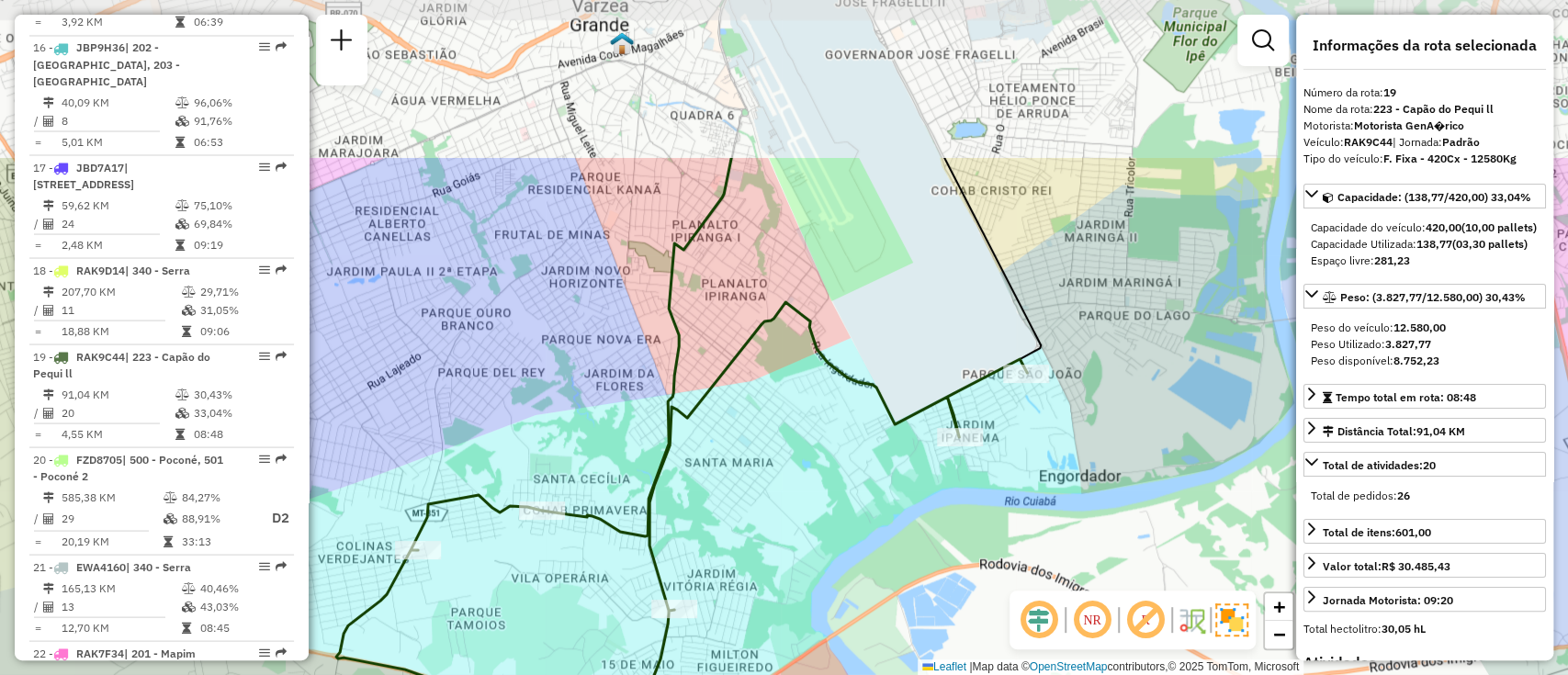
drag, startPoint x: 933, startPoint y: 331, endPoint x: 956, endPoint y: 556, distance: 226.2
click at [956, 556] on div "Janela de atendimento Grade de atendimento Capacidade Transportadoras Veículos …" at bounding box center [784, 337] width 1568 height 675
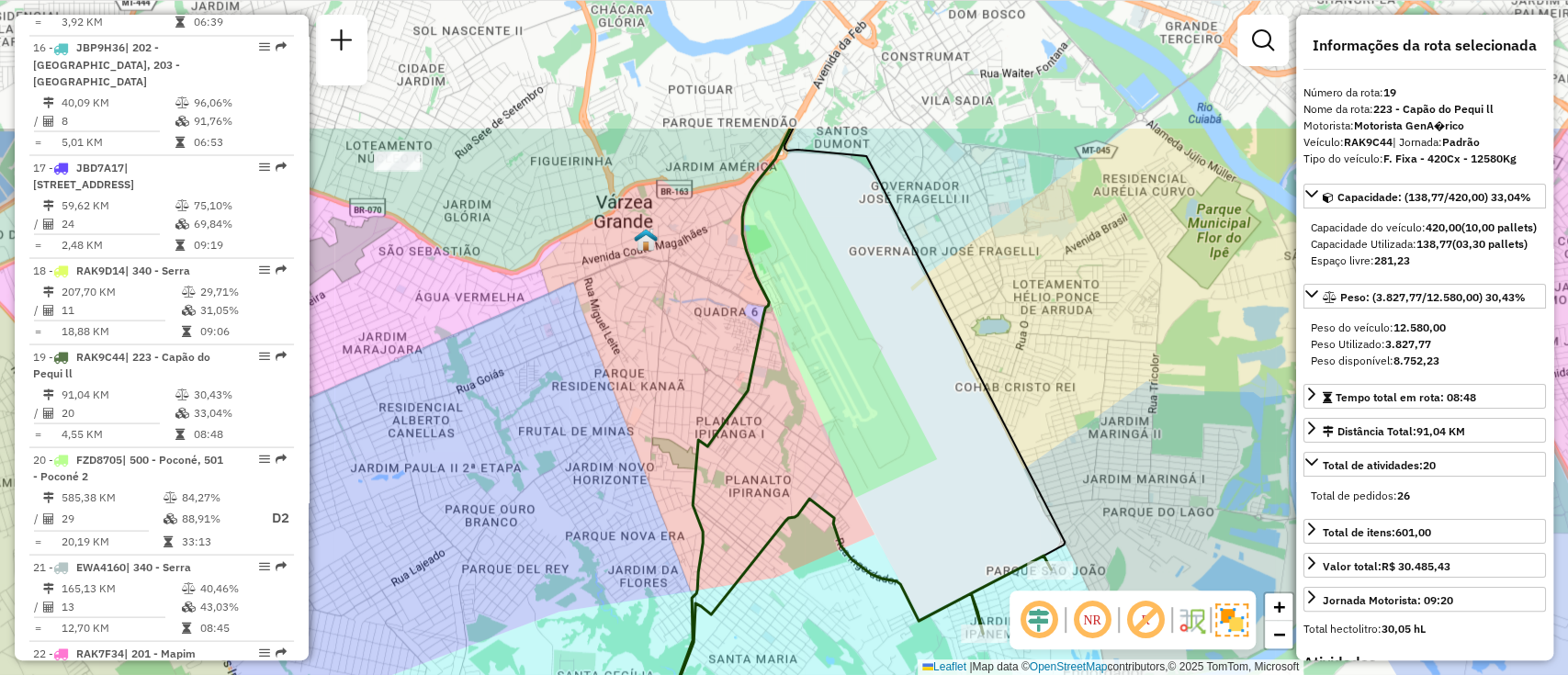
drag, startPoint x: 943, startPoint y: 337, endPoint x: 956, endPoint y: 486, distance: 149.6
click at [956, 486] on div "Janela de atendimento Grade de atendimento Capacidade Transportadoras Veículos …" at bounding box center [784, 337] width 1568 height 675
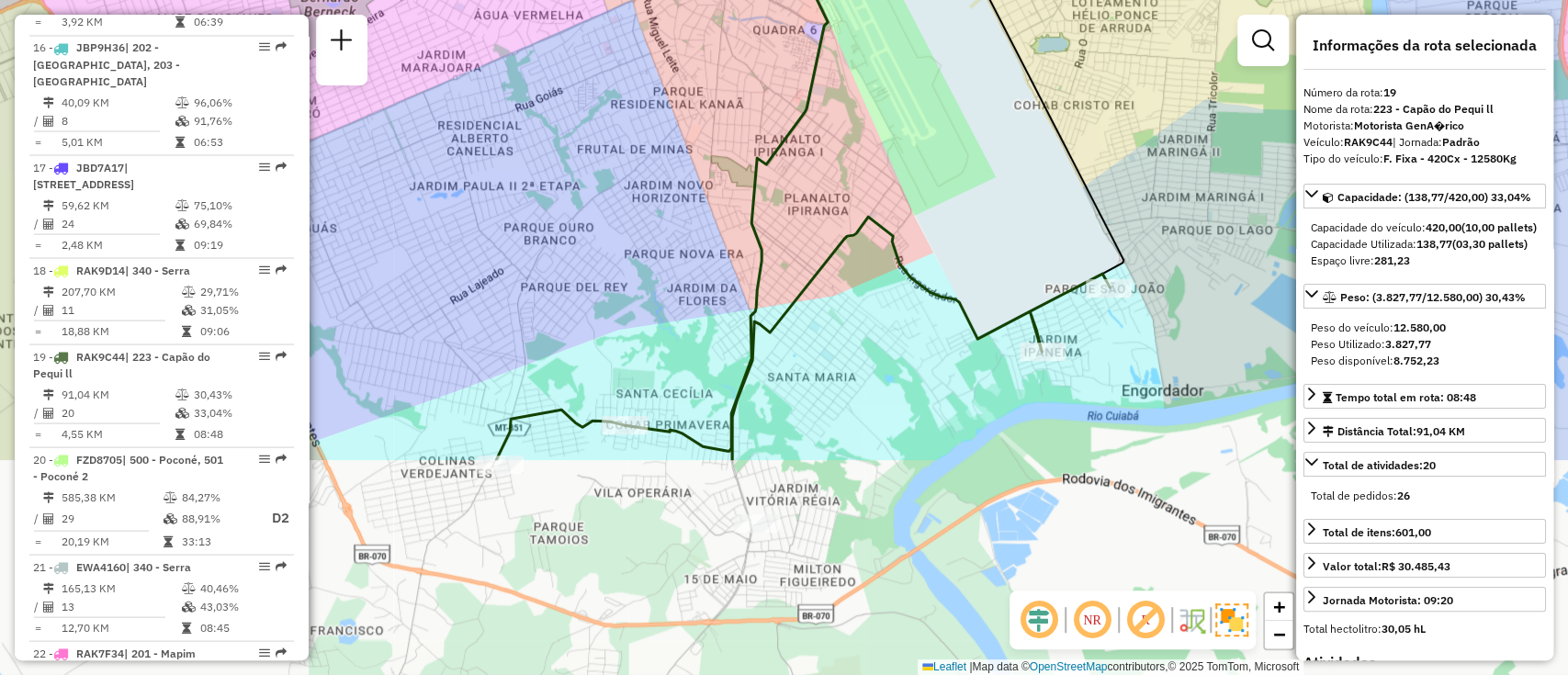
drag, startPoint x: 955, startPoint y: 486, endPoint x: 1033, endPoint y: 145, distance: 349.8
click at [1029, 154] on div "Janela de atendimento Grade de atendimento Capacidade Transportadoras Veículos …" at bounding box center [784, 337] width 1568 height 675
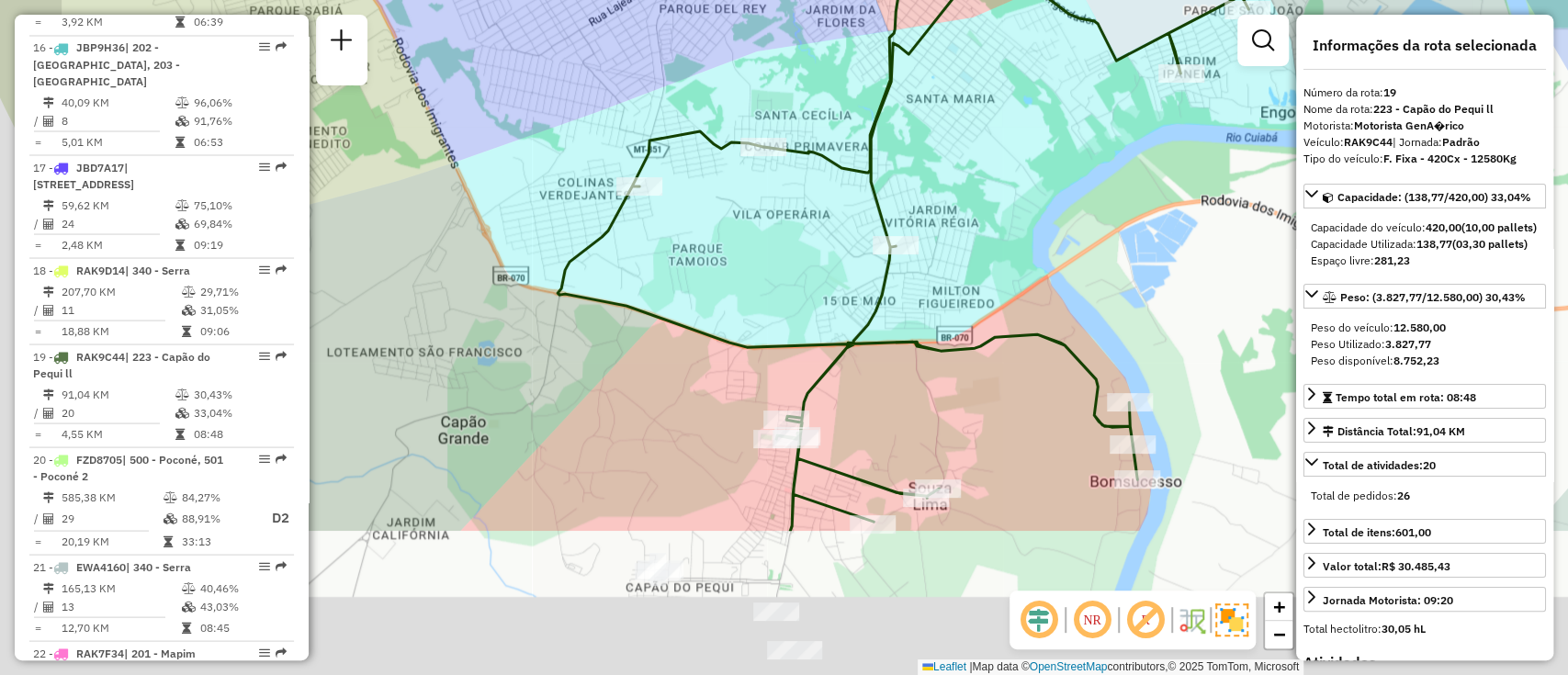
drag, startPoint x: 905, startPoint y: 348, endPoint x: 1025, endPoint y: 133, distance: 246.2
click at [1025, 133] on div "Janela de atendimento Grade de atendimento Capacidade Transportadoras Veículos …" at bounding box center [784, 337] width 1568 height 675
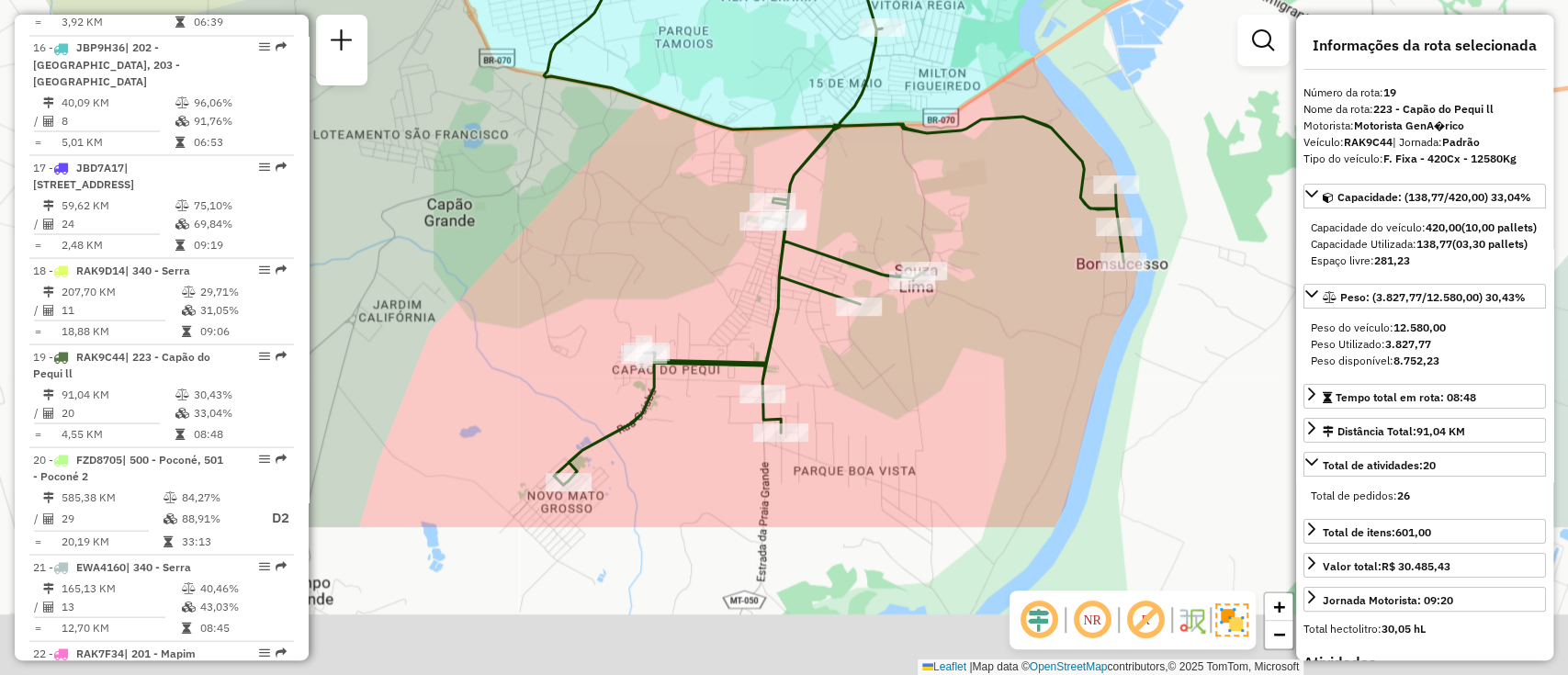
drag, startPoint x: 951, startPoint y: 444, endPoint x: 937, endPoint y: 226, distance: 218.4
click at [937, 226] on div "Janela de atendimento Grade de atendimento Capacidade Transportadoras Veículos …" at bounding box center [784, 337] width 1568 height 675
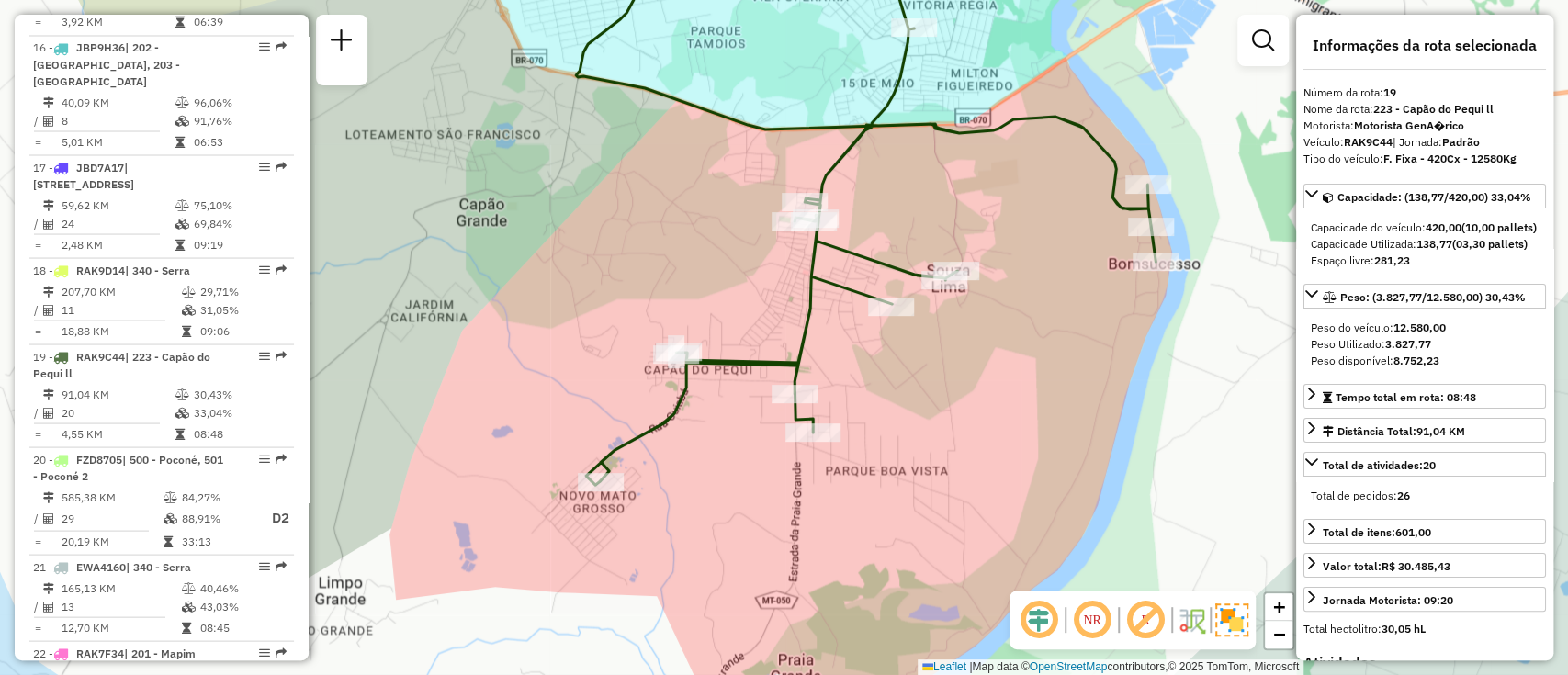
drag, startPoint x: 937, startPoint y: 226, endPoint x: 974, endPoint y: 227, distance: 37.0
click at [974, 227] on div "Janela de atendimento Grade de atendimento Capacidade Transportadoras Veículos …" at bounding box center [784, 337] width 1568 height 675
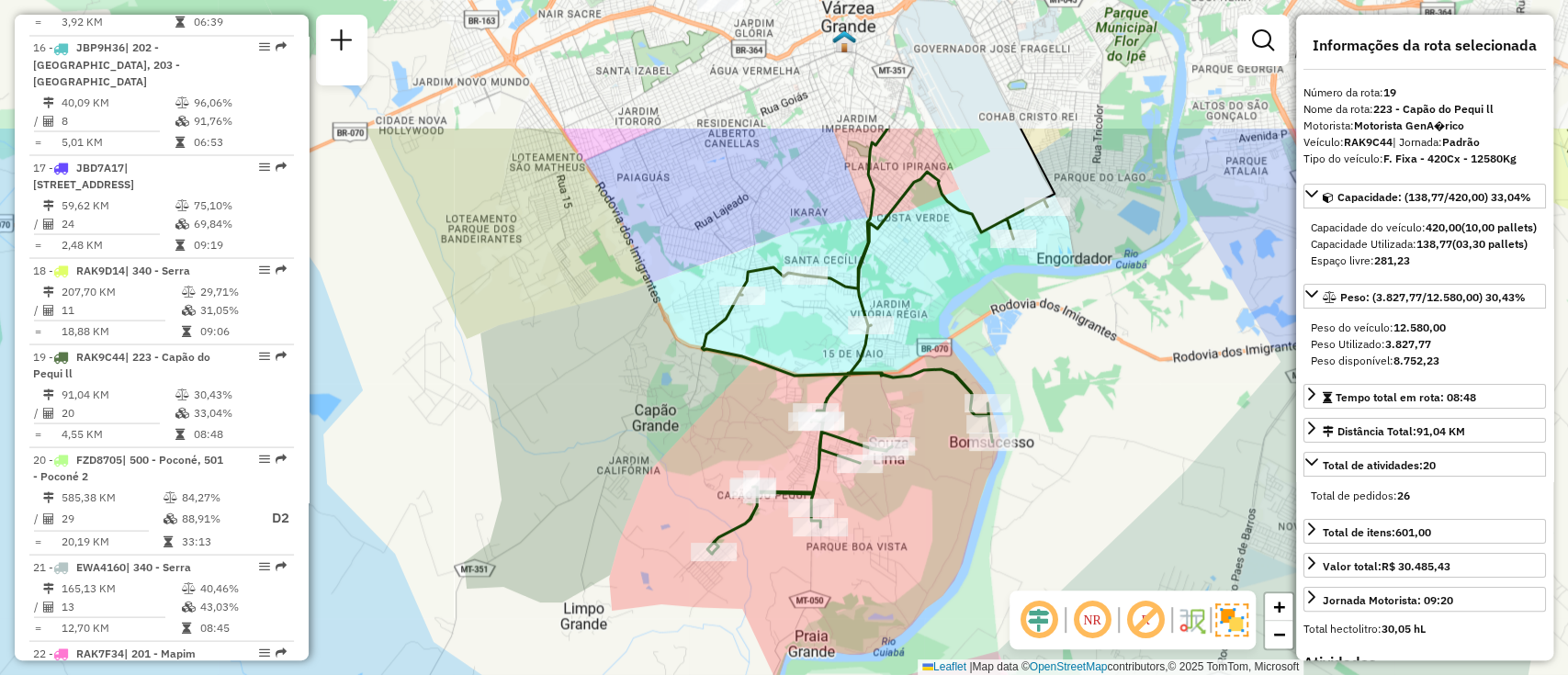
drag, startPoint x: 992, startPoint y: 289, endPoint x: 916, endPoint y: 446, distance: 174.4
click at [916, 446] on div "Rota 19 - Placa RAK9C44 45527869 - 58.133.581 VALQUIRIA MARIA DA SILVA Janela d…" at bounding box center [784, 337] width 1568 height 675
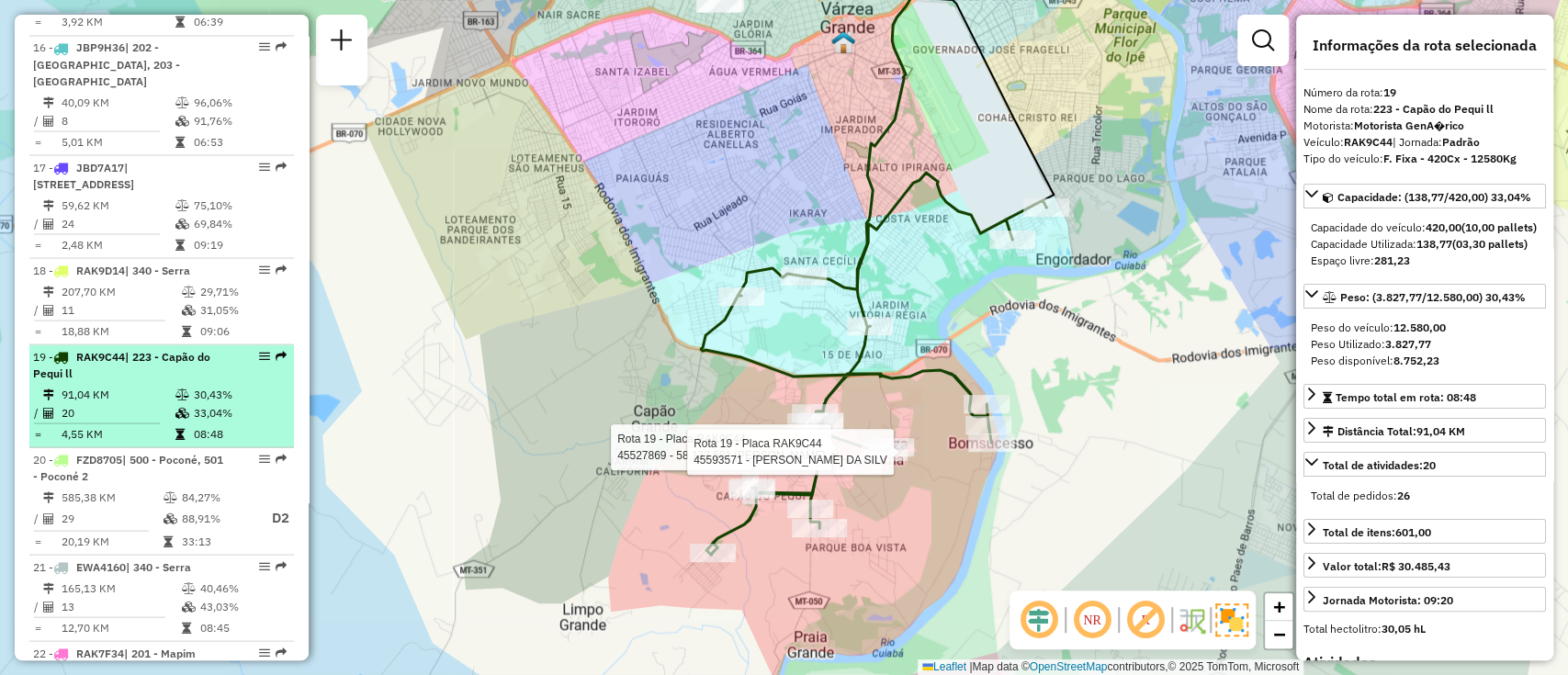
click at [259, 350] on em at bounding box center [264, 355] width 11 height 11
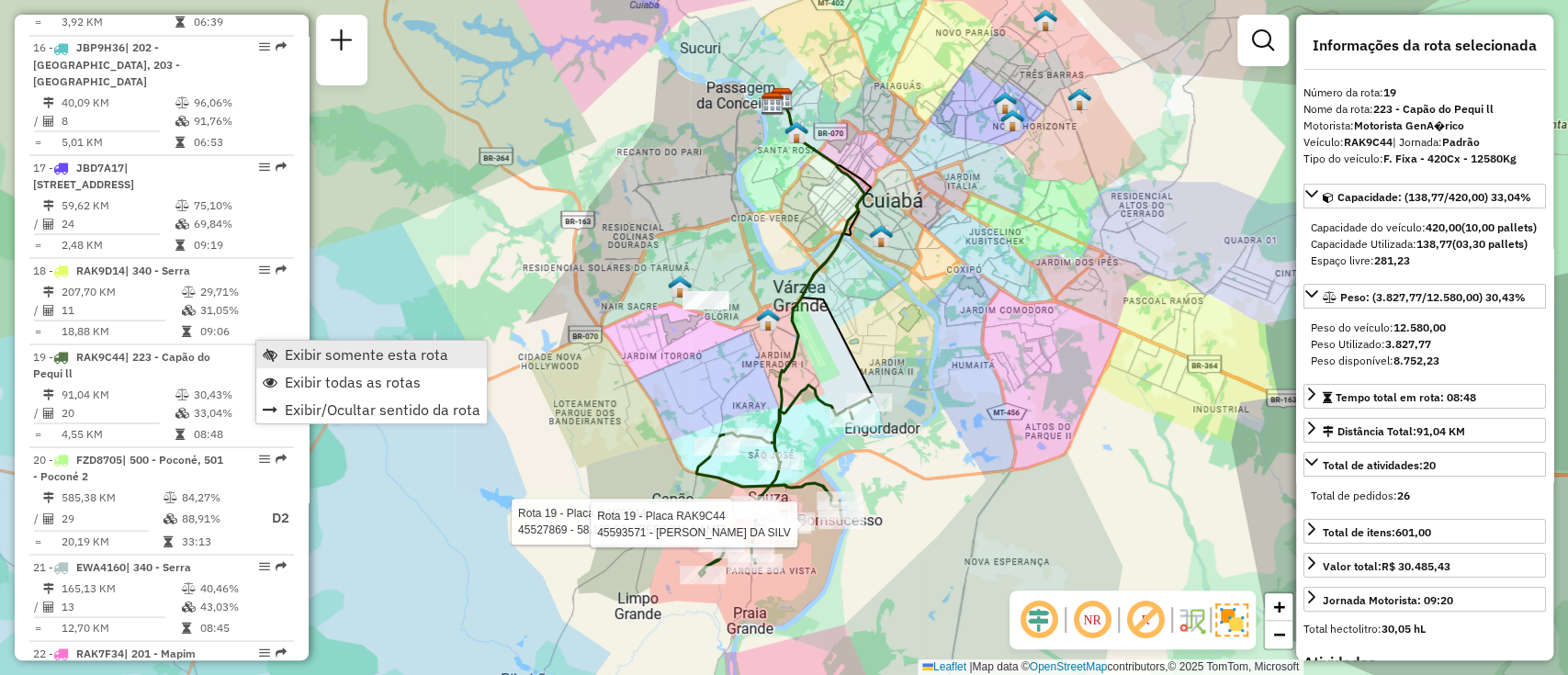
click at [306, 360] on span "Exibir somente esta rota" at bounding box center [367, 354] width 164 height 15
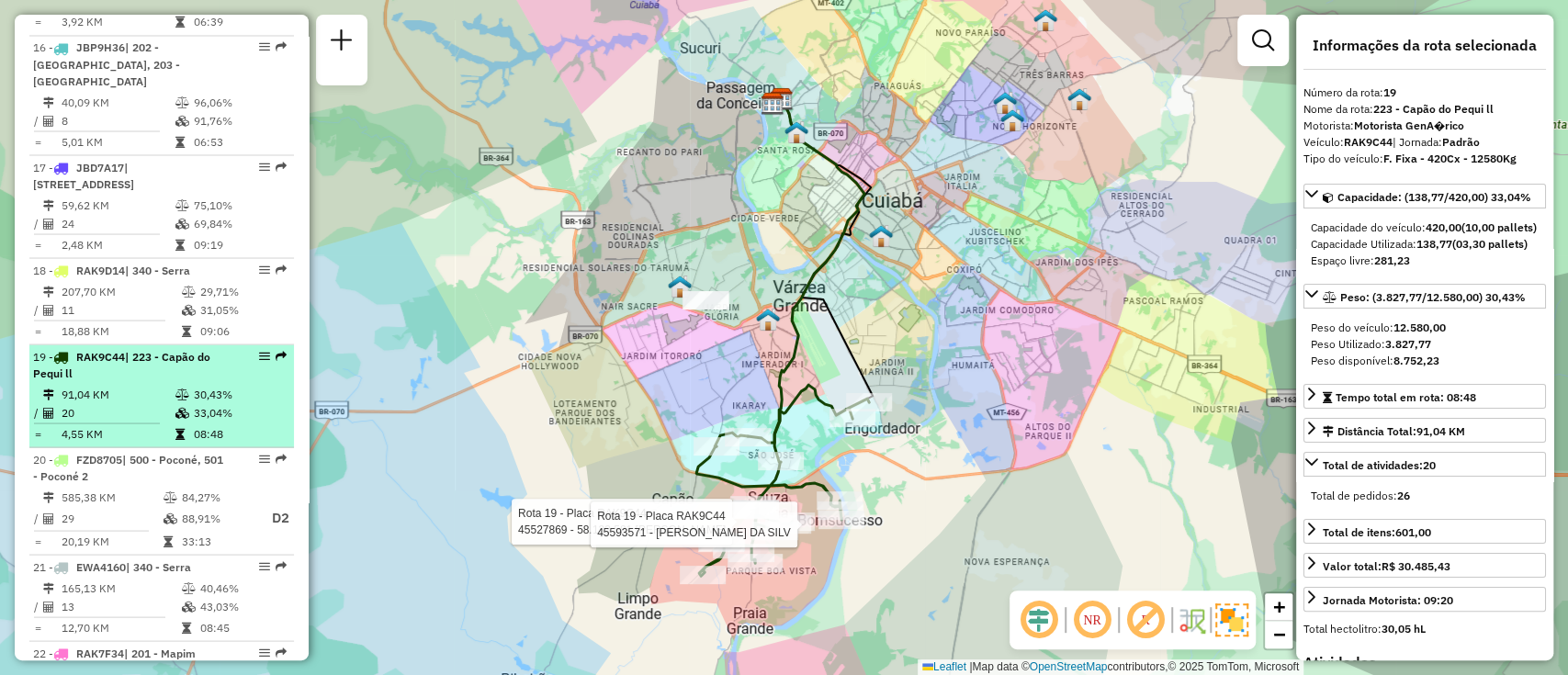
drag, startPoint x: 253, startPoint y: 338, endPoint x: 229, endPoint y: 363, distance: 34.7
click at [227, 364] on li "19 - RAK9C44 | 223 - Capão do Pequi ll 91,04 KM 30,43% / 20 33,04% = 4,55 KM 08…" at bounding box center [162, 396] width 265 height 103
drag, startPoint x: 263, startPoint y: 342, endPoint x: 257, endPoint y: 359, distance: 18.0
click at [252, 361] on div "19 - RAK9C44 | 223 - Capão do Pequi ll" at bounding box center [162, 364] width 257 height 33
drag, startPoint x: 253, startPoint y: 343, endPoint x: 200, endPoint y: 337, distance: 53.3
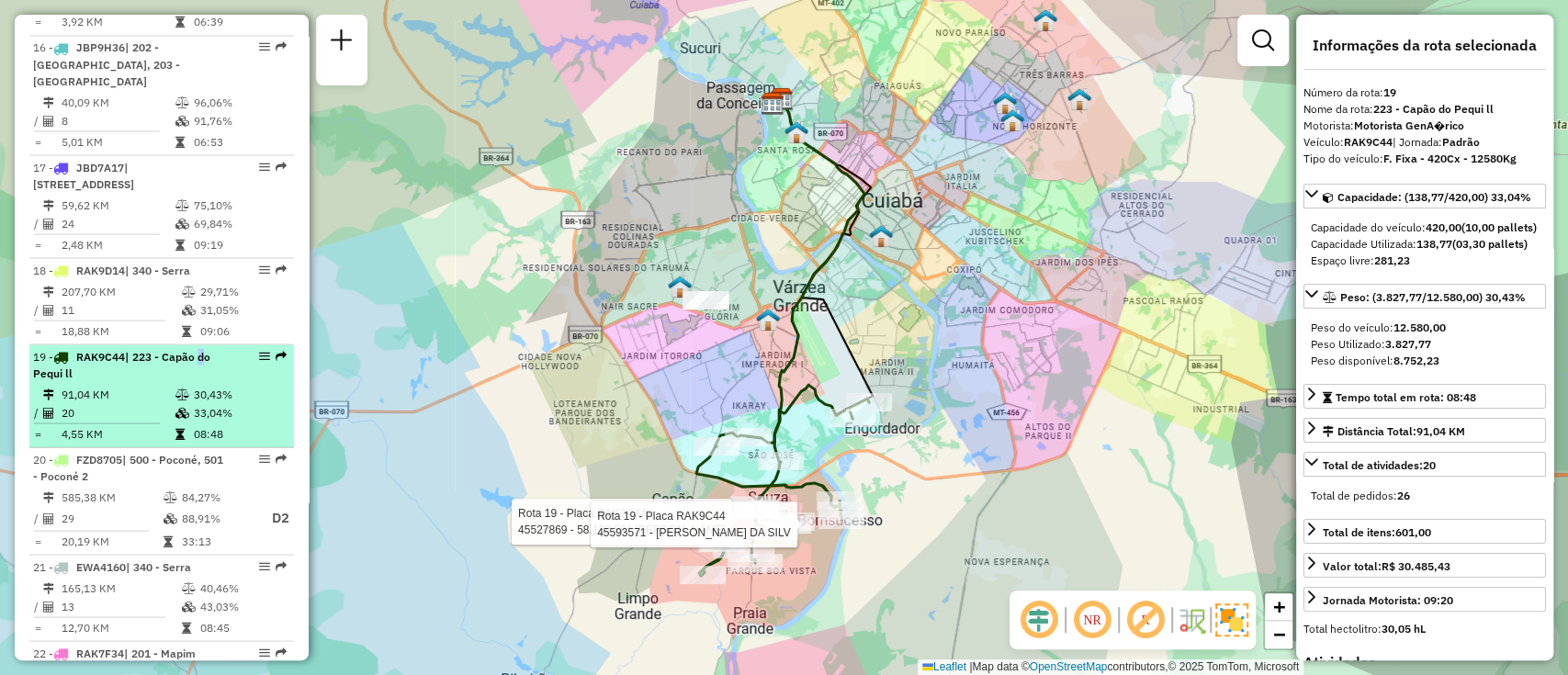
click at [200, 349] on span "| 223 - Capão do Pequi ll" at bounding box center [122, 363] width 177 height 30
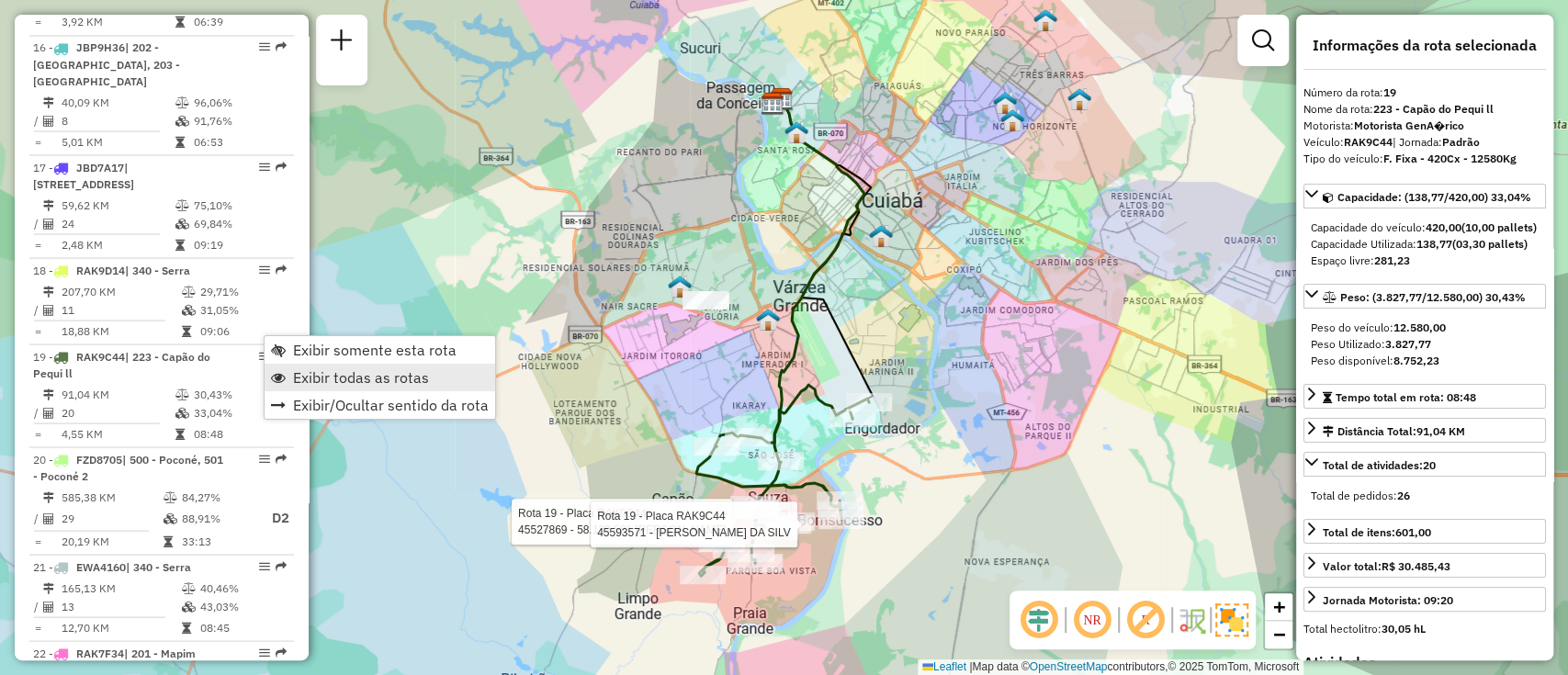
click at [345, 375] on span "Exibir todas as rotas" at bounding box center [361, 377] width 136 height 15
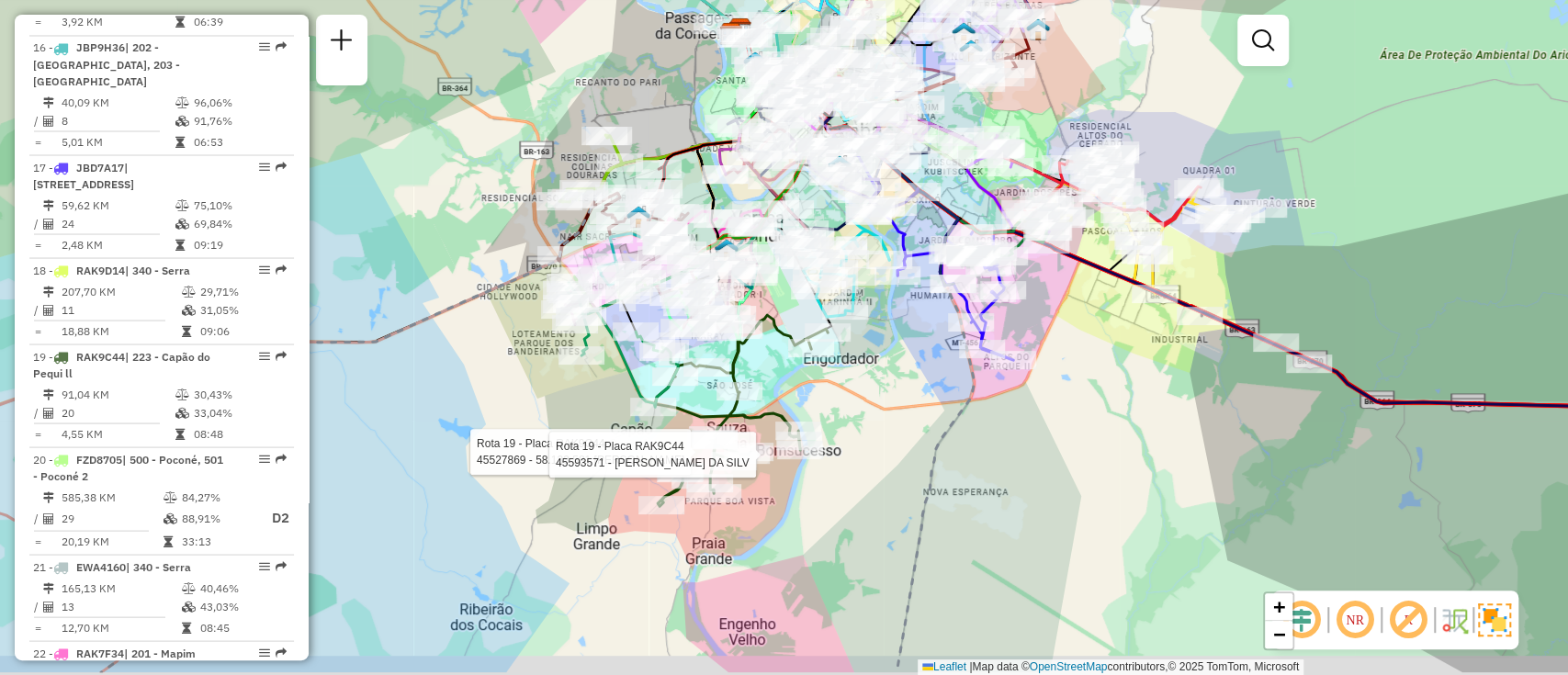
drag, startPoint x: 897, startPoint y: 496, endPoint x: 853, endPoint y: 419, distance: 88.7
click at [853, 420] on div "Rota 19 - Placa RAK9C44 45527869 - 58.133.581 VALQUIRIA MARIA DA SILVA Rota 19 …" at bounding box center [784, 337] width 1568 height 675
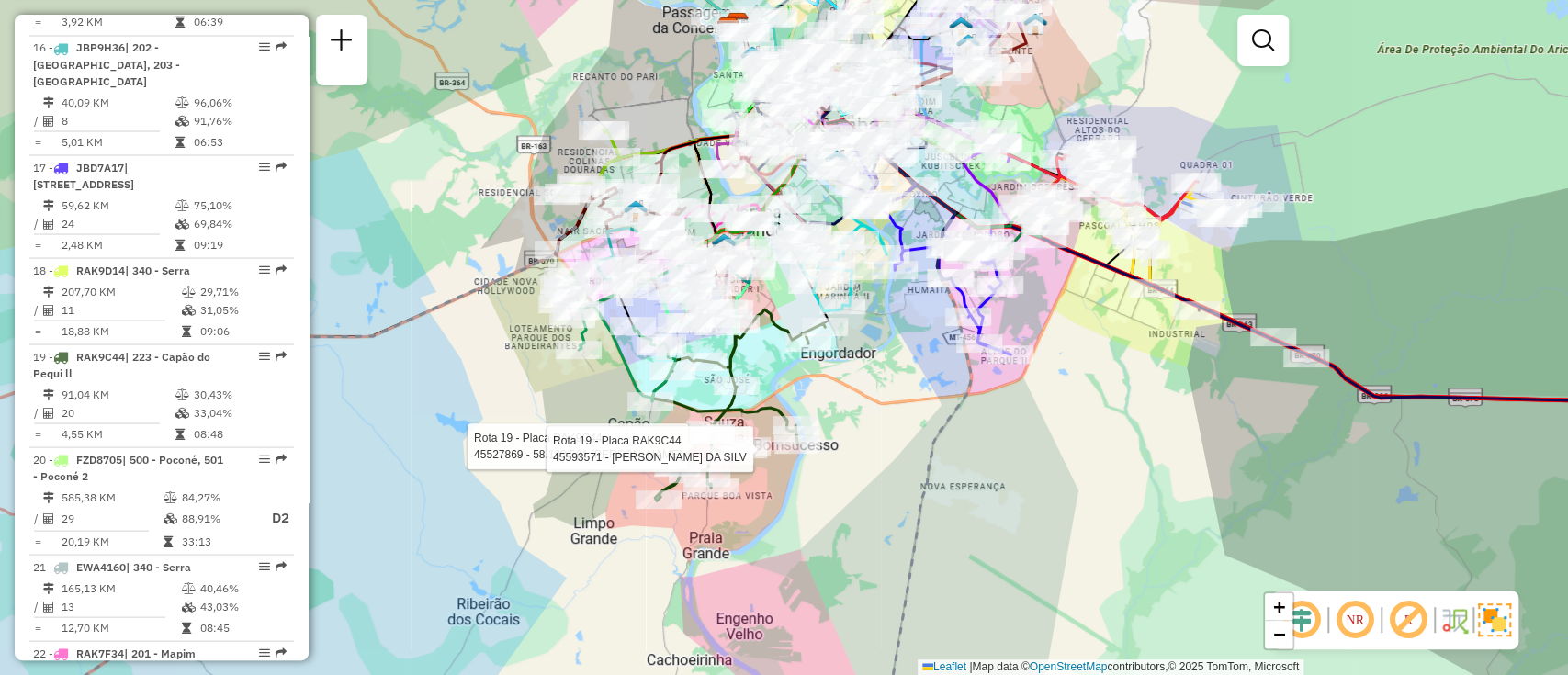
click at [853, 419] on div "Rota 19 - Placa RAK9C44 45527869 - 58.133.581 VALQUIRIA MARIA DA SILVA Rota 19 …" at bounding box center [784, 337] width 1568 height 675
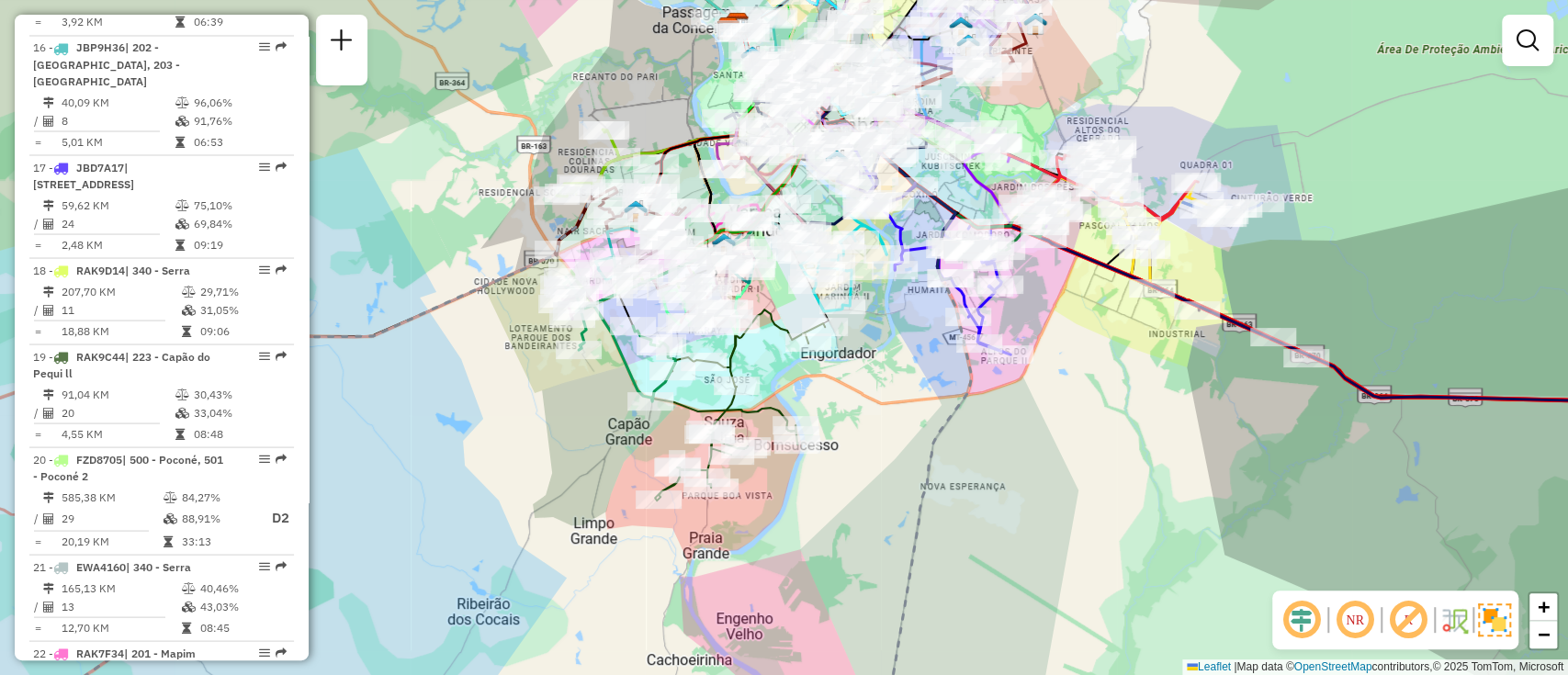
scroll to position [3618, 0]
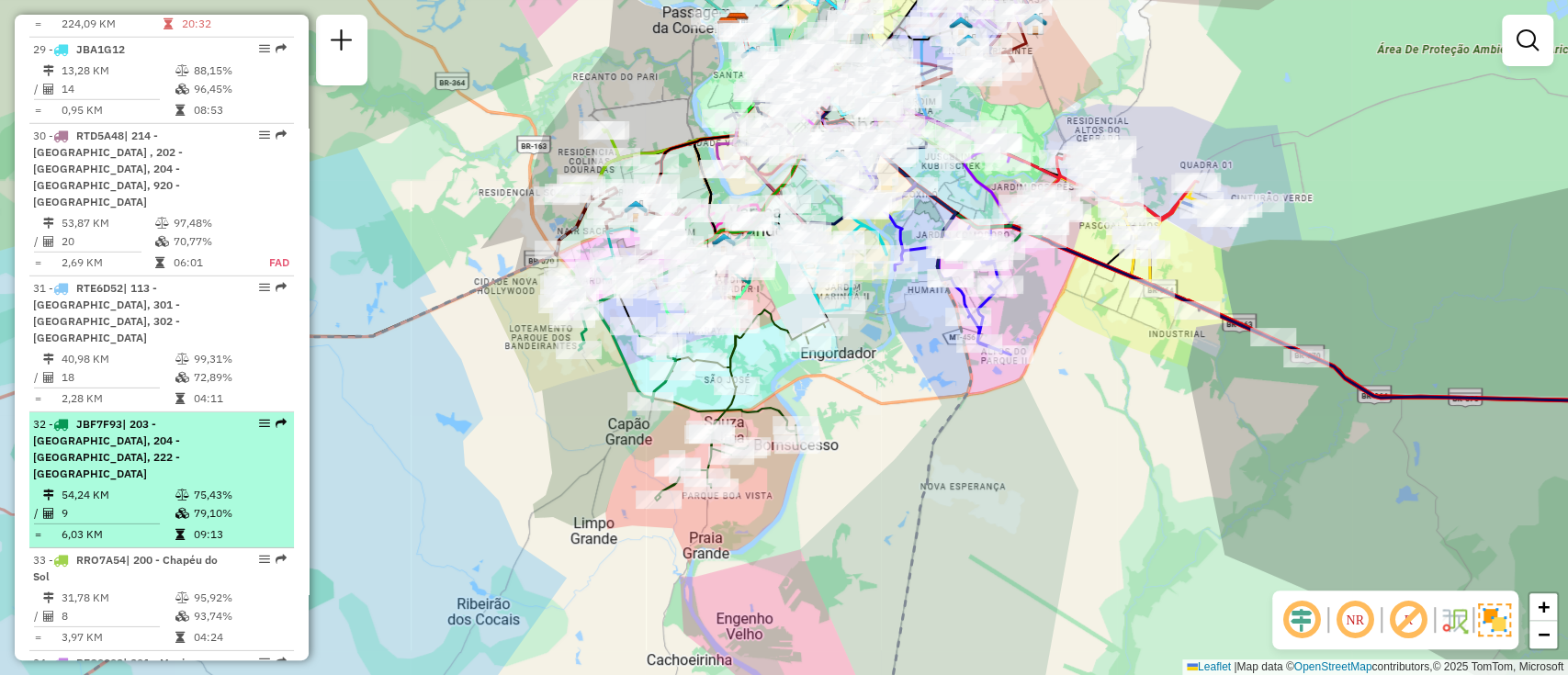
click at [140, 417] on span "| 203 - São Matheus, 204 - Alzira Santana, 222 - Capão do Pequi" at bounding box center [107, 449] width 147 height 64
select select "**********"
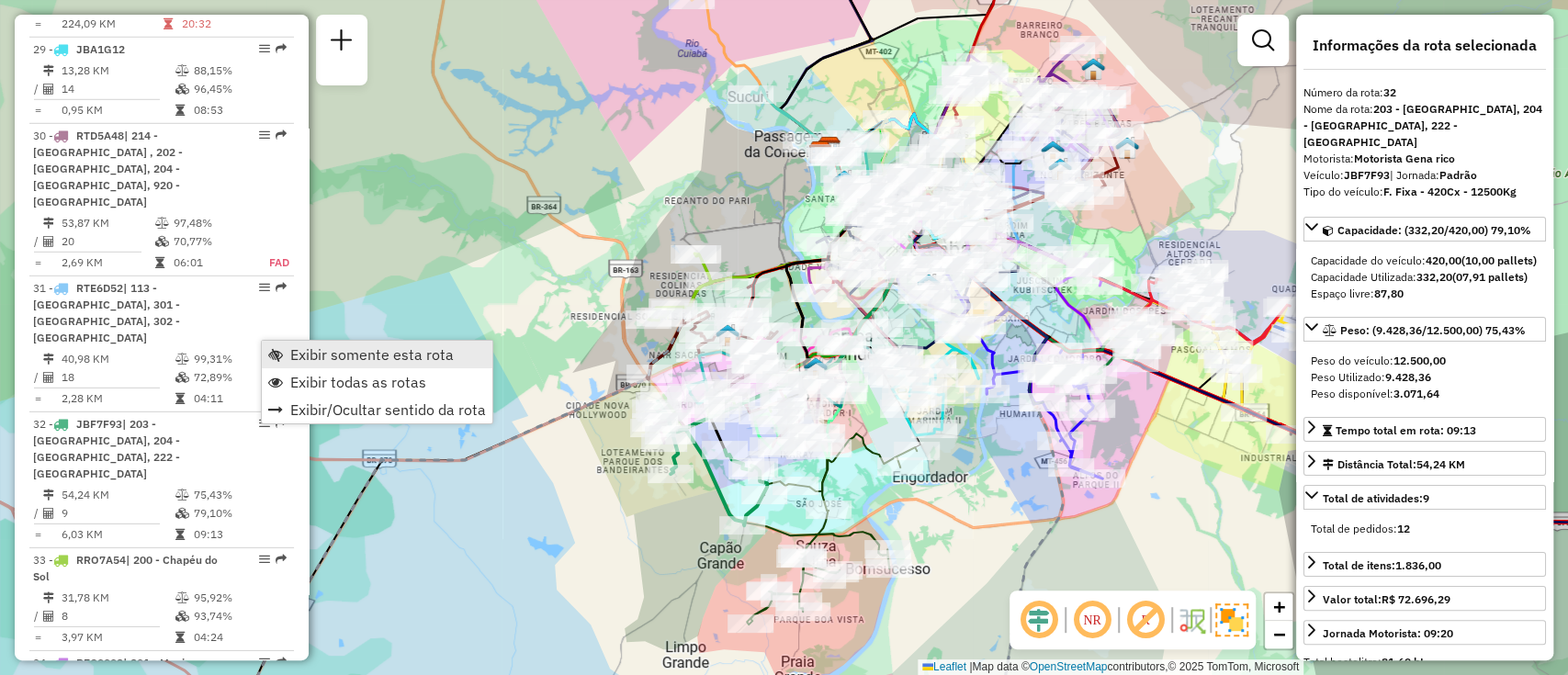
click at [294, 351] on span "Exibir somente esta rota" at bounding box center [371, 354] width 164 height 15
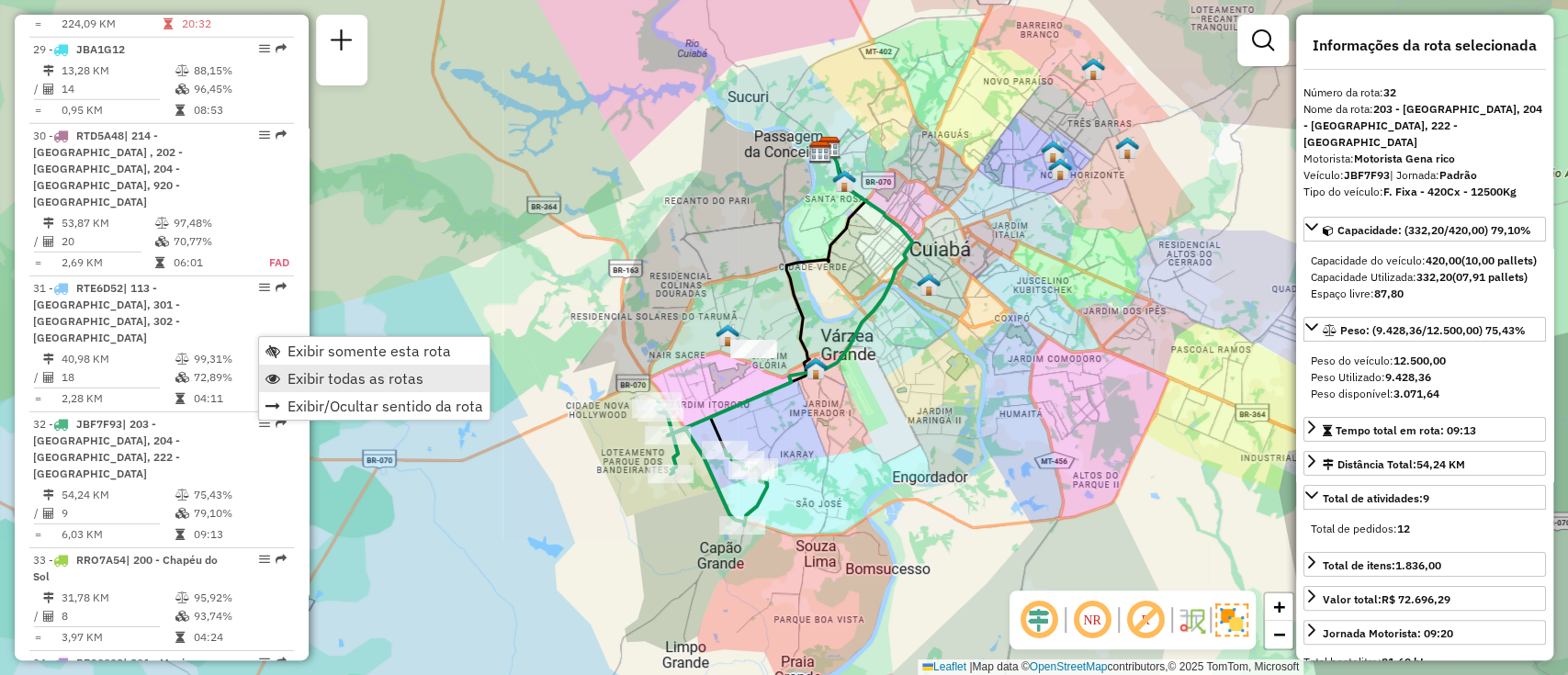
click at [310, 371] on span "Exibir todas as rotas" at bounding box center [355, 378] width 136 height 15
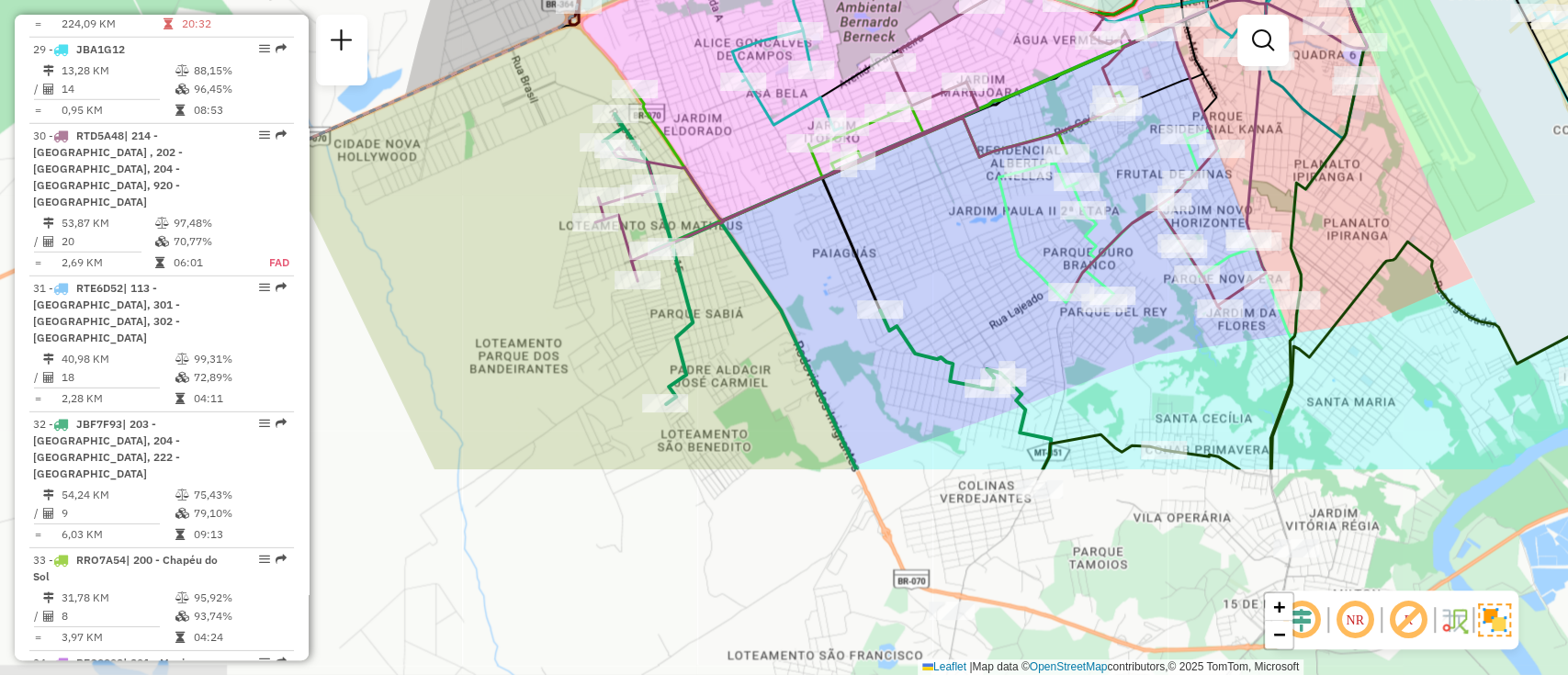
drag, startPoint x: 731, startPoint y: 477, endPoint x: 961, endPoint y: 203, distance: 357.7
click at [961, 203] on div "Janela de atendimento Grade de atendimento Capacidade Transportadoras Veículos …" at bounding box center [784, 337] width 1568 height 675
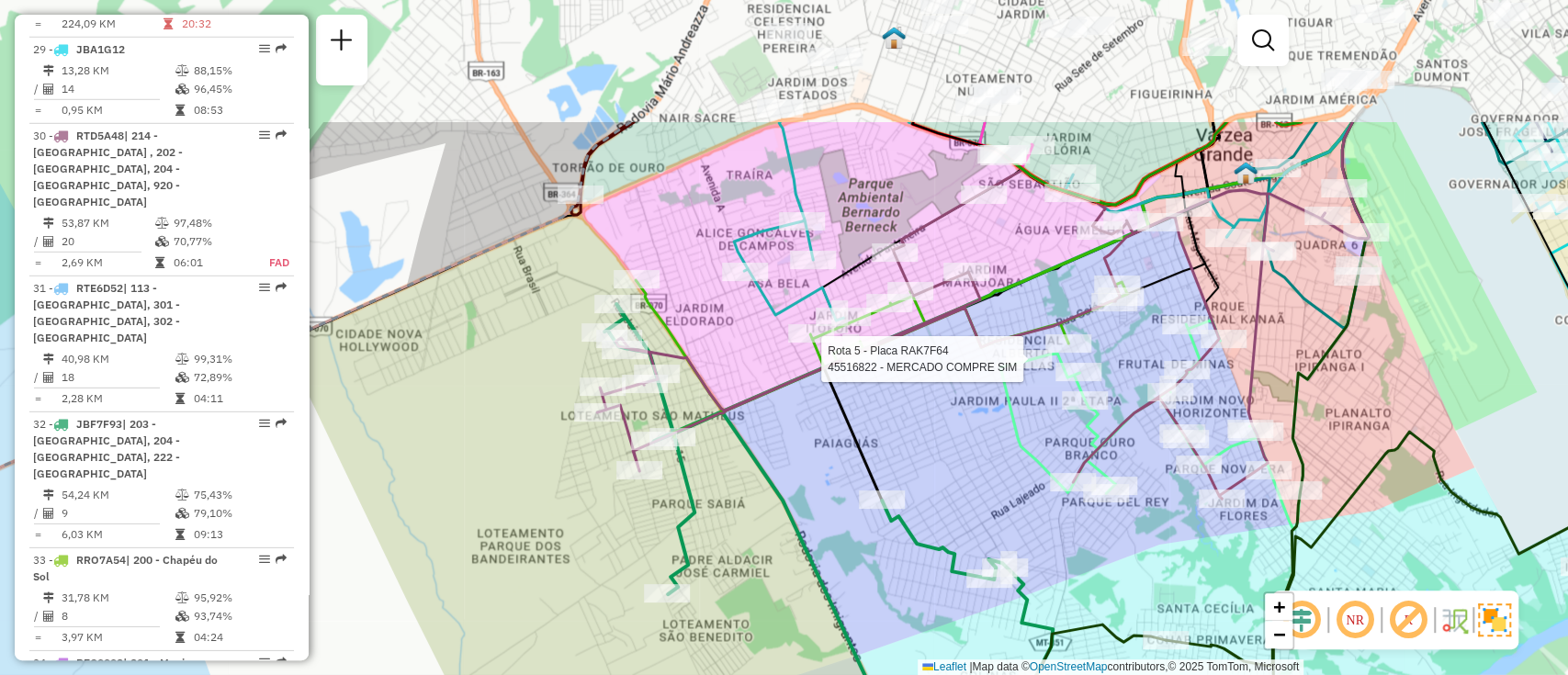
drag, startPoint x: 521, startPoint y: 328, endPoint x: 523, endPoint y: 519, distance: 191.0
click at [523, 519] on div "Rota 5 - Placa RAK7F64 45516822 - MERCADO COMPRE SIM Janela de atendimento Grad…" at bounding box center [784, 337] width 1568 height 675
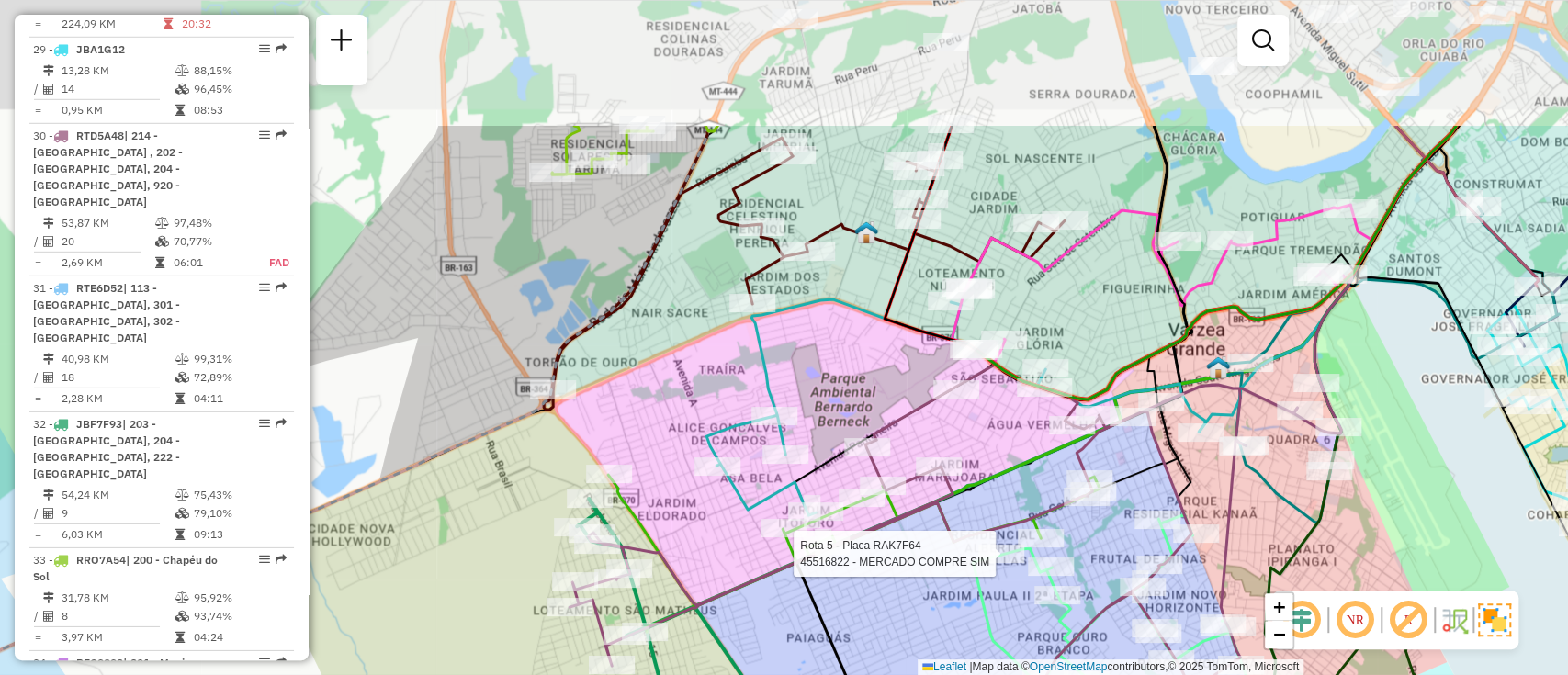
drag, startPoint x: 717, startPoint y: 311, endPoint x: 682, endPoint y: 515, distance: 207.0
click at [683, 515] on div "Rota 5 - Placa RAK7F64 45516822 - MERCADO COMPRE SIM Janela de atendimento Grad…" at bounding box center [784, 337] width 1568 height 675
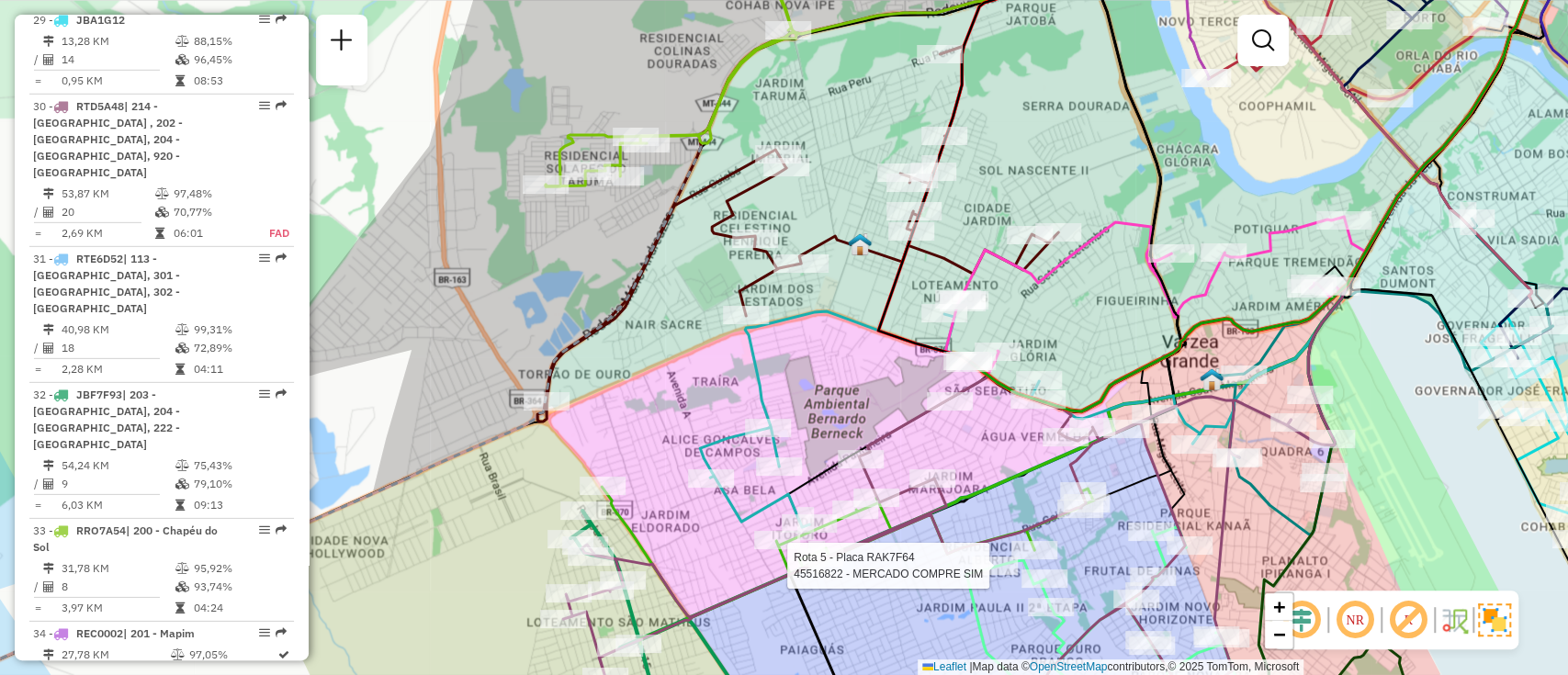
scroll to position [2607, 0]
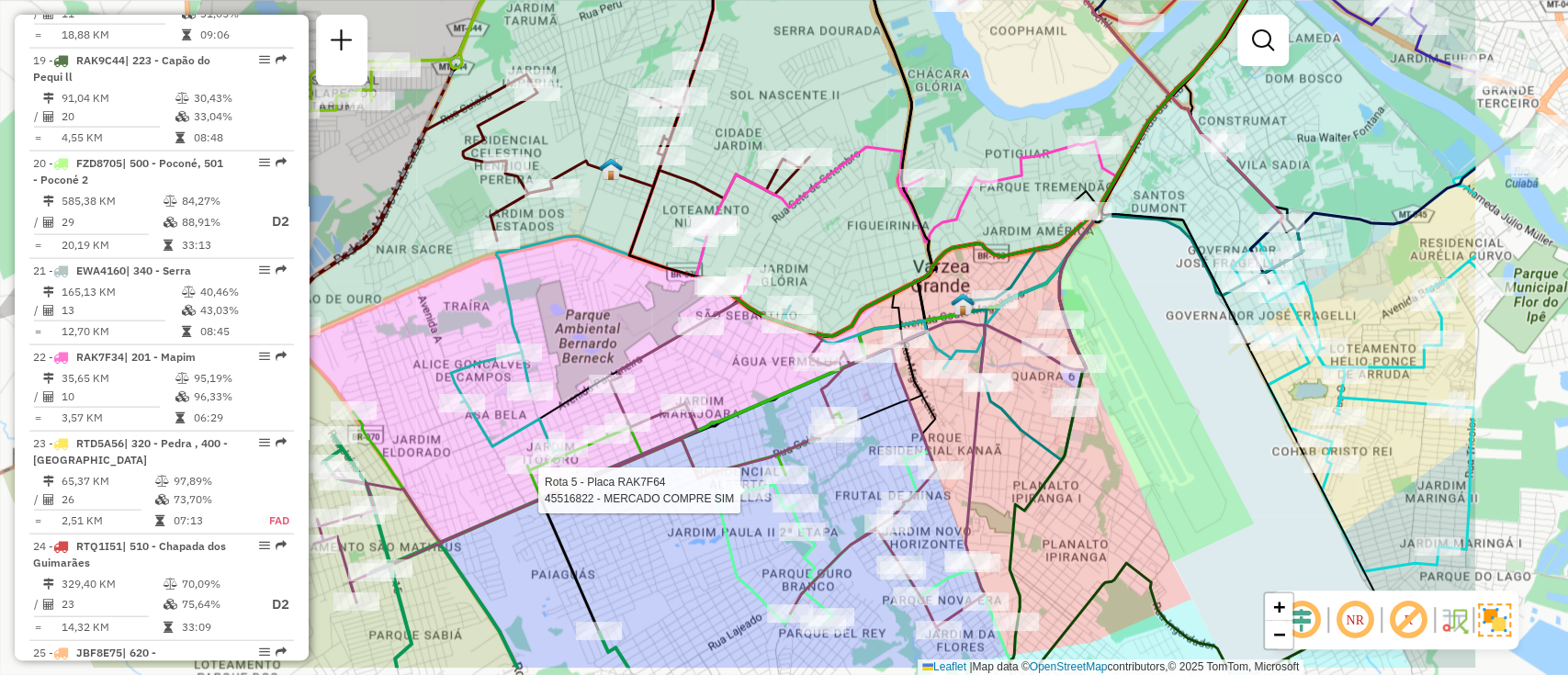
drag, startPoint x: 690, startPoint y: 507, endPoint x: 507, endPoint y: 440, distance: 194.9
click at [507, 440] on div "Rota 5 - Placa RAK7F64 45516822 - MERCADO COMPRE SIM Janela de atendimento Grad…" at bounding box center [784, 337] width 1568 height 675
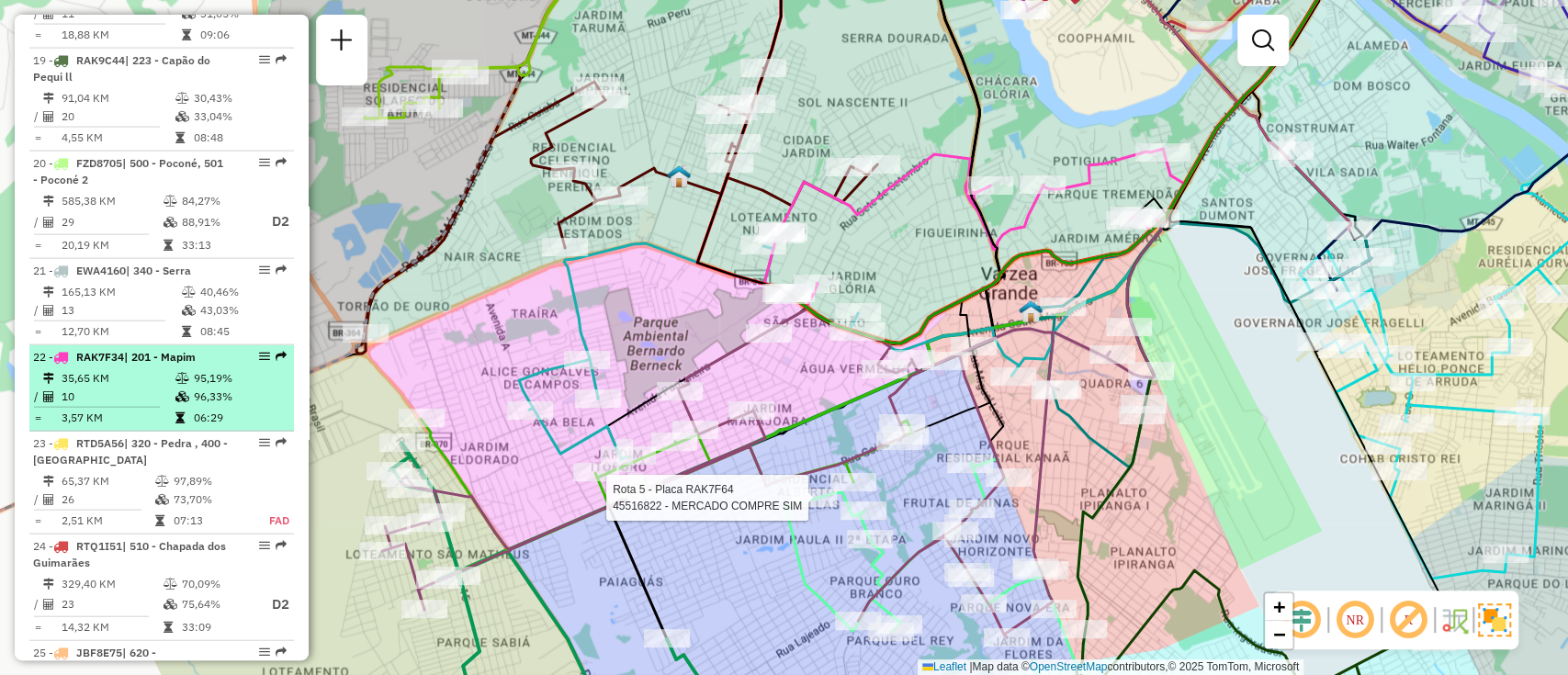
click at [235, 369] on td "95,19%" at bounding box center [239, 378] width 93 height 19
select select "**********"
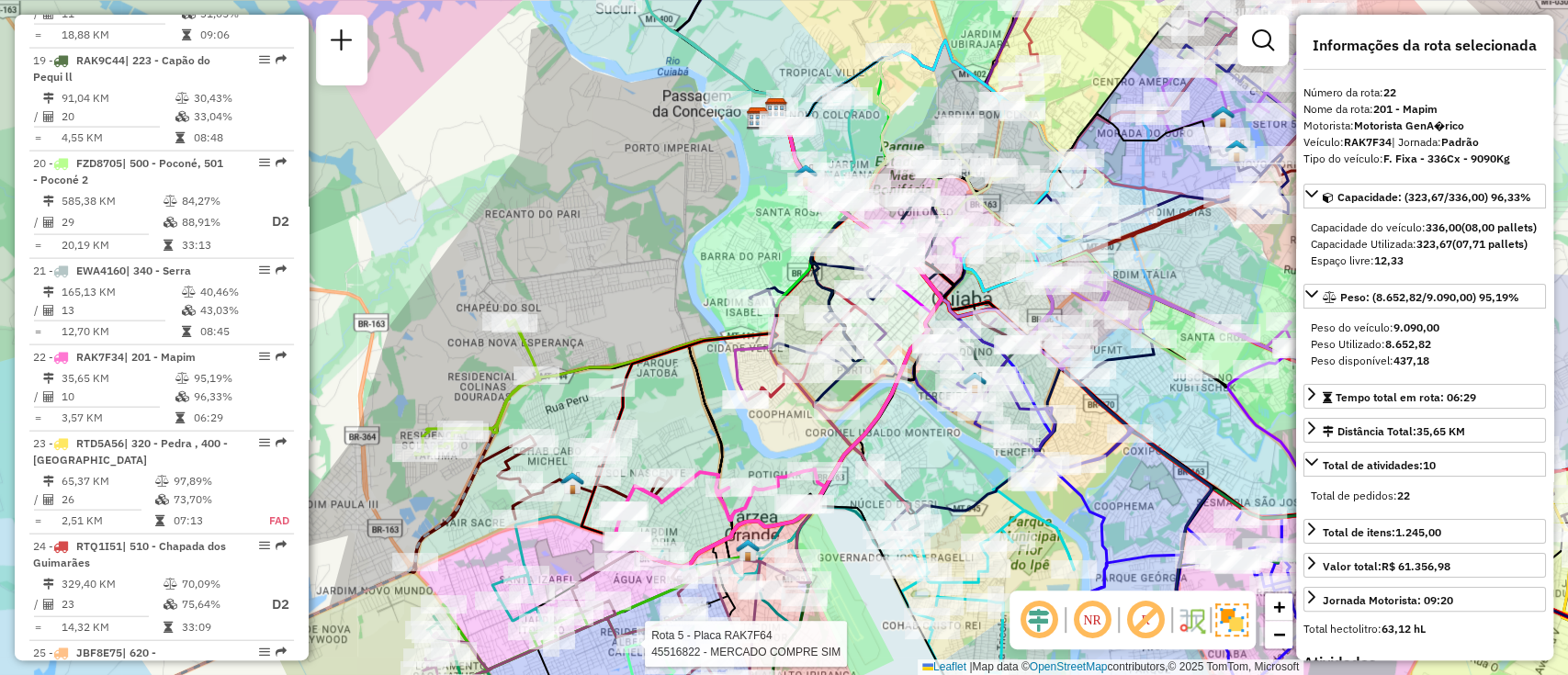
scroll to position [2122, 0]
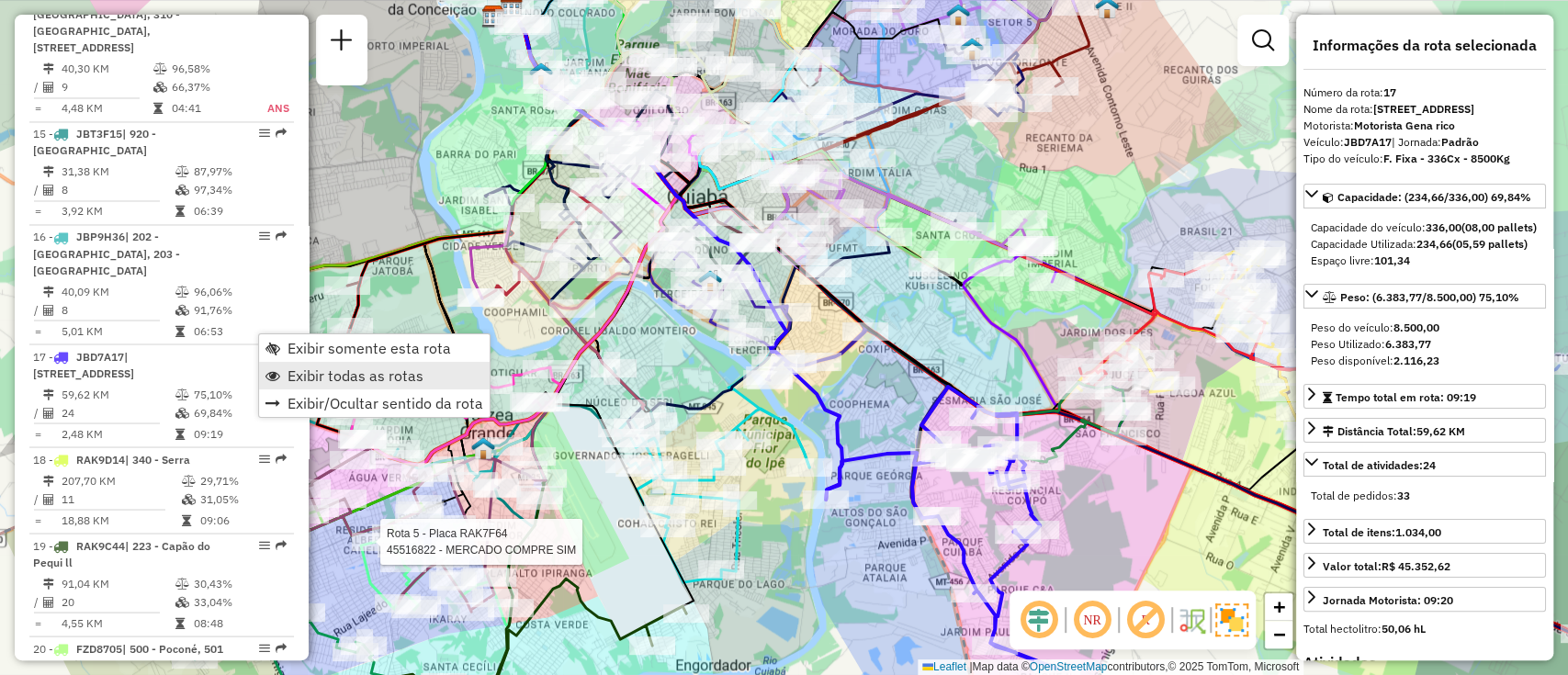
click at [287, 363] on link "Exibir todas as rotas" at bounding box center [373, 375] width 230 height 27
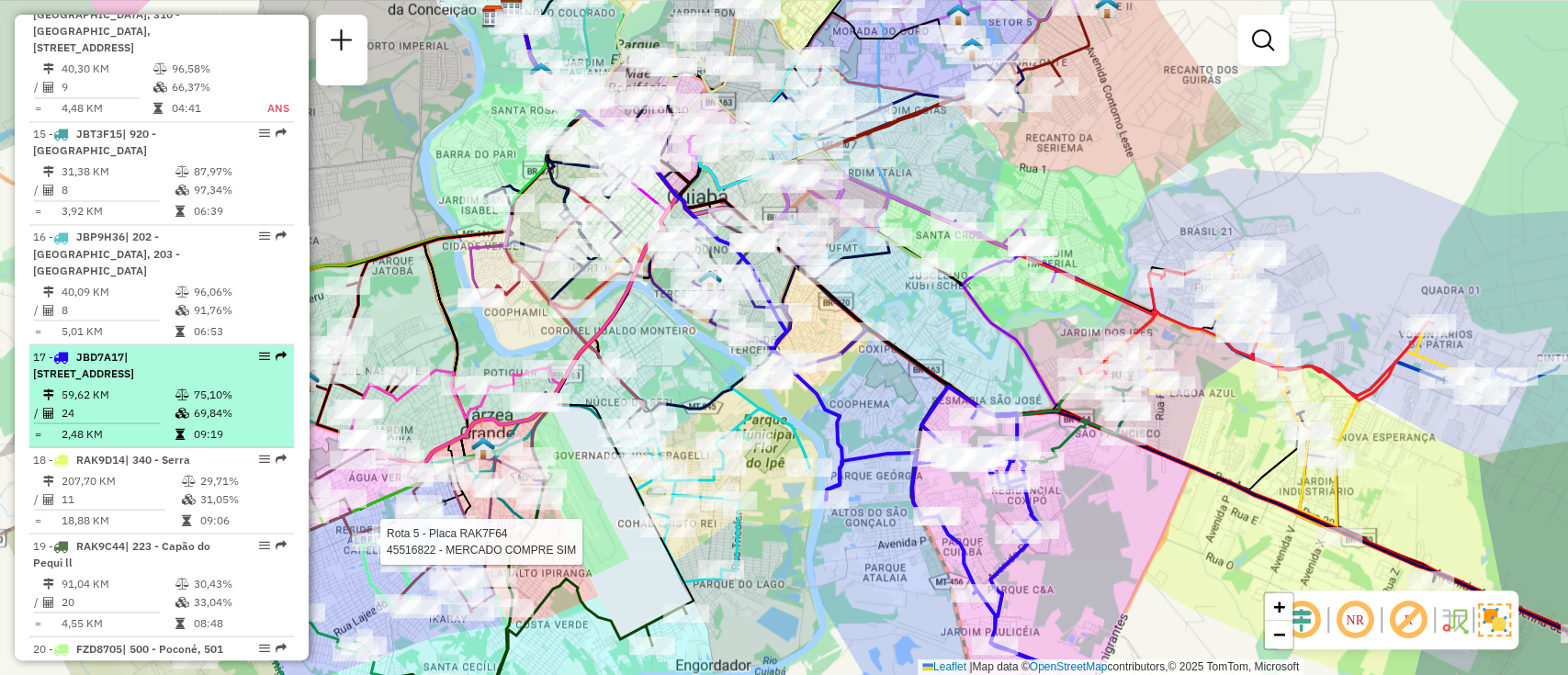
select select "**********"
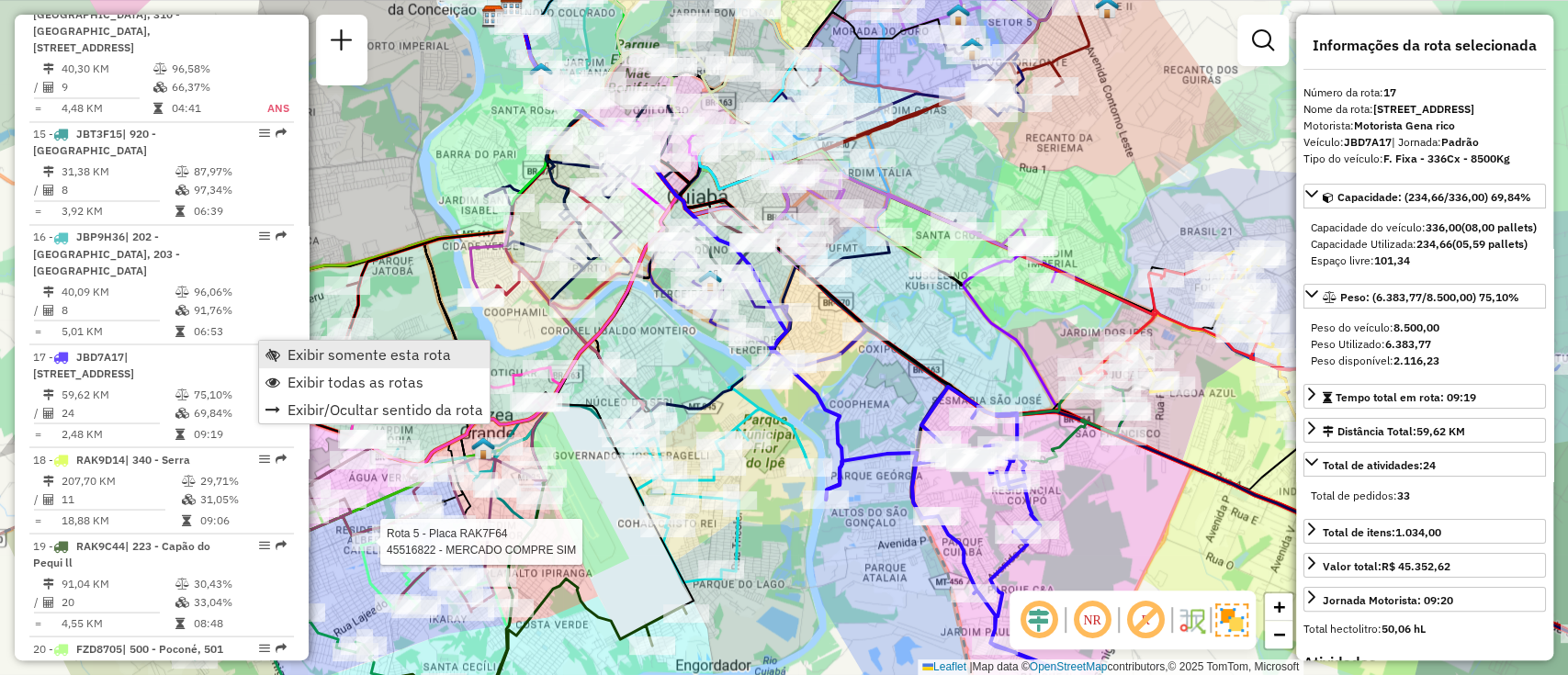
click at [309, 352] on span "Exibir somente esta rota" at bounding box center [368, 354] width 164 height 15
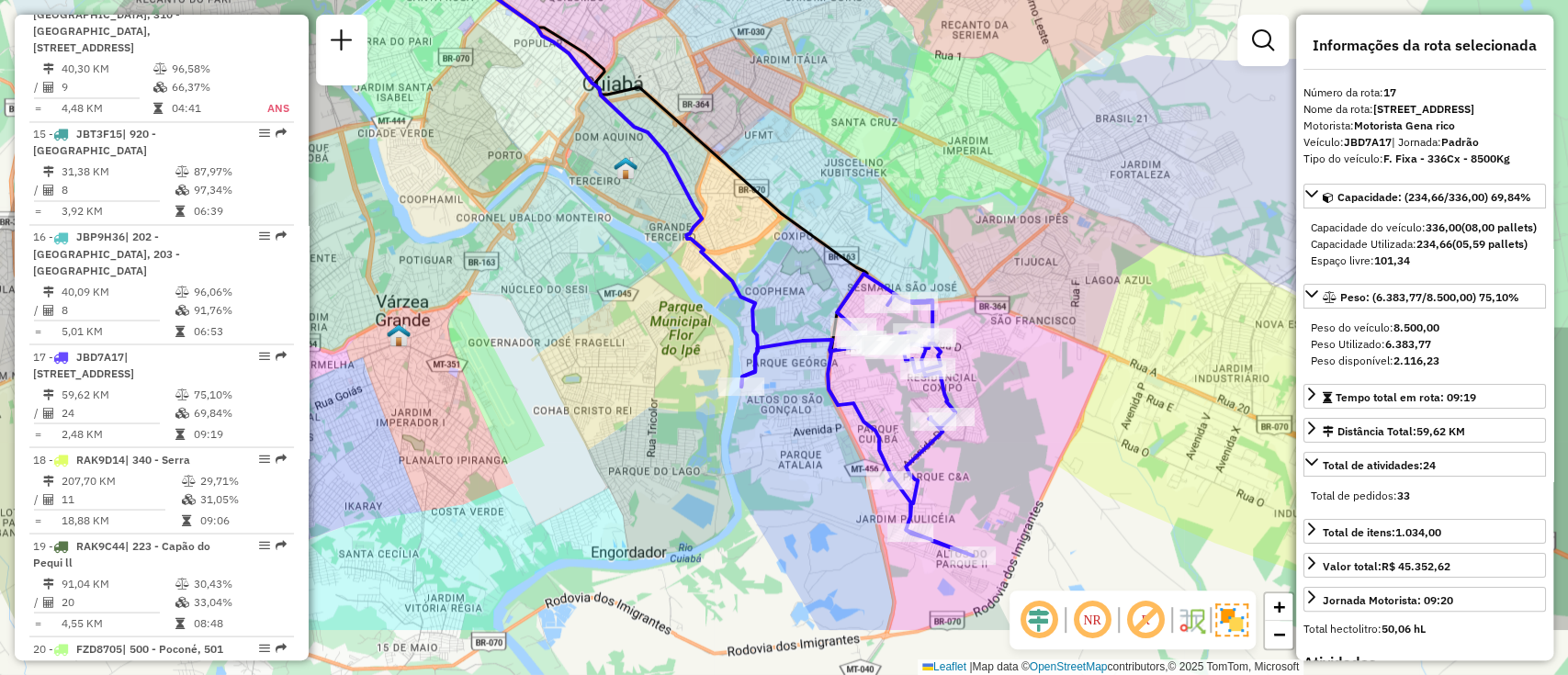
drag, startPoint x: 845, startPoint y: 358, endPoint x: 748, endPoint y: 234, distance: 157.4
click at [750, 234] on div "Janela de atendimento Grade de atendimento Capacidade Transportadoras Veículos …" at bounding box center [784, 337] width 1568 height 675
